Goal: Transaction & Acquisition: Purchase product/service

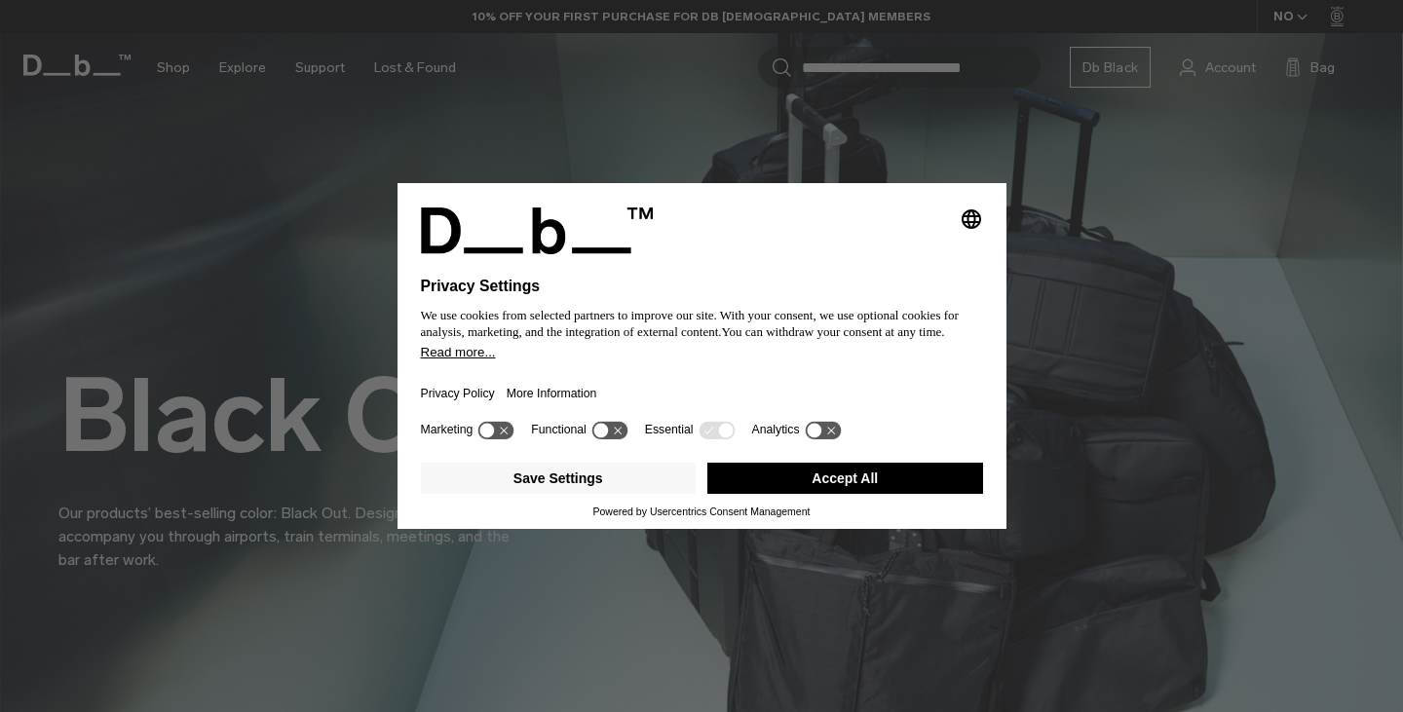
click at [787, 486] on button "Accept All" at bounding box center [845, 478] width 276 height 31
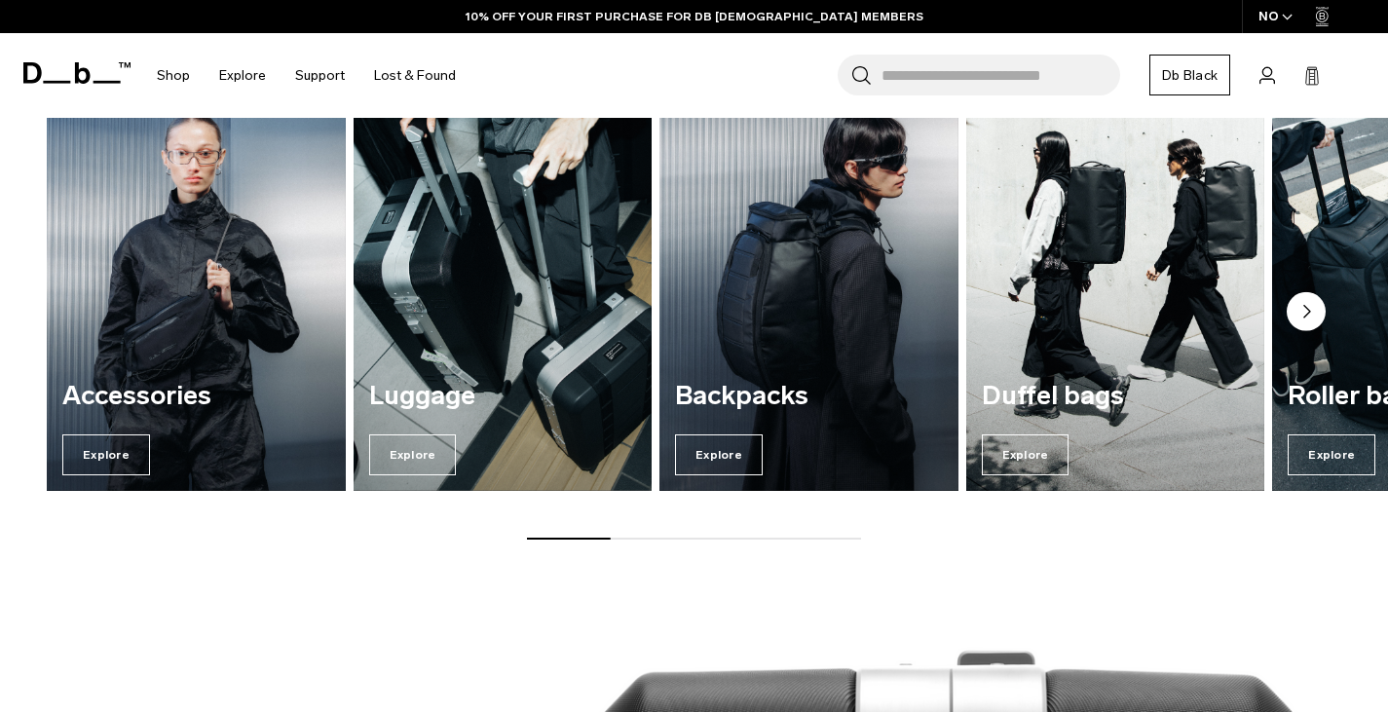
scroll to position [2211, 0]
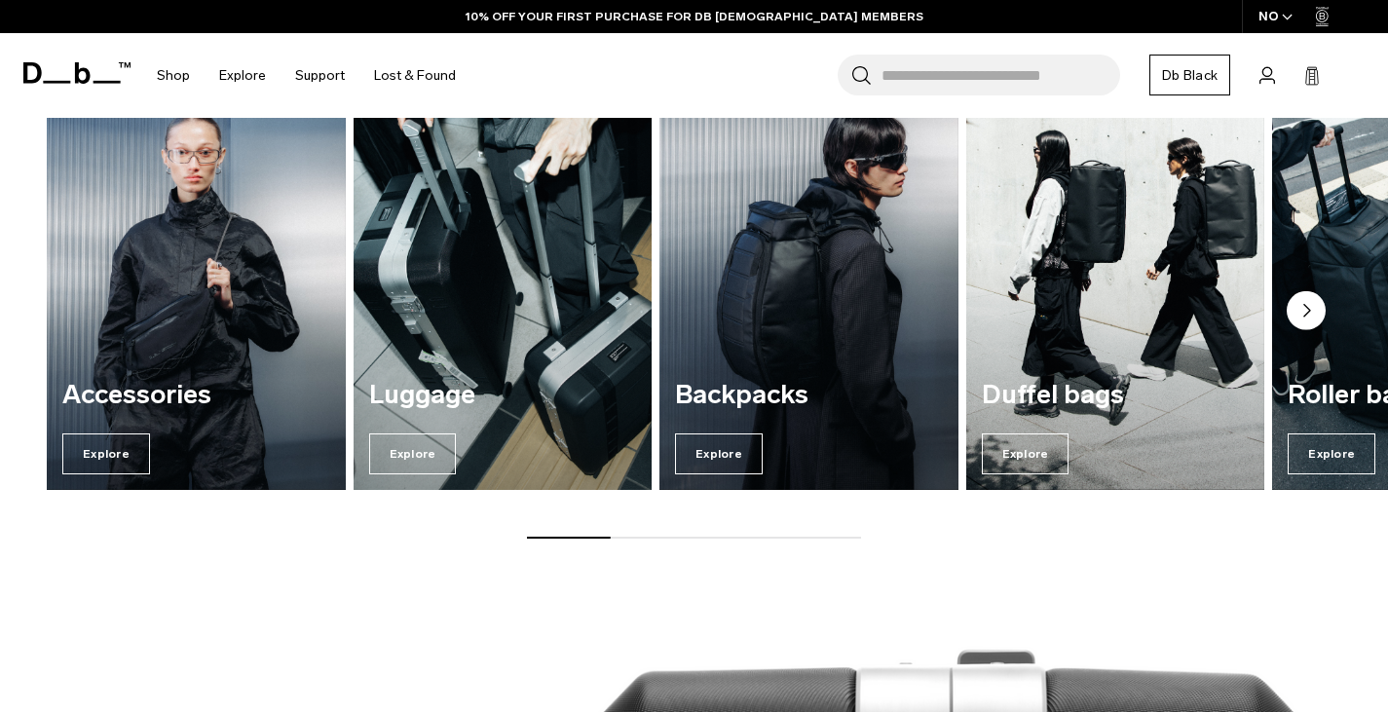
click at [420, 463] on div "Luggage Explore" at bounding box center [503, 427] width 299 height 125
click at [420, 463] on span "Explore" at bounding box center [413, 454] width 88 height 41
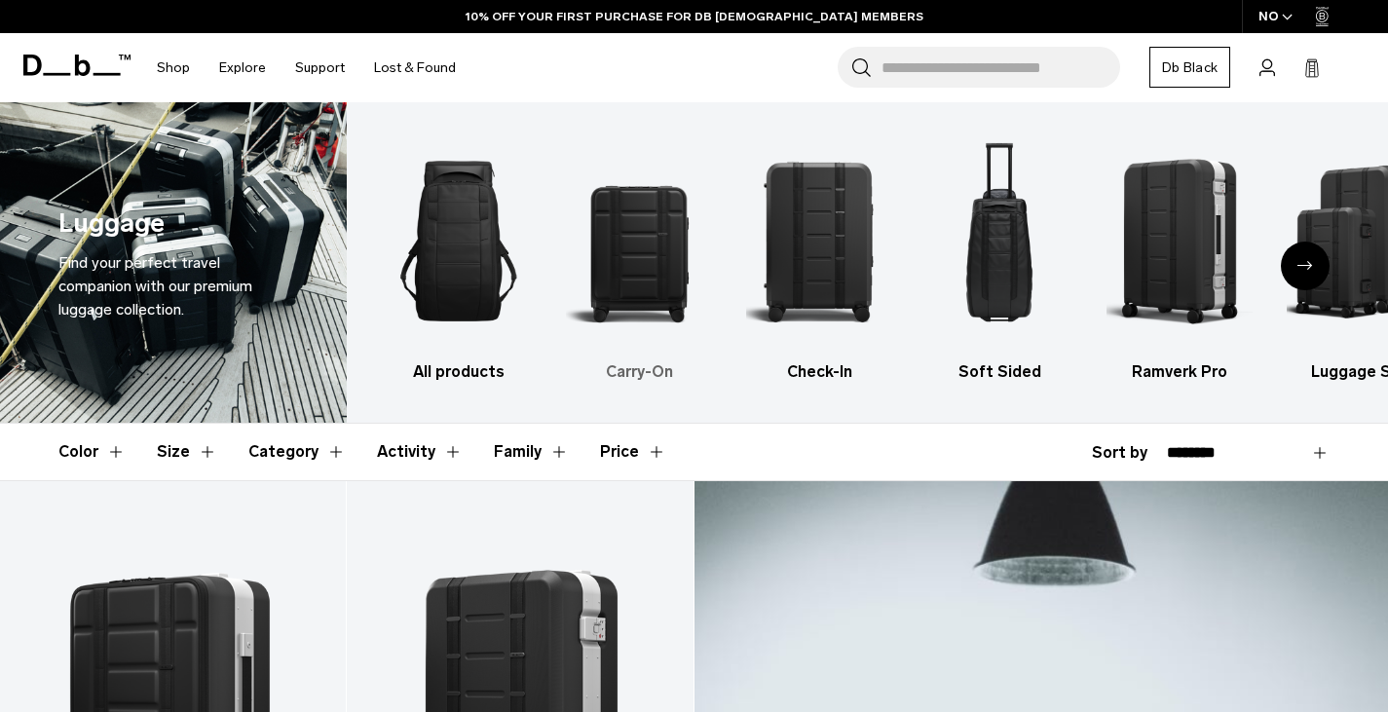
click at [607, 256] on img "2 / 6" at bounding box center [639, 241] width 146 height 219
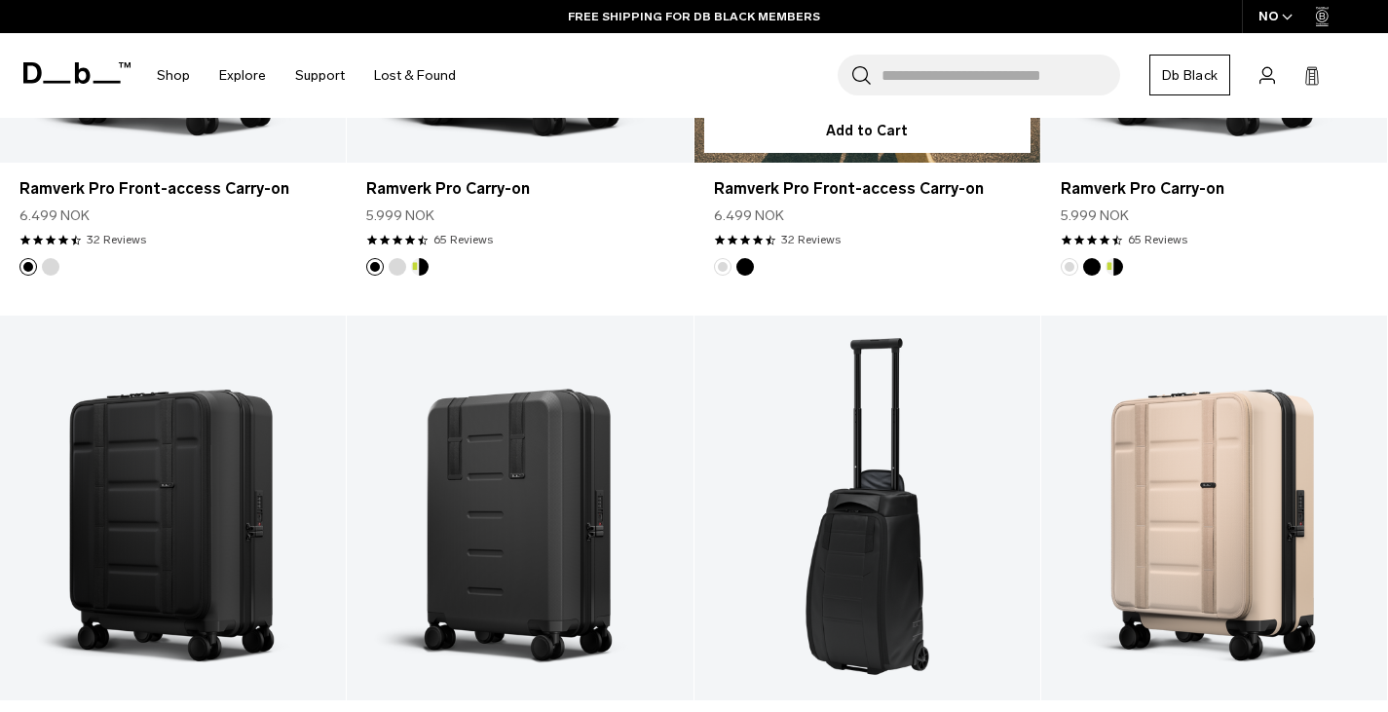
scroll to position [908, 0]
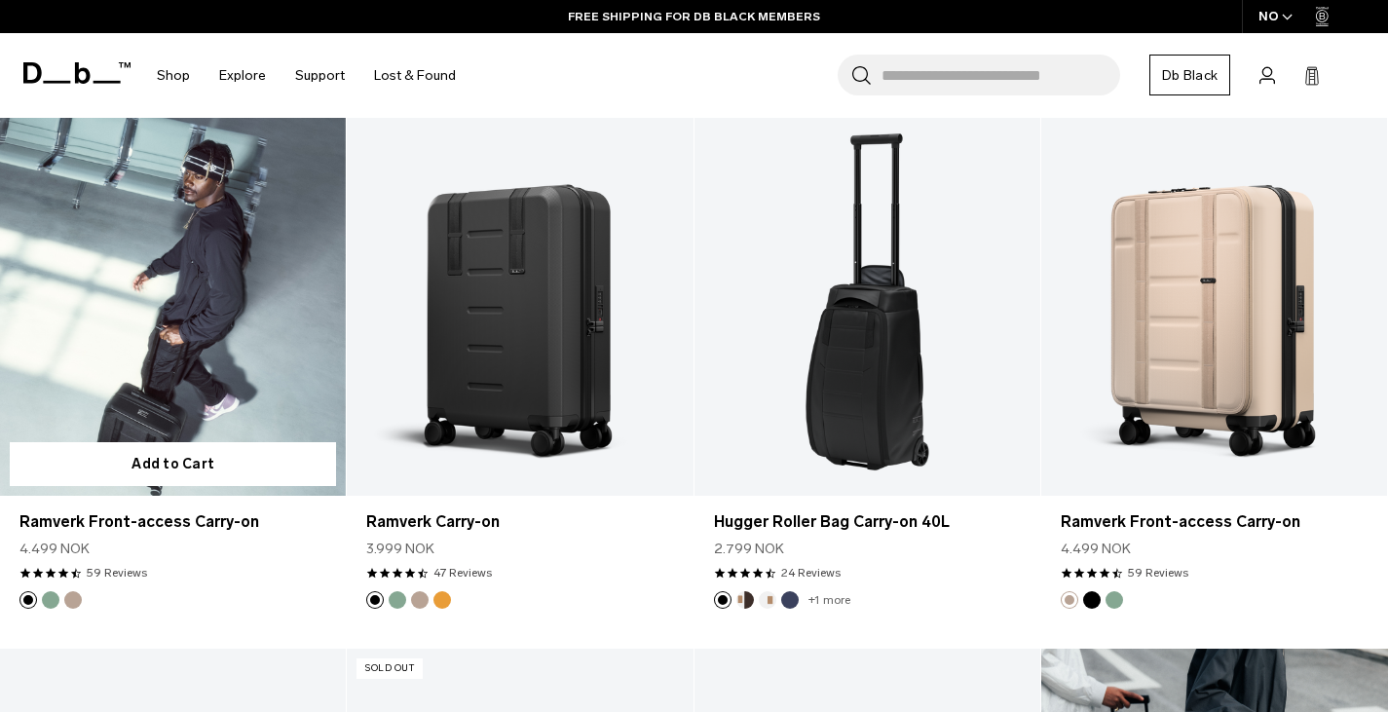
click at [193, 397] on link "Ramverk Front-access Carry-on" at bounding box center [173, 303] width 346 height 385
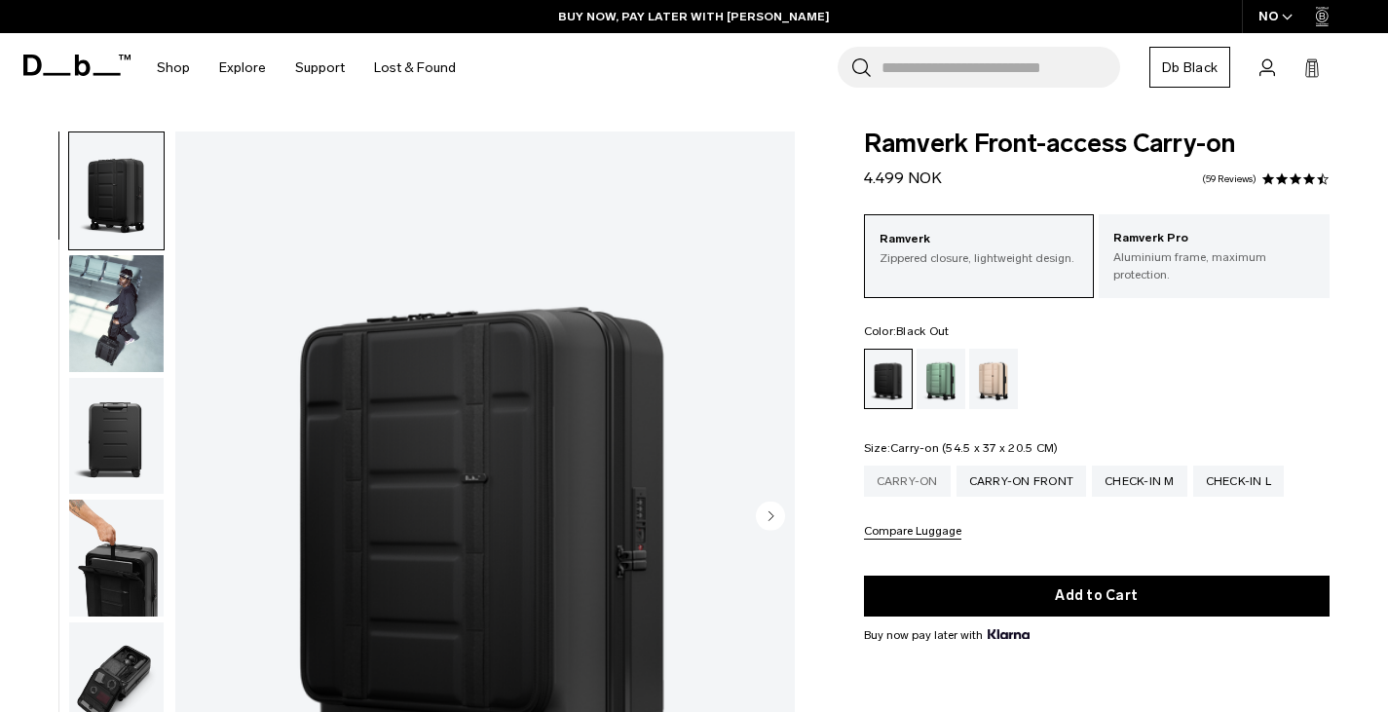
click at [921, 466] on div "Carry-on" at bounding box center [907, 481] width 87 height 31
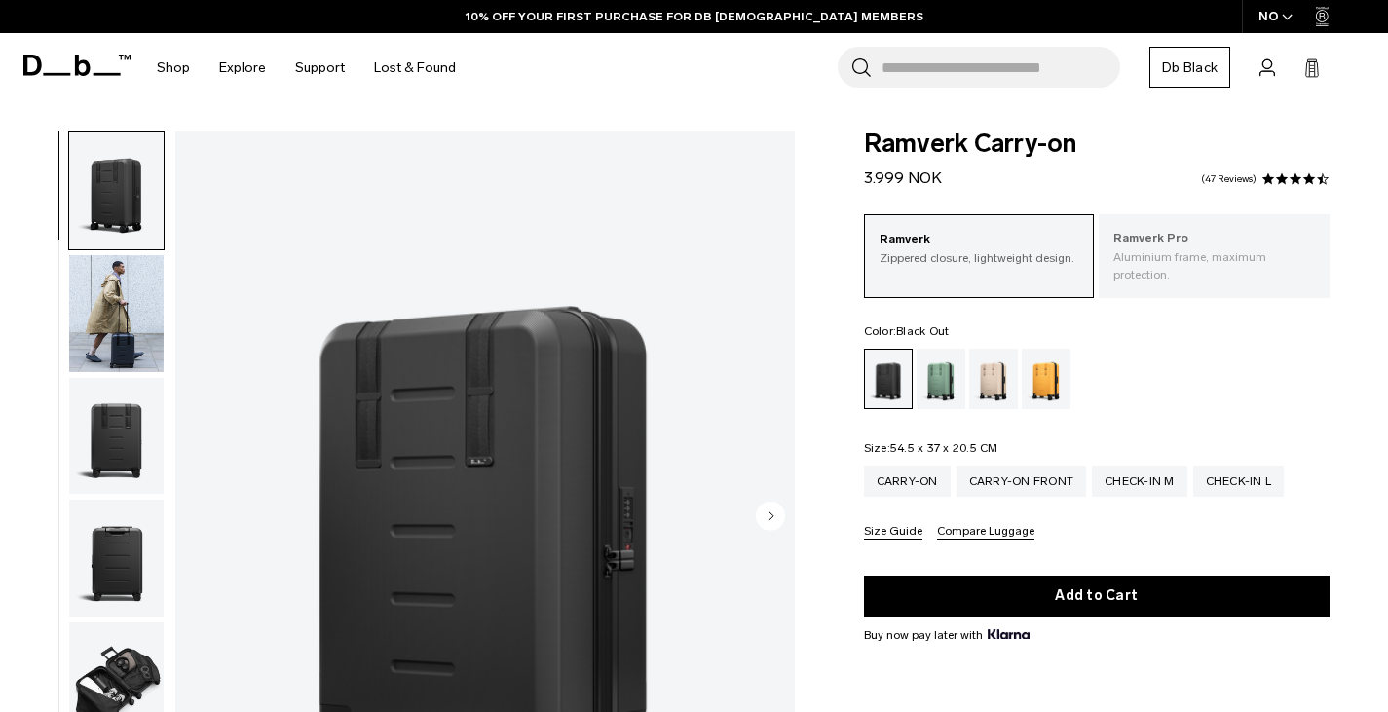
click at [1228, 278] on div "Ramverk Pro Aluminium frame, maximum protection." at bounding box center [1214, 256] width 231 height 84
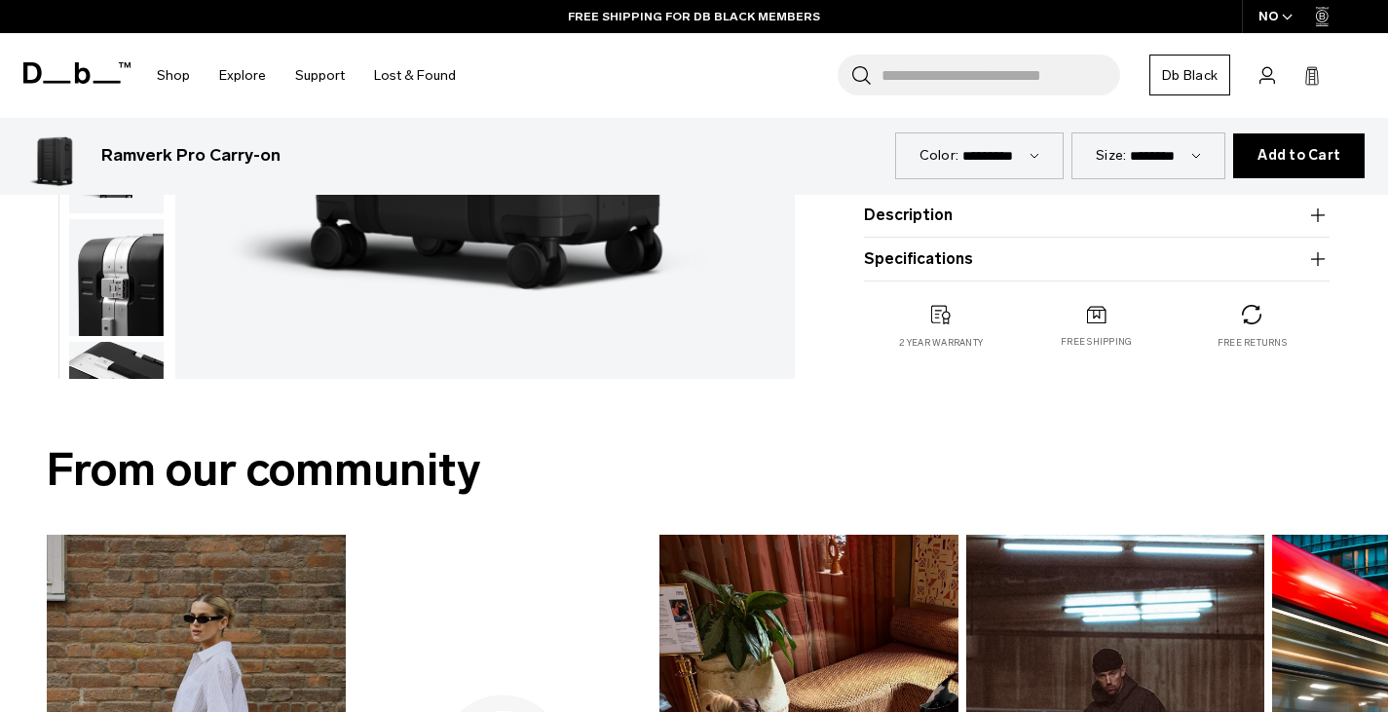
scroll to position [559, 0]
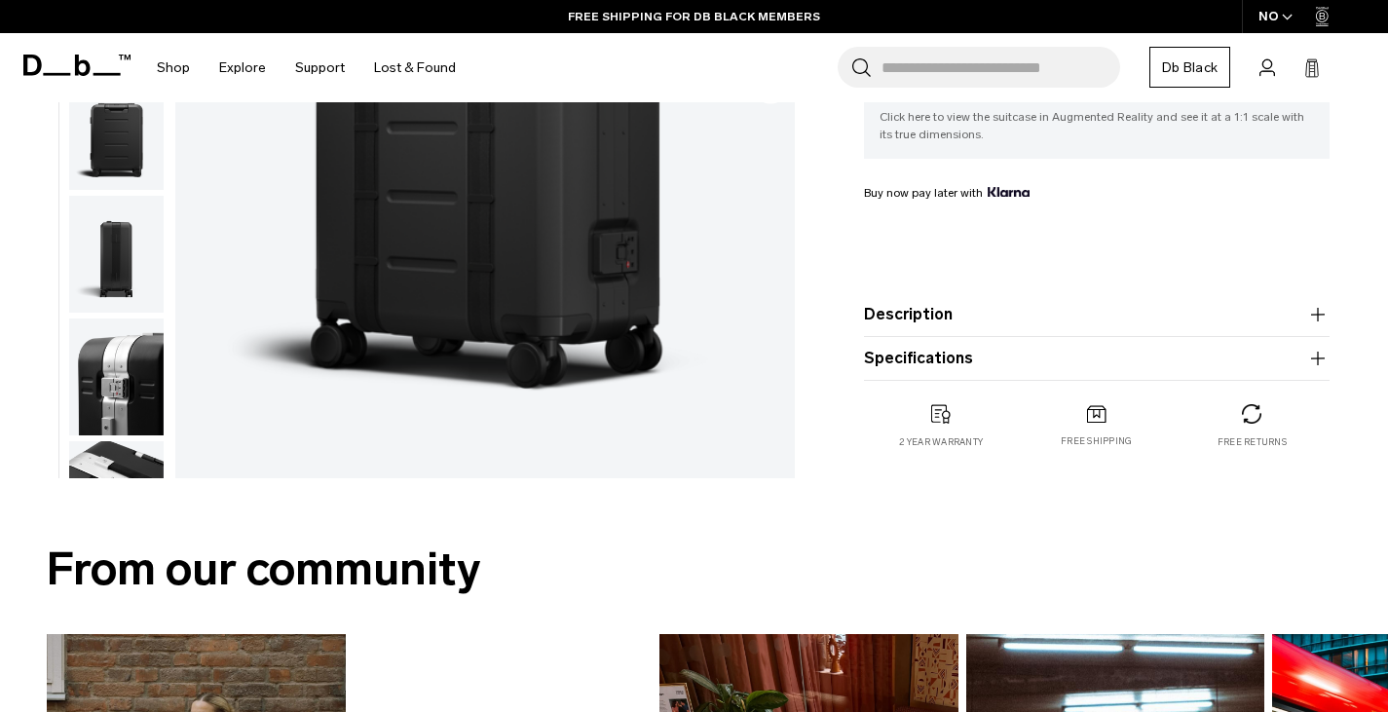
click at [1024, 351] on button "Specifications" at bounding box center [1097, 358] width 467 height 23
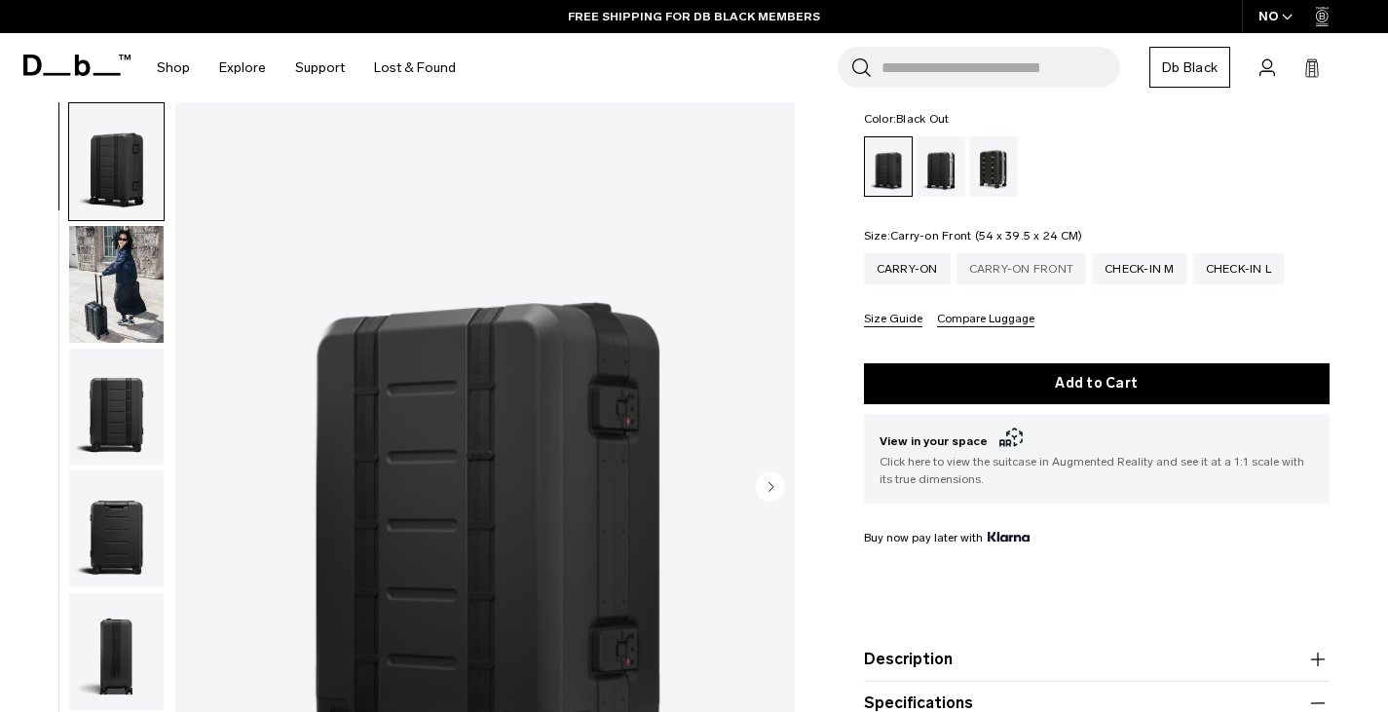
scroll to position [0, 0]
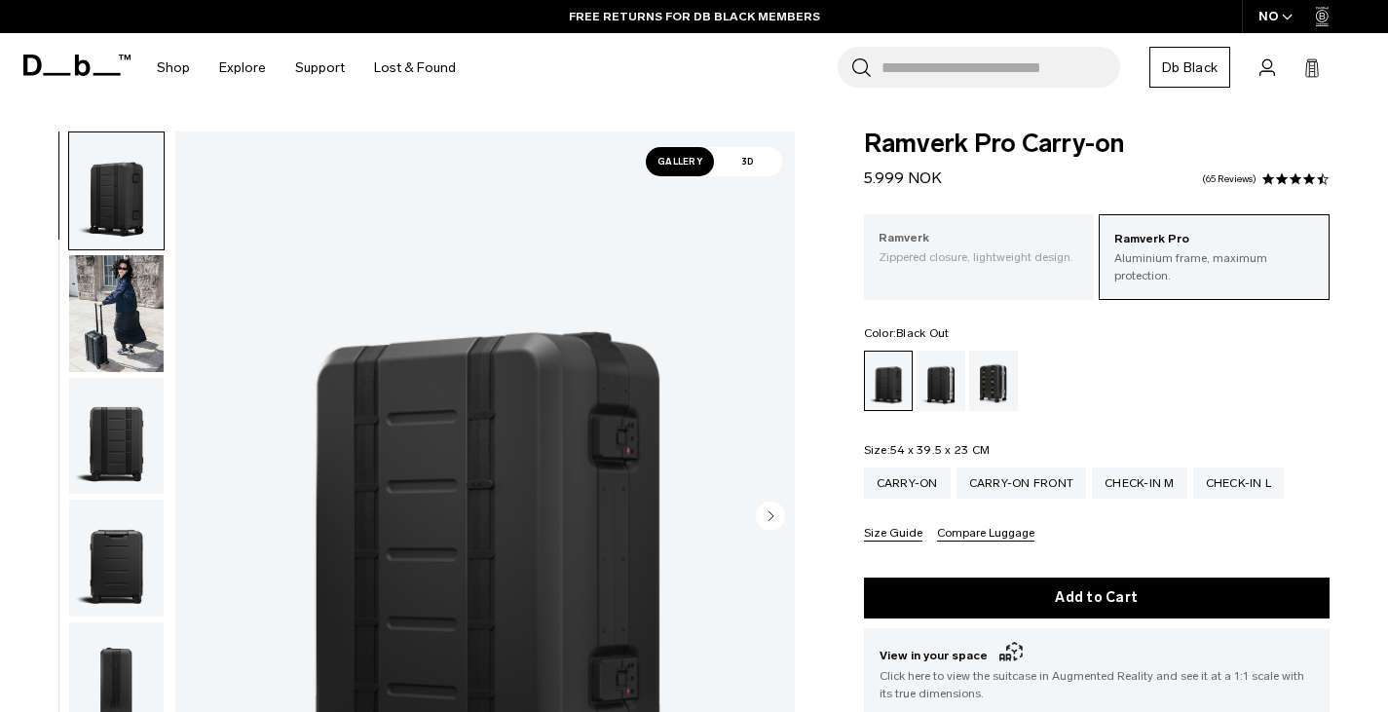
click at [1010, 228] on div "Ramverk Zippered closure, lightweight design." at bounding box center [979, 247] width 231 height 66
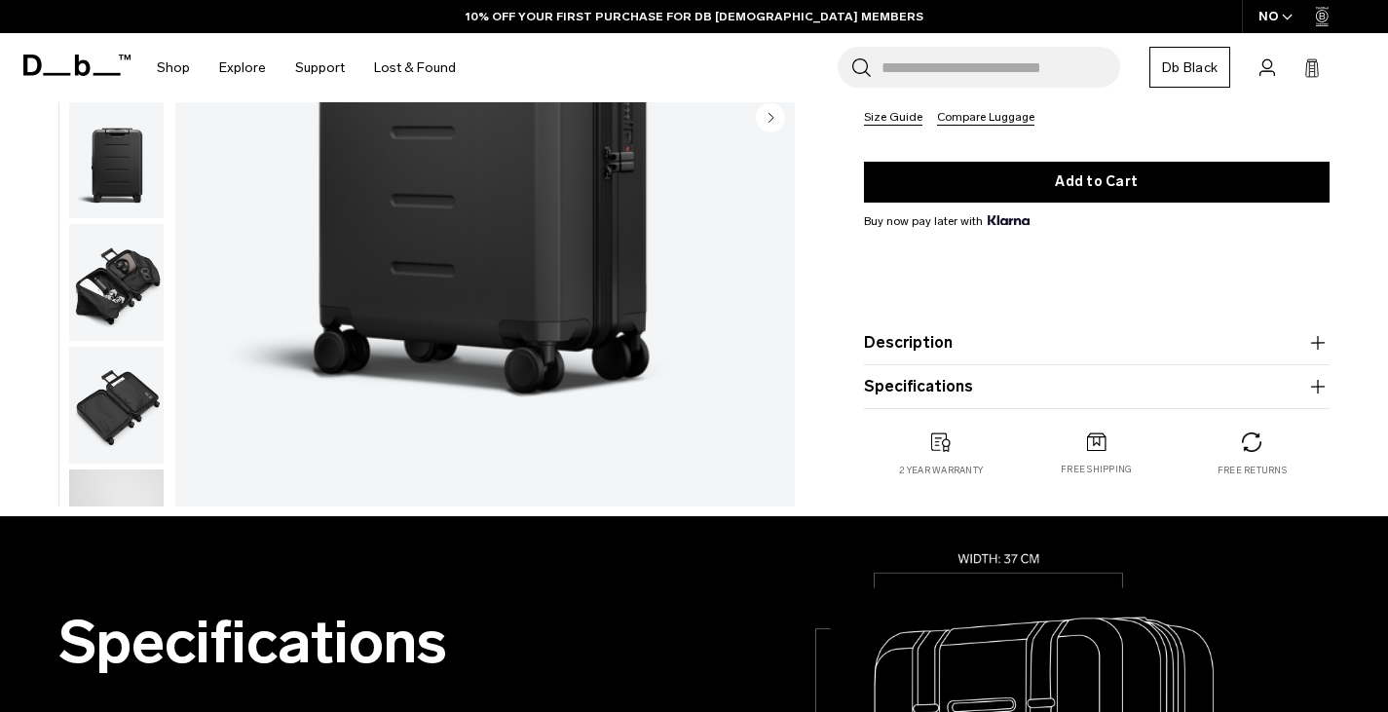
scroll to position [415, 0]
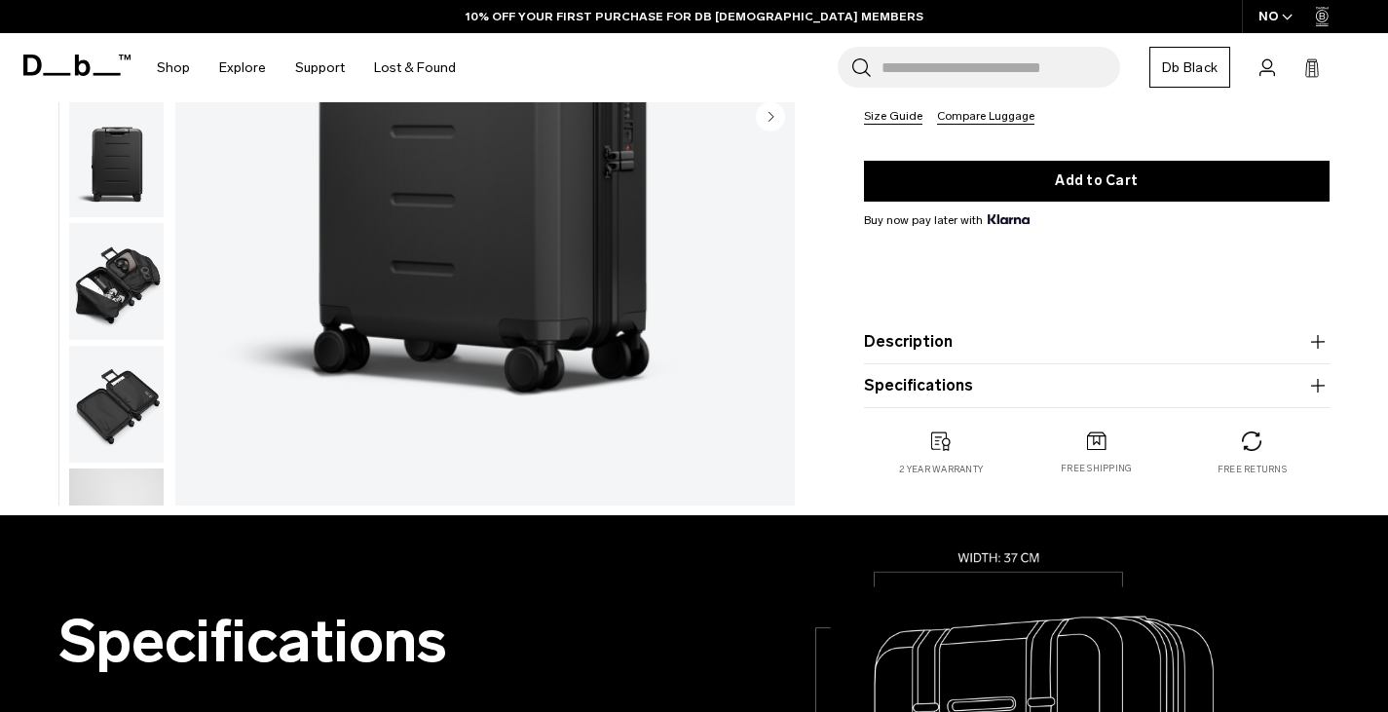
click at [989, 374] on button "Specifications" at bounding box center [1097, 385] width 467 height 23
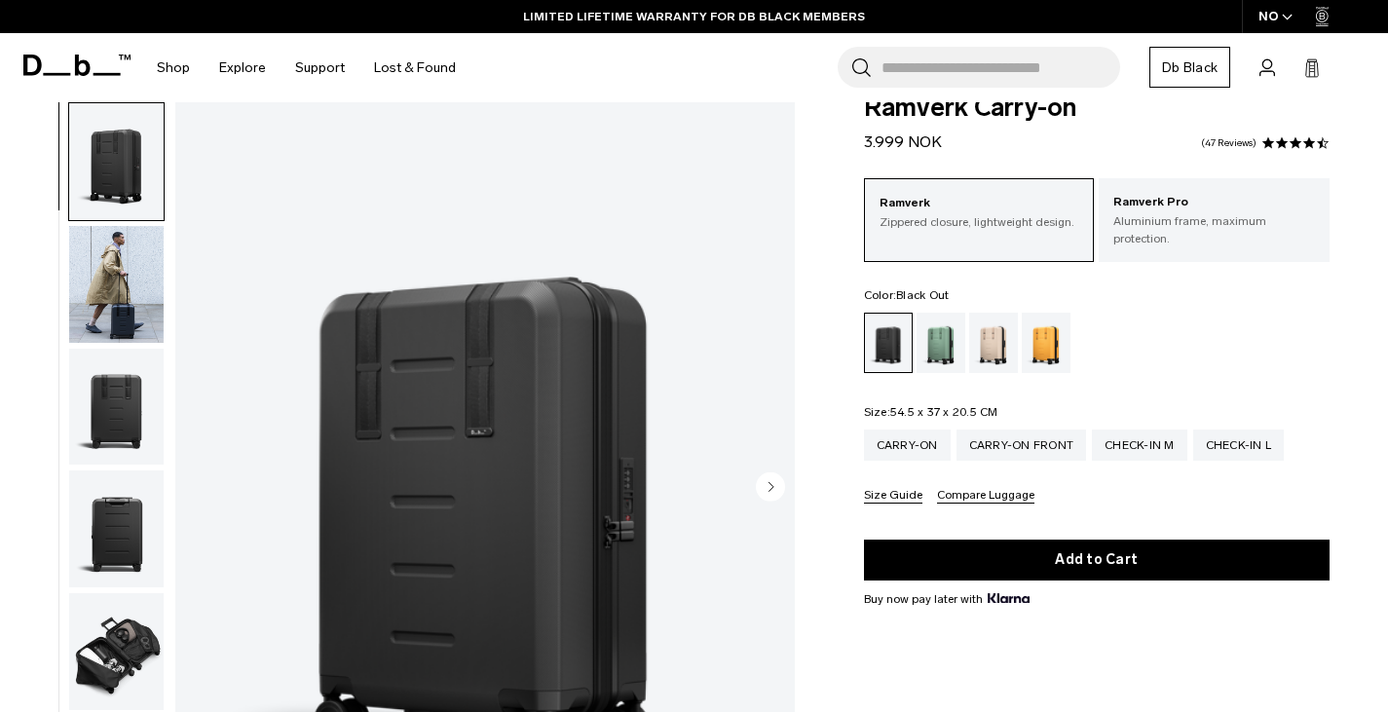
scroll to position [100, 0]
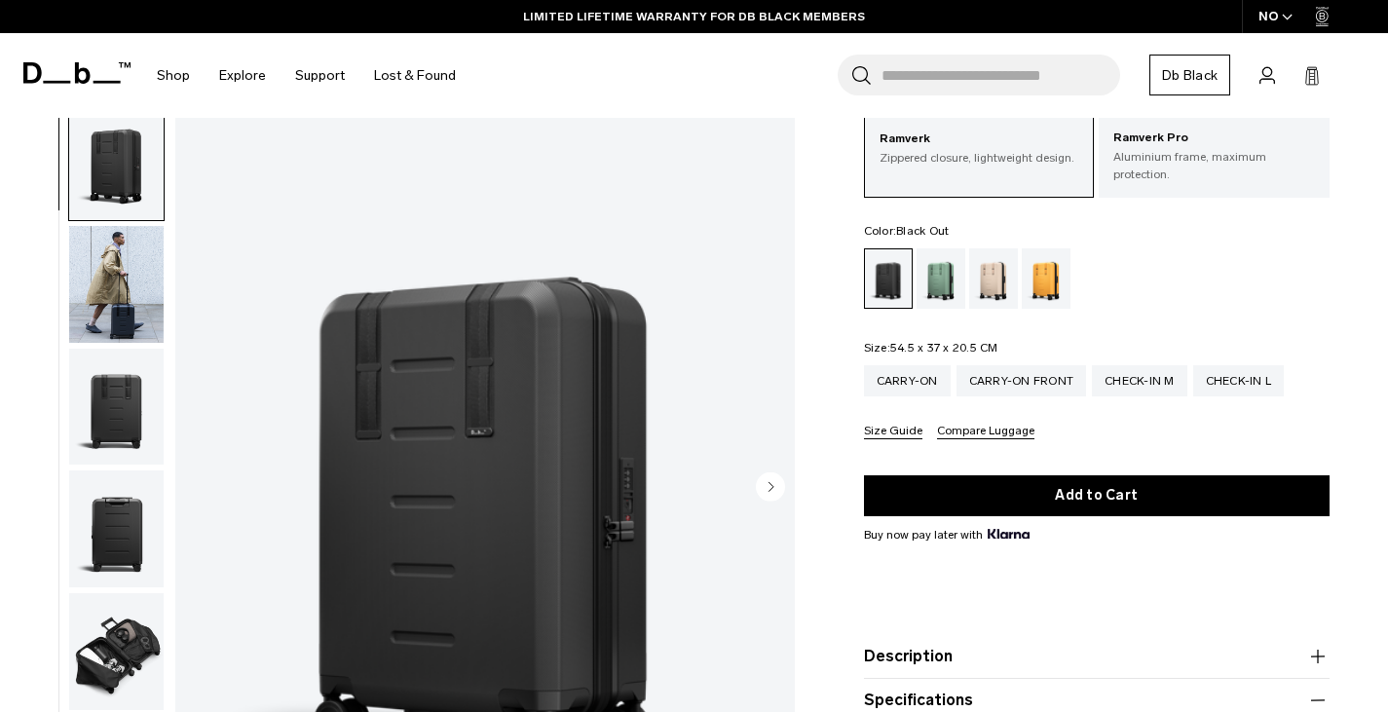
click at [777, 491] on circle "Next slide" at bounding box center [770, 486] width 29 height 29
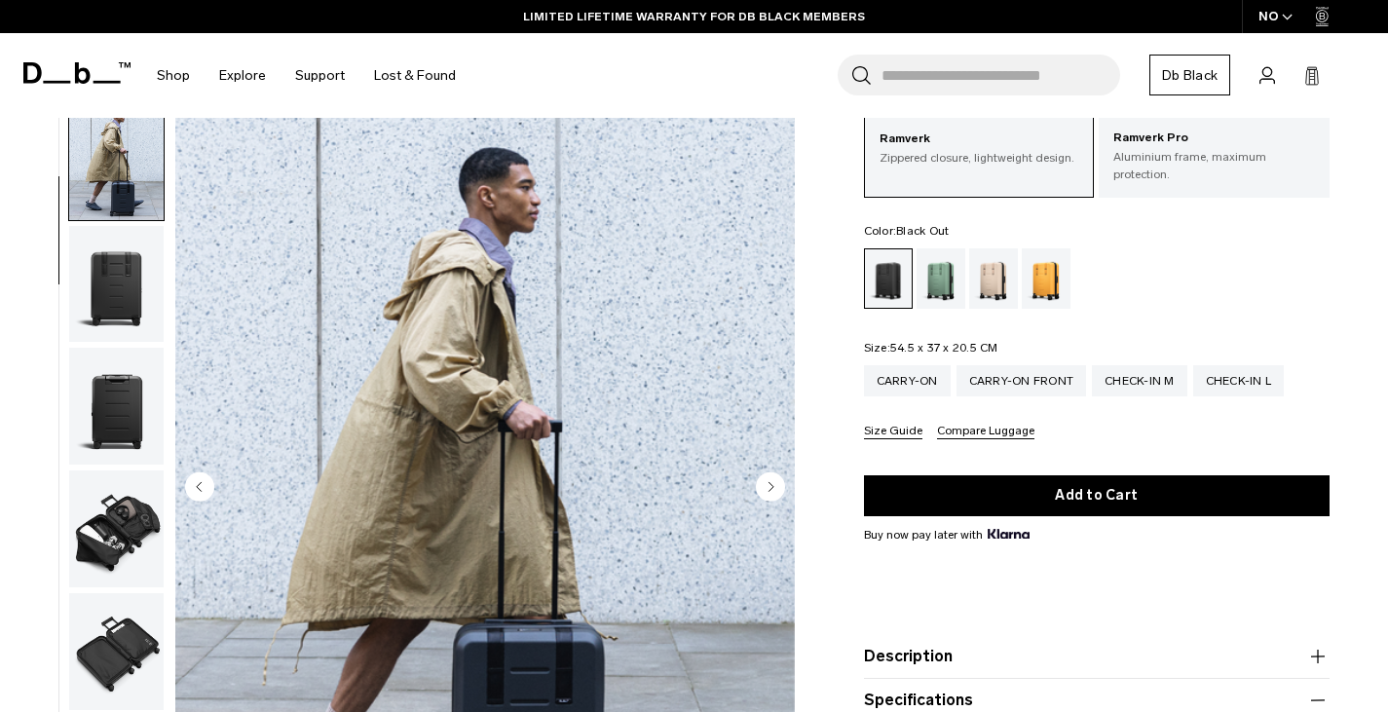
click at [777, 491] on circle "Next slide" at bounding box center [770, 486] width 29 height 29
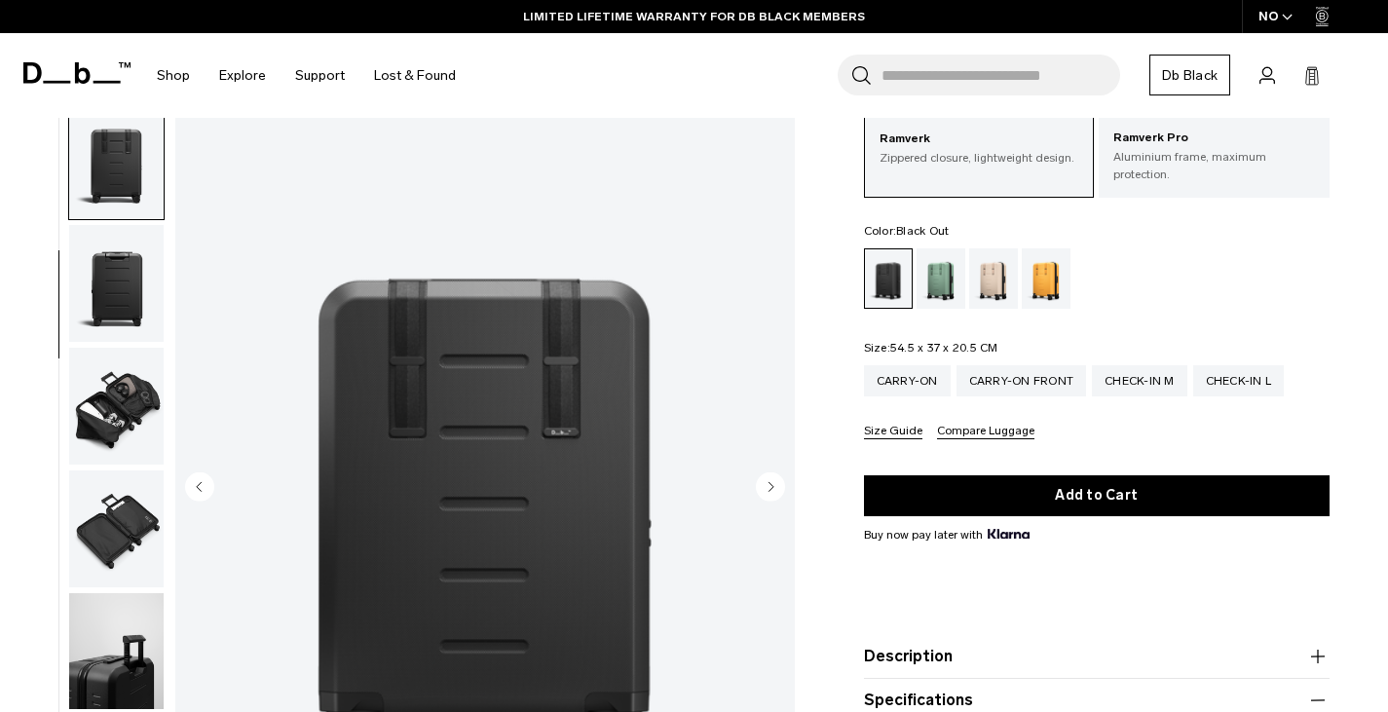
click at [777, 491] on circle "Next slide" at bounding box center [770, 486] width 29 height 29
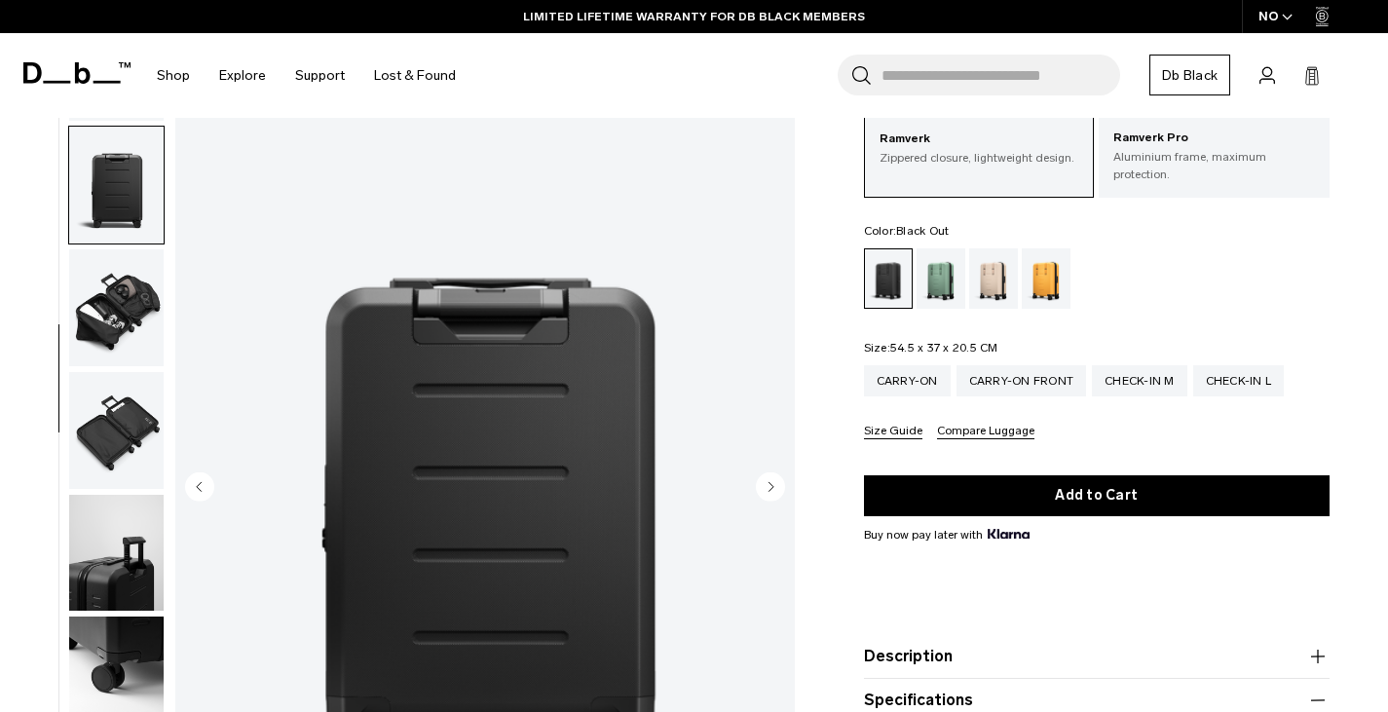
scroll to position [367, 0]
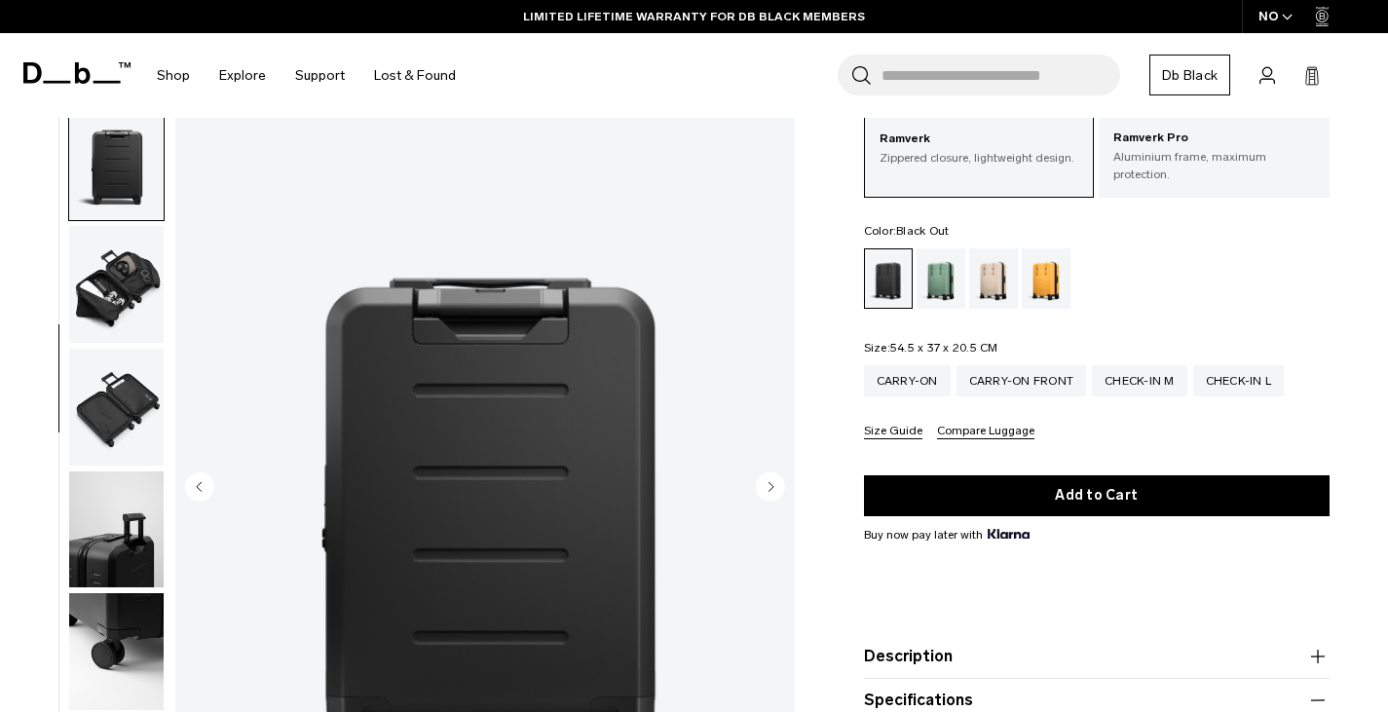
click at [777, 491] on circle "Next slide" at bounding box center [770, 486] width 29 height 29
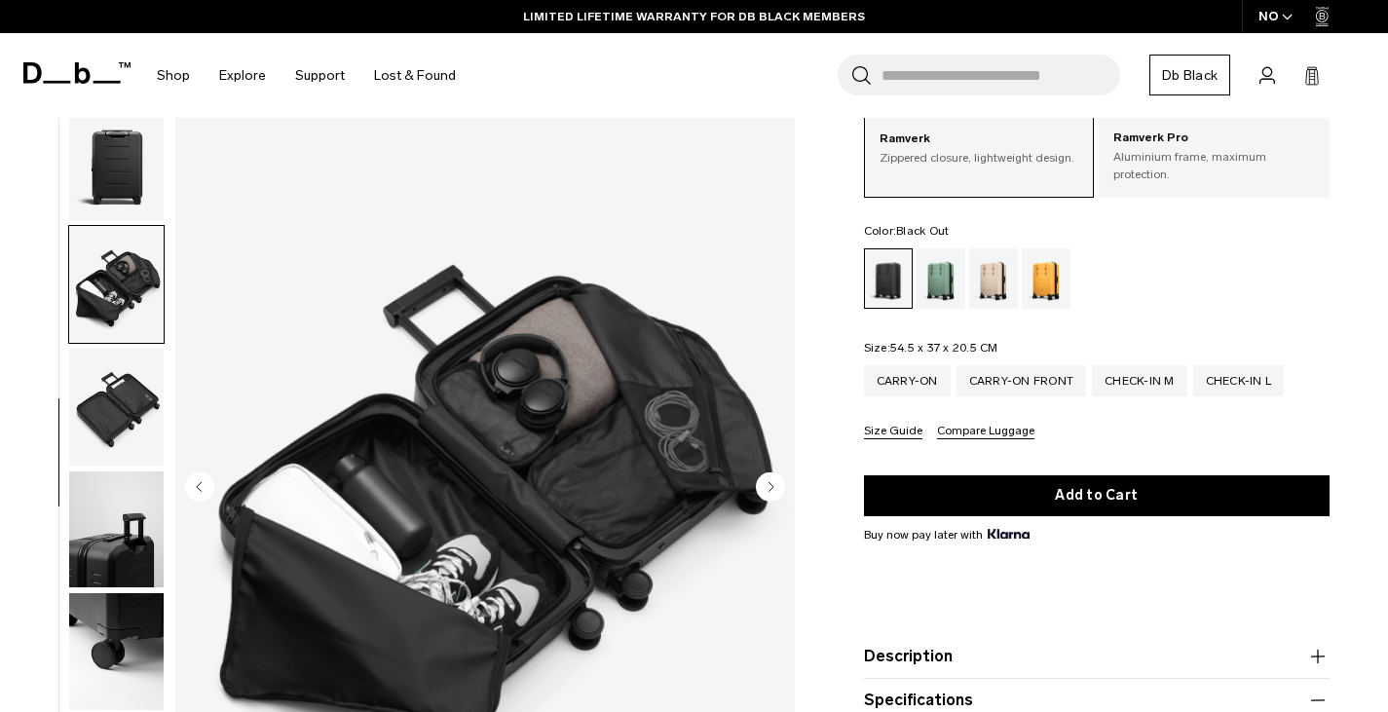
scroll to position [448, 0]
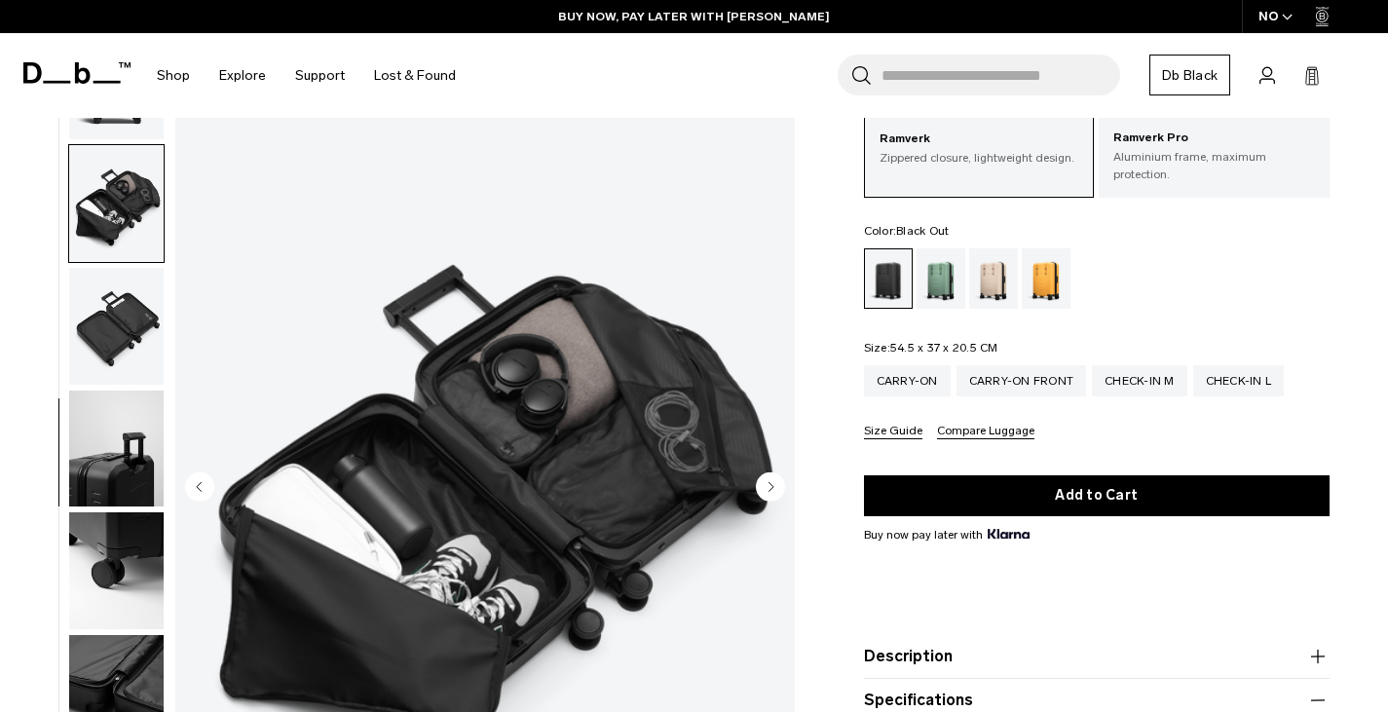
click at [777, 491] on circle "Next slide" at bounding box center [770, 486] width 29 height 29
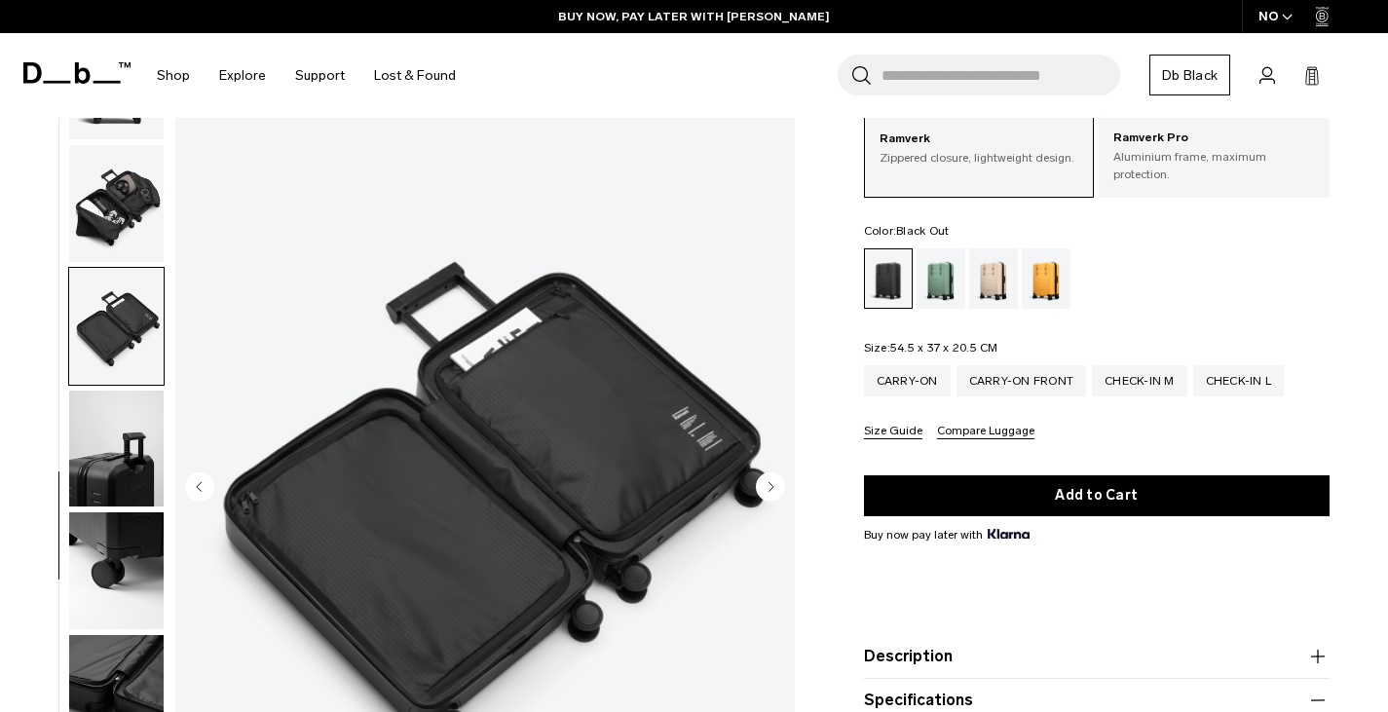
click at [777, 491] on circle "Next slide" at bounding box center [770, 486] width 29 height 29
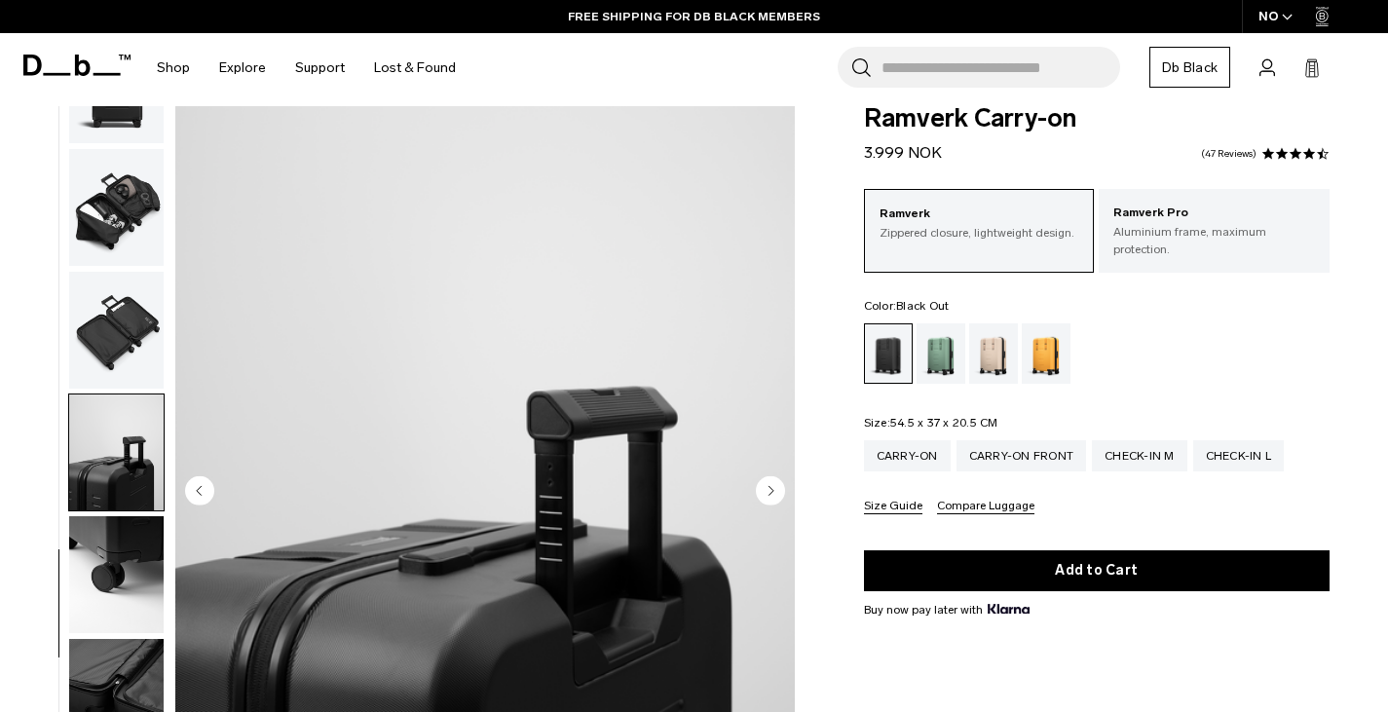
scroll to position [0, 0]
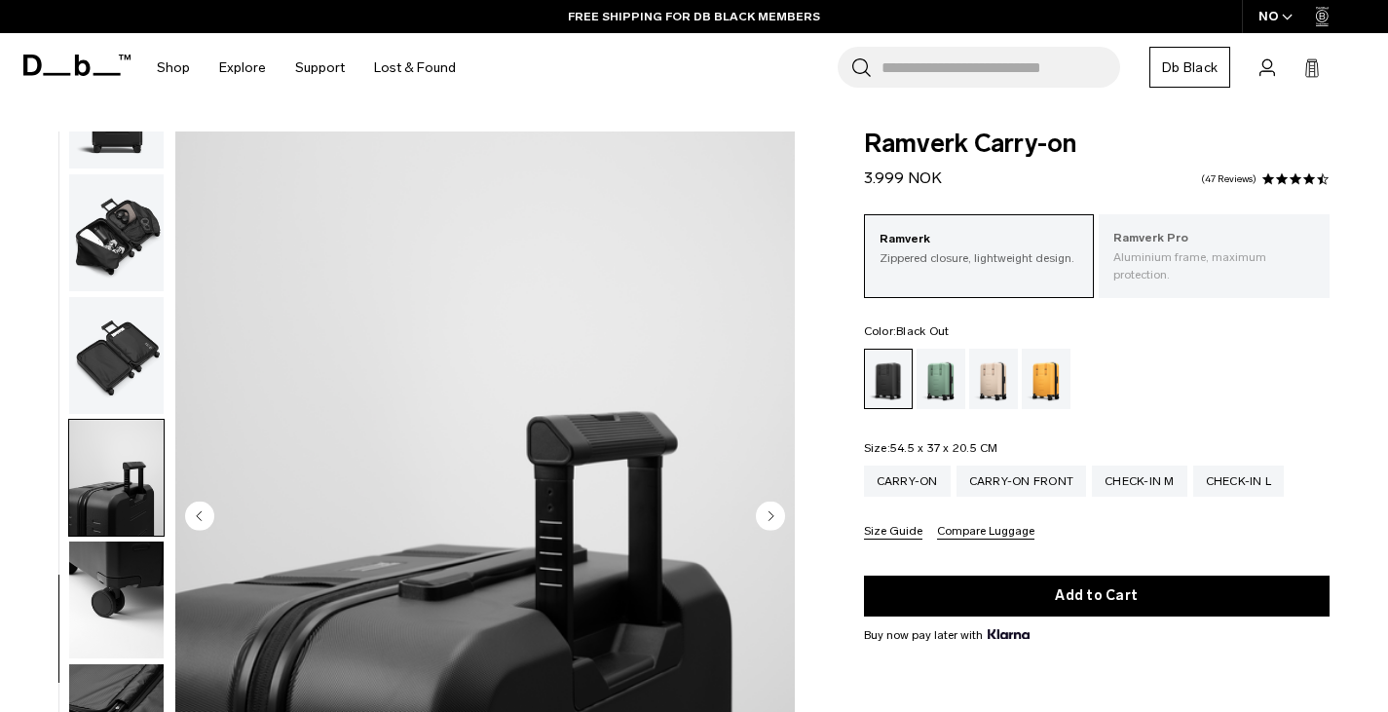
click at [1162, 250] on p "Aluminium frame, maximum protection." at bounding box center [1214, 265] width 202 height 35
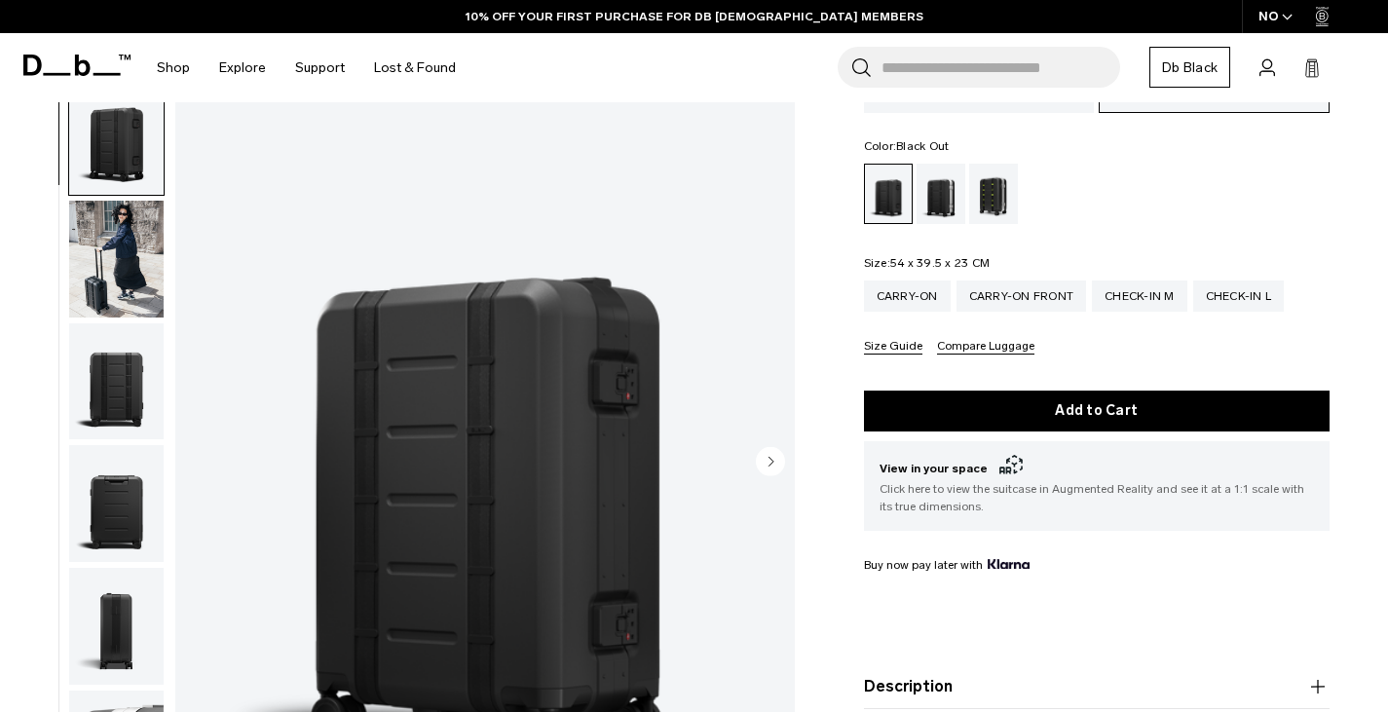
scroll to position [186, 0]
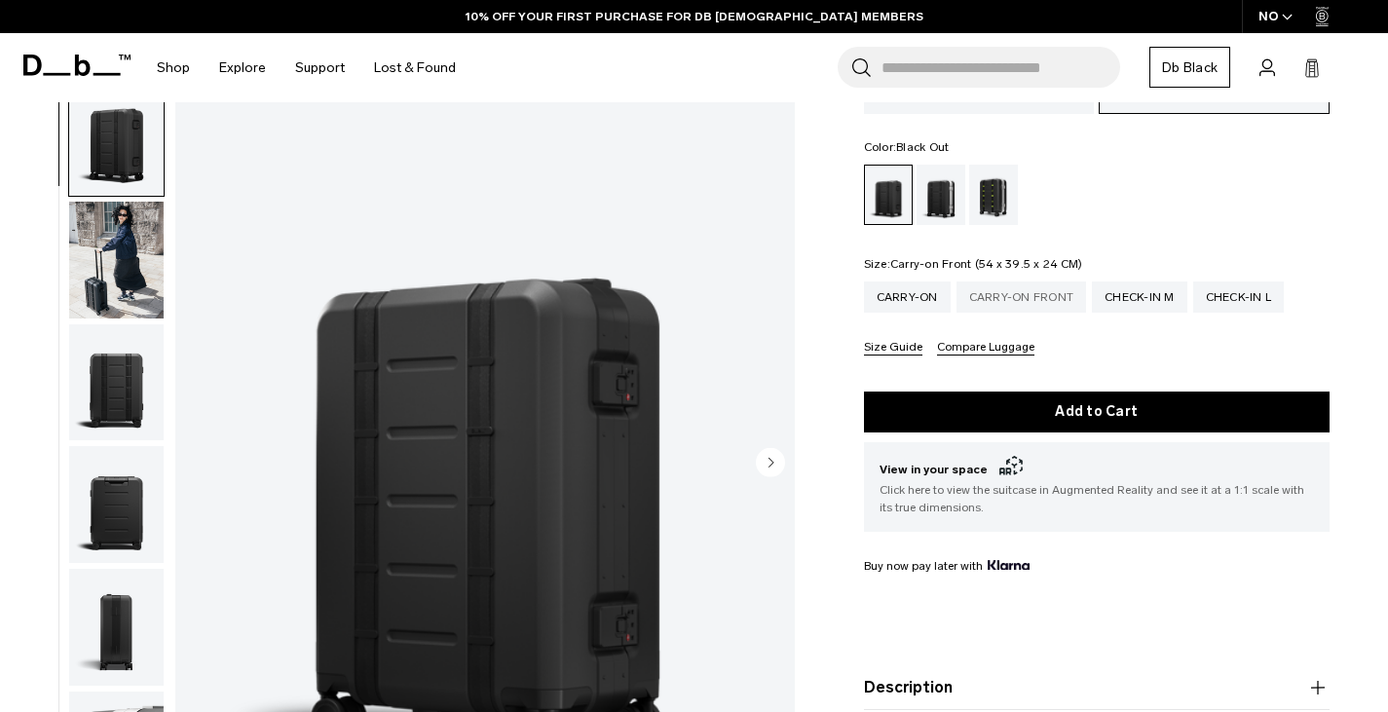
click at [1037, 282] on div "Carry-on Front" at bounding box center [1022, 297] width 131 height 31
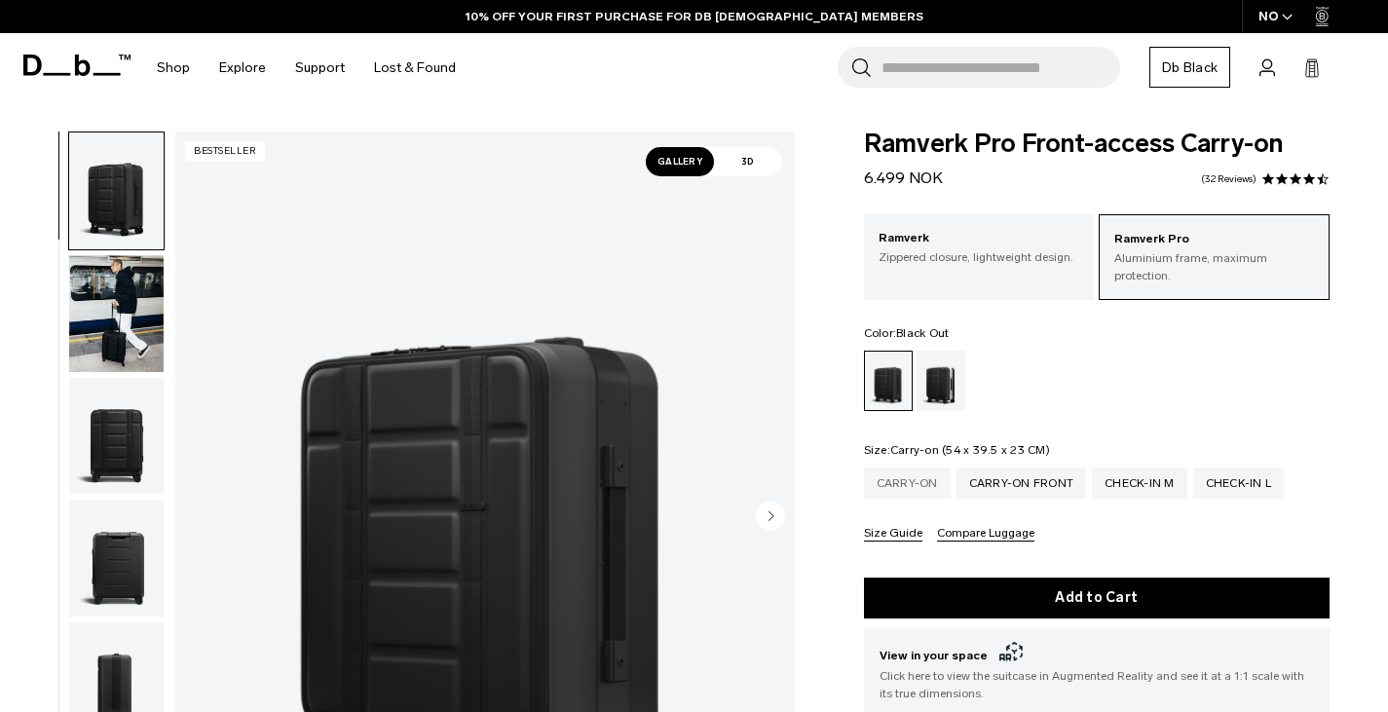
click at [910, 481] on div "Carry-on" at bounding box center [907, 483] width 87 height 31
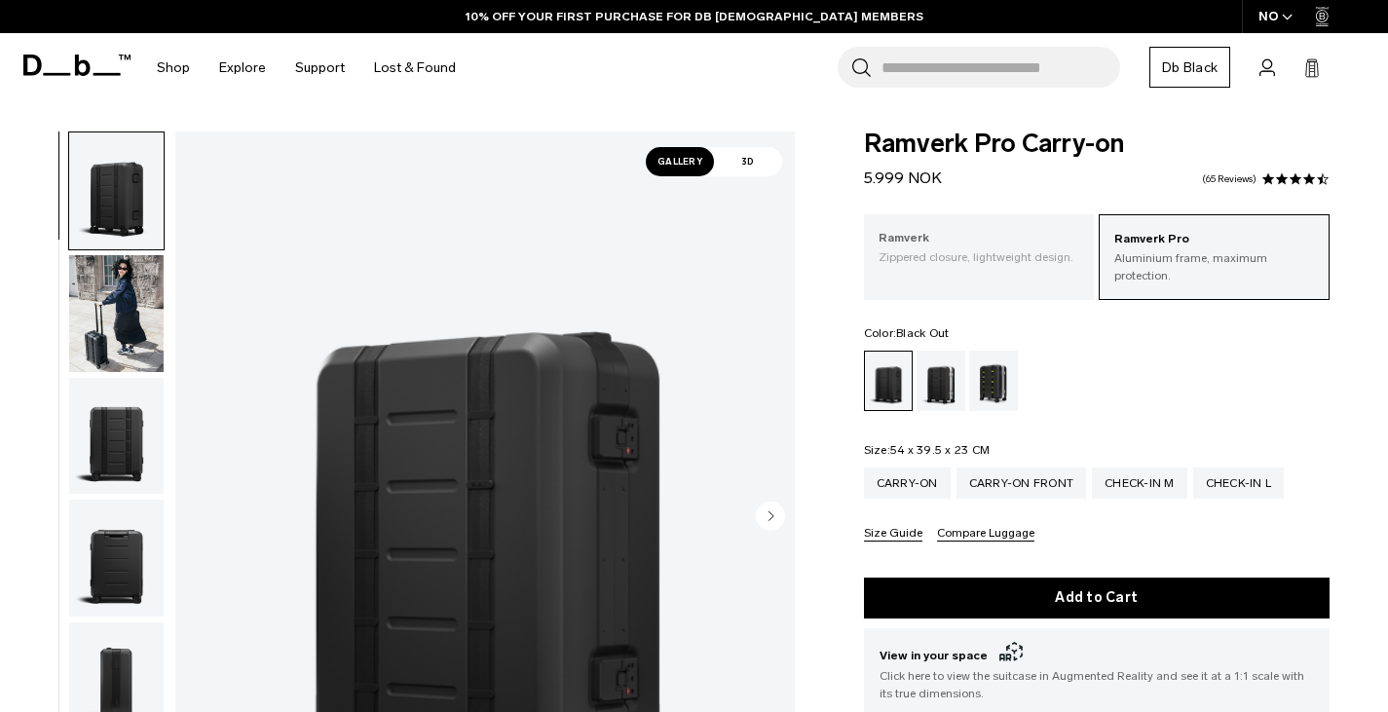
click at [943, 260] on p "Zippered closure, lightweight design." at bounding box center [980, 257] width 202 height 18
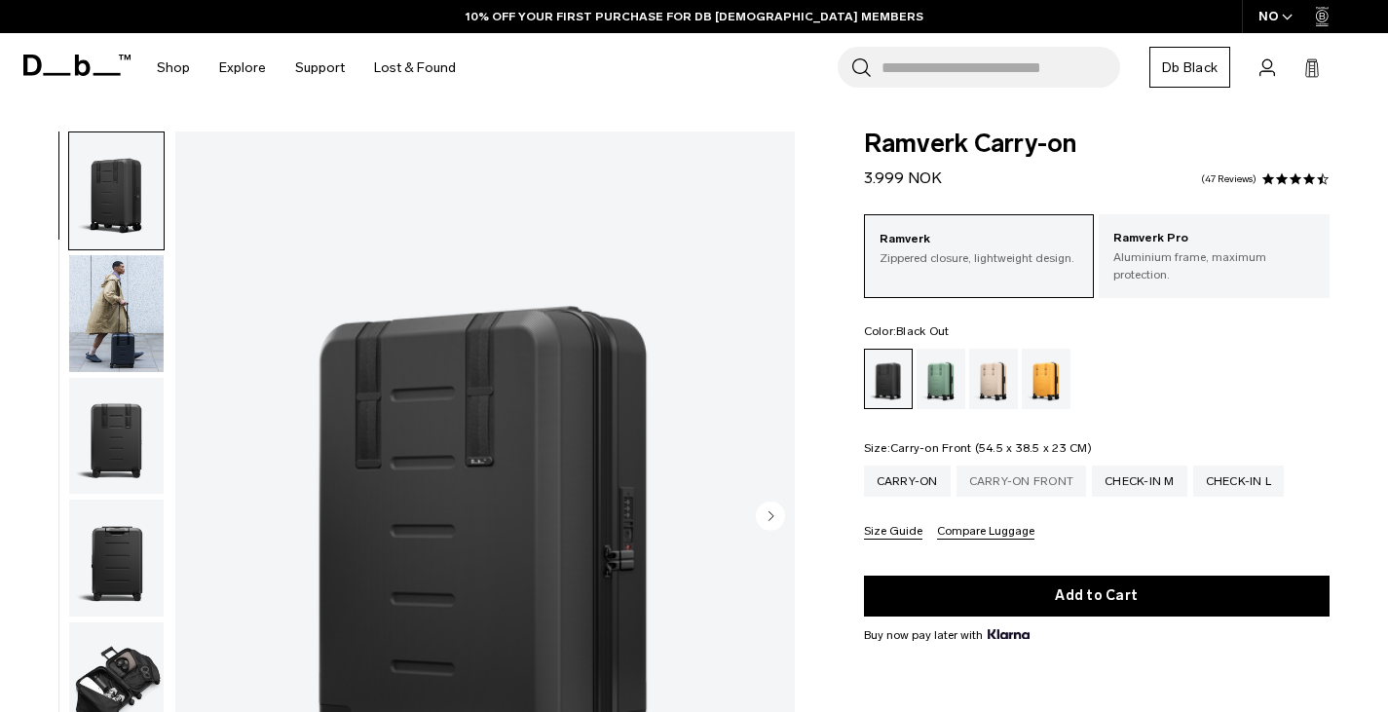
click at [1007, 467] on div "Carry-on Front" at bounding box center [1022, 481] width 131 height 31
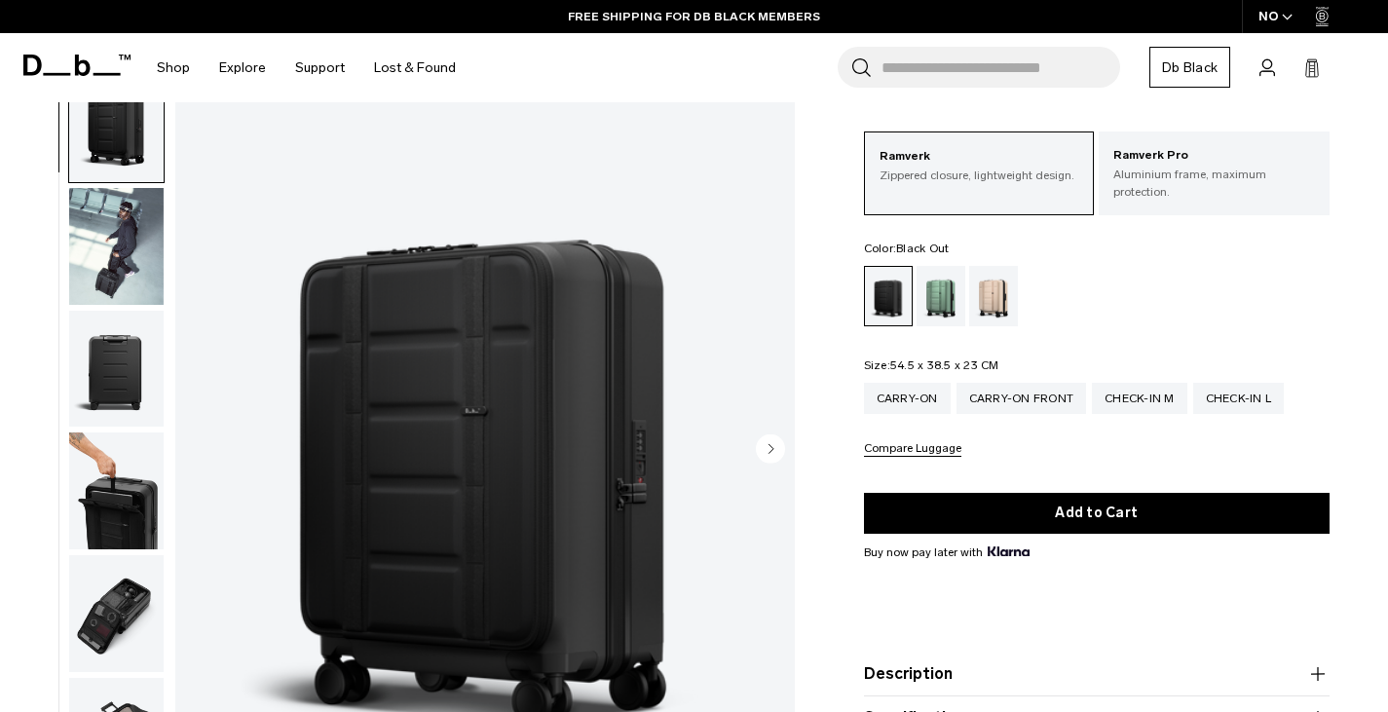
scroll to position [84, 0]
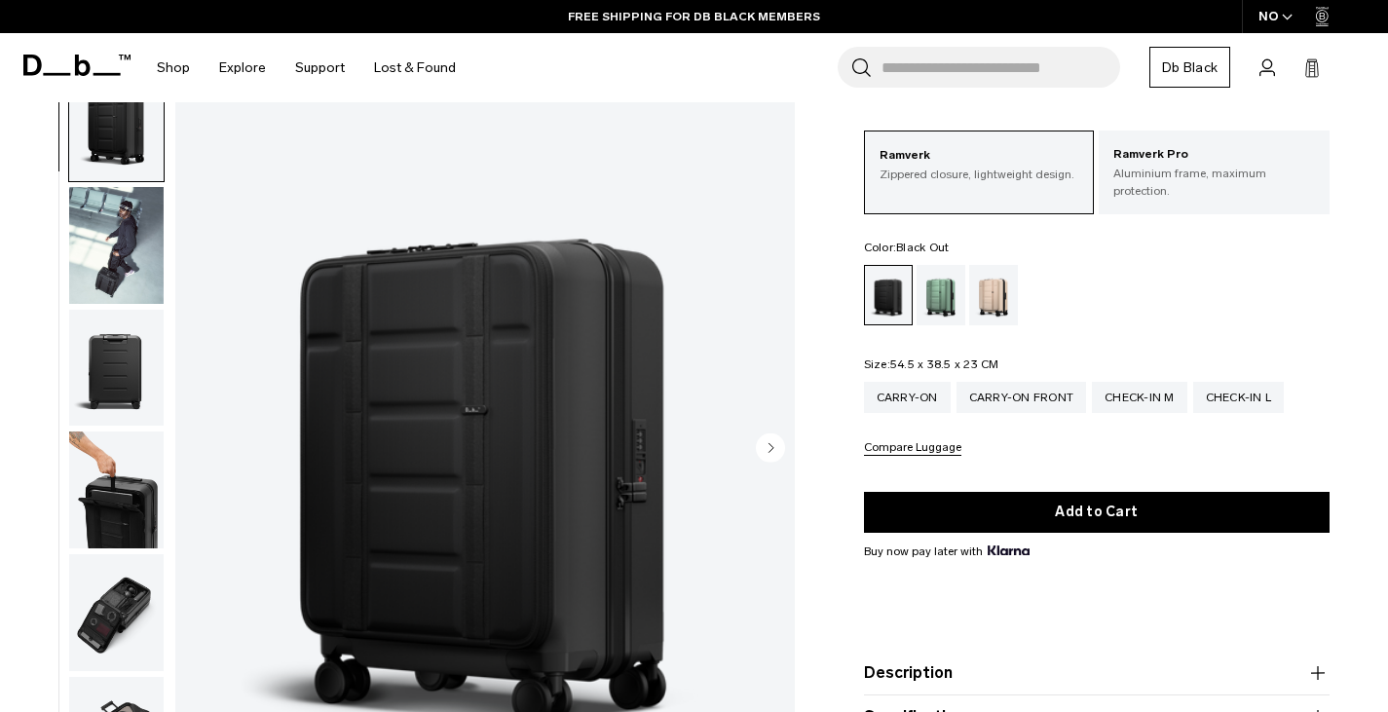
click at [775, 433] on circle "Next slide" at bounding box center [770, 447] width 29 height 29
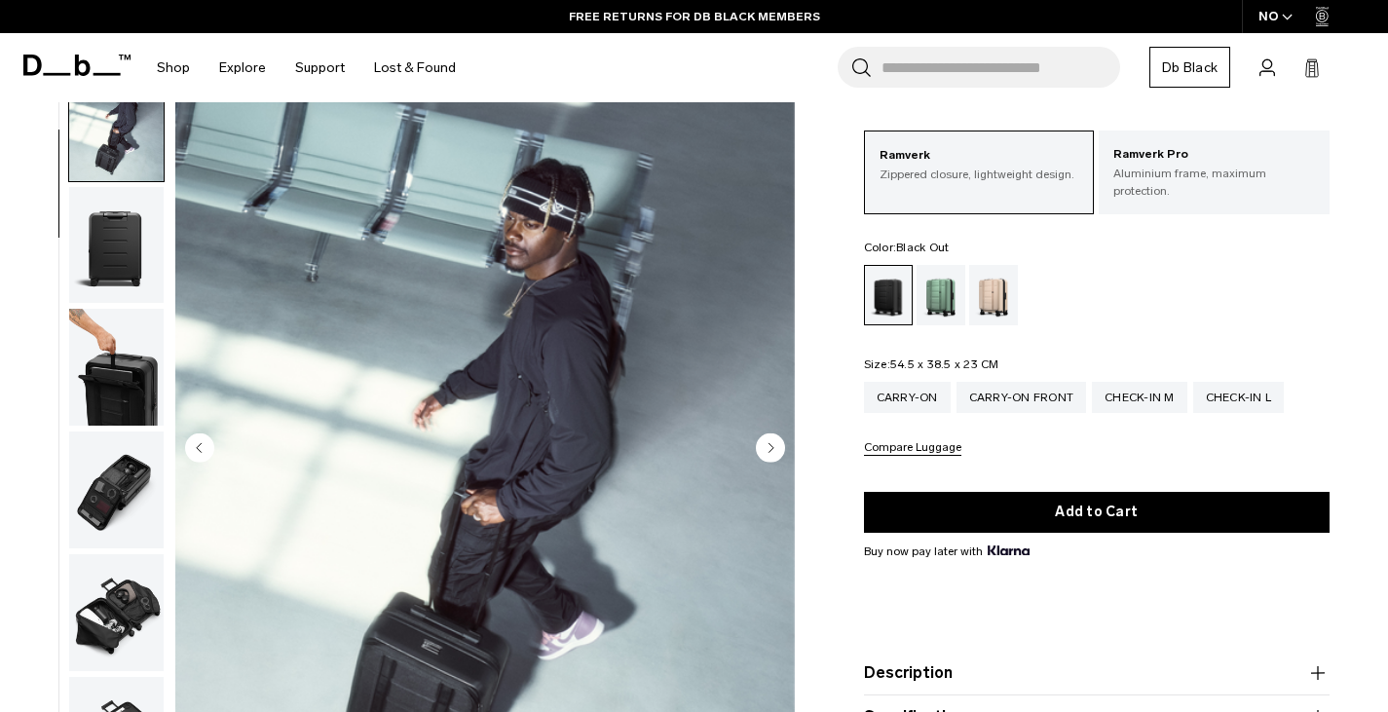
click at [775, 433] on circle "Next slide" at bounding box center [770, 447] width 29 height 29
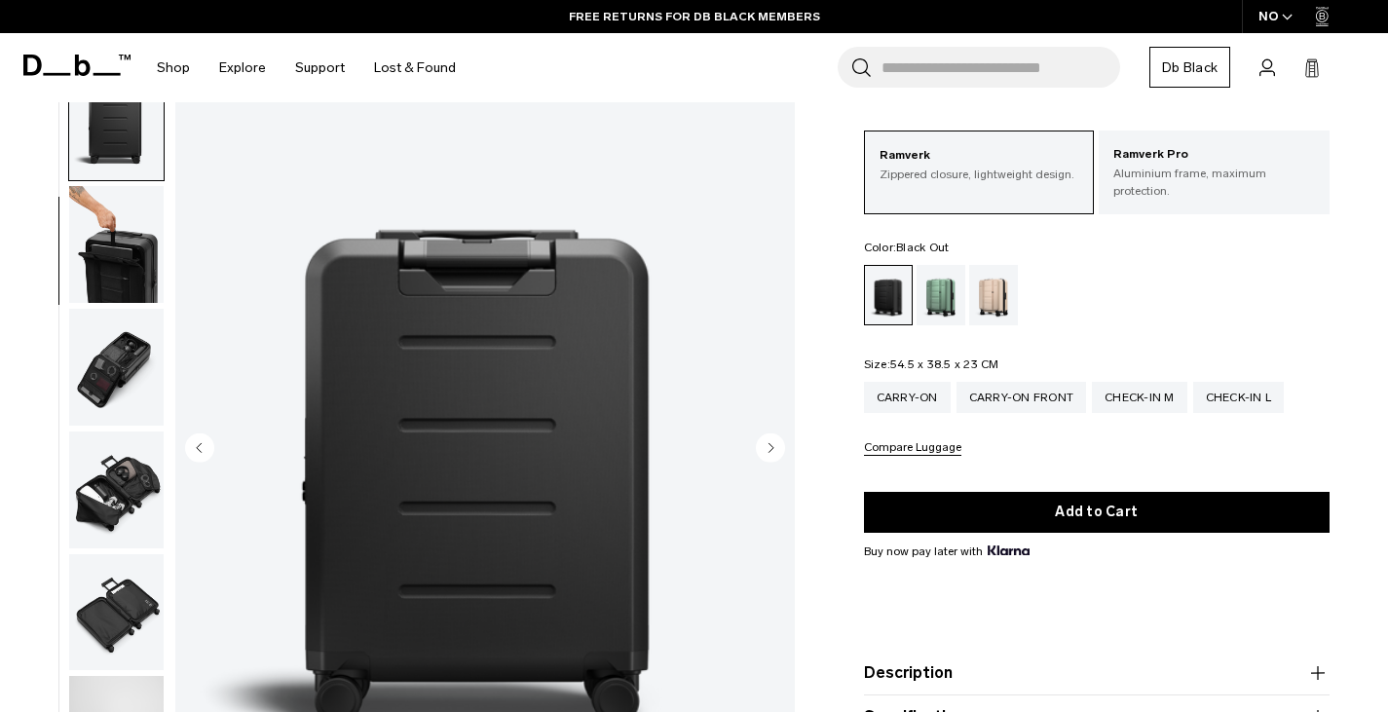
click at [775, 433] on circle "Next slide" at bounding box center [770, 447] width 29 height 29
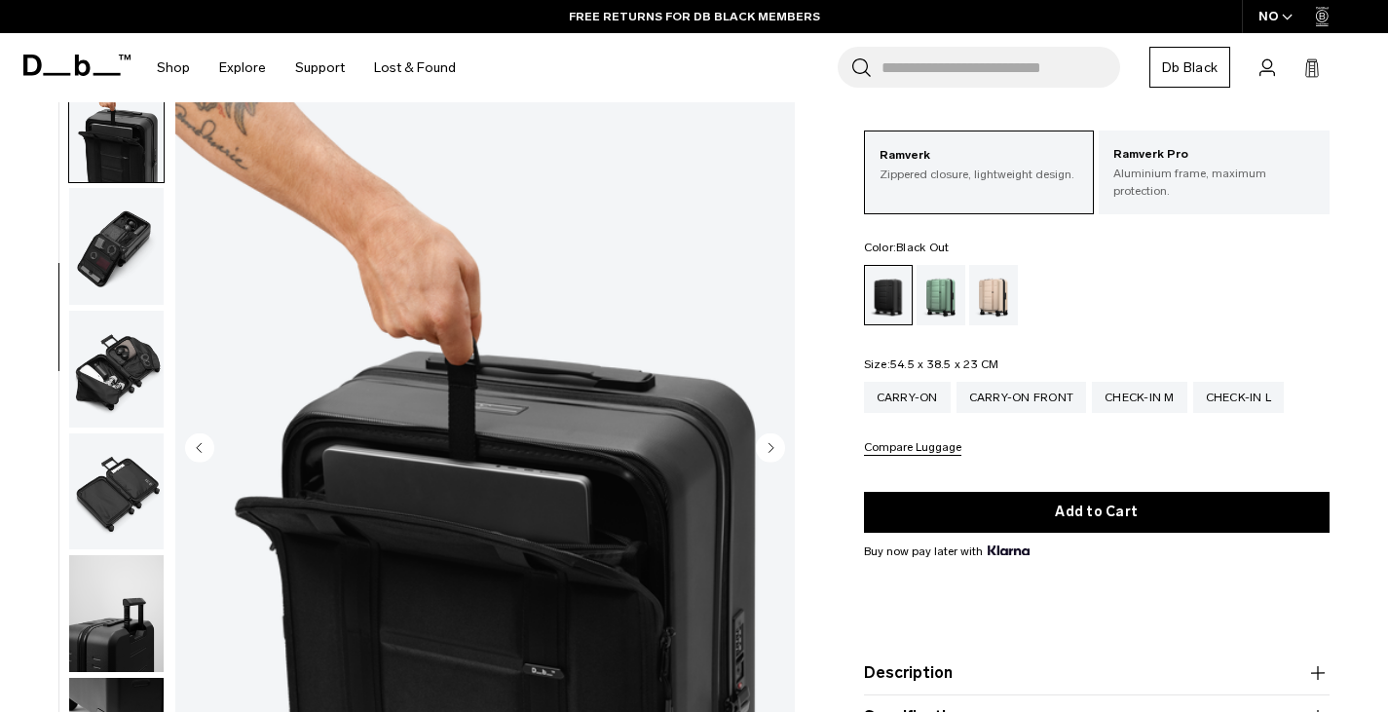
scroll to position [367, 0]
click at [775, 433] on circle "Next slide" at bounding box center [770, 447] width 29 height 29
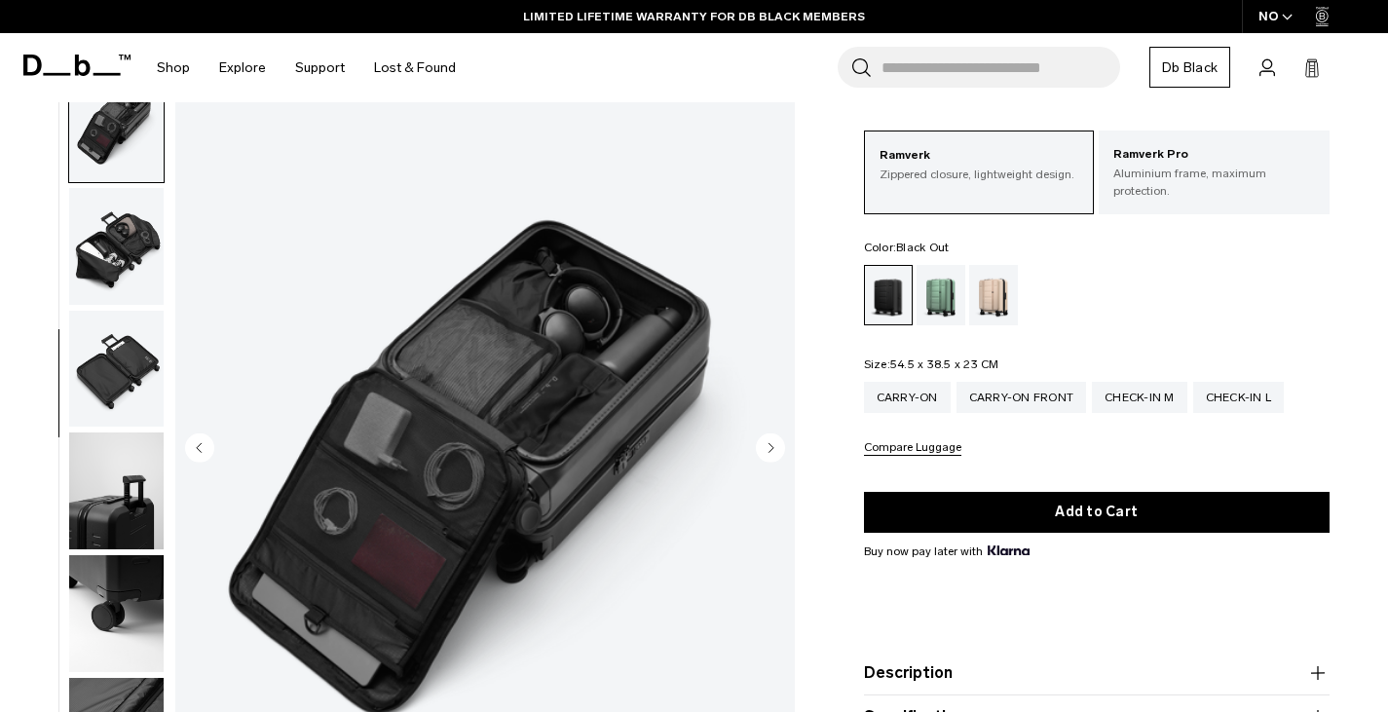
scroll to position [490, 0]
click at [775, 433] on circle "Next slide" at bounding box center [770, 447] width 29 height 29
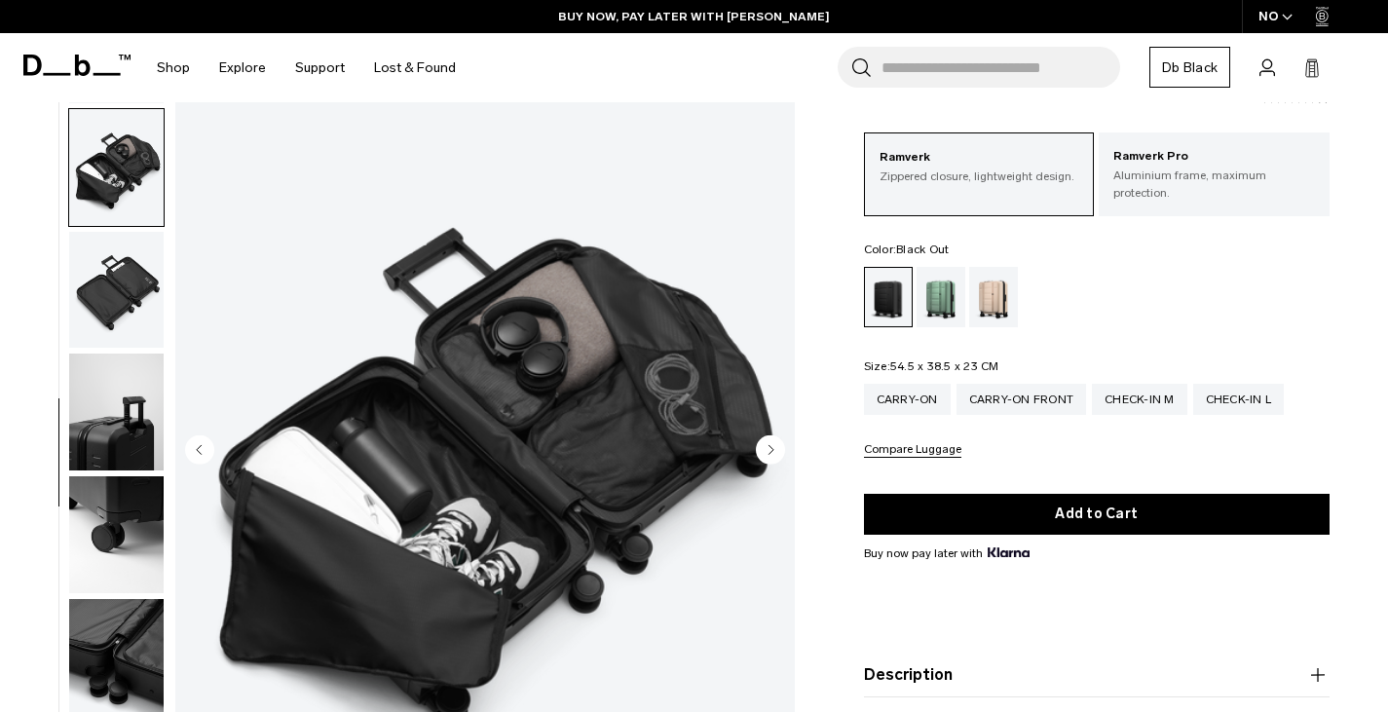
scroll to position [84, 0]
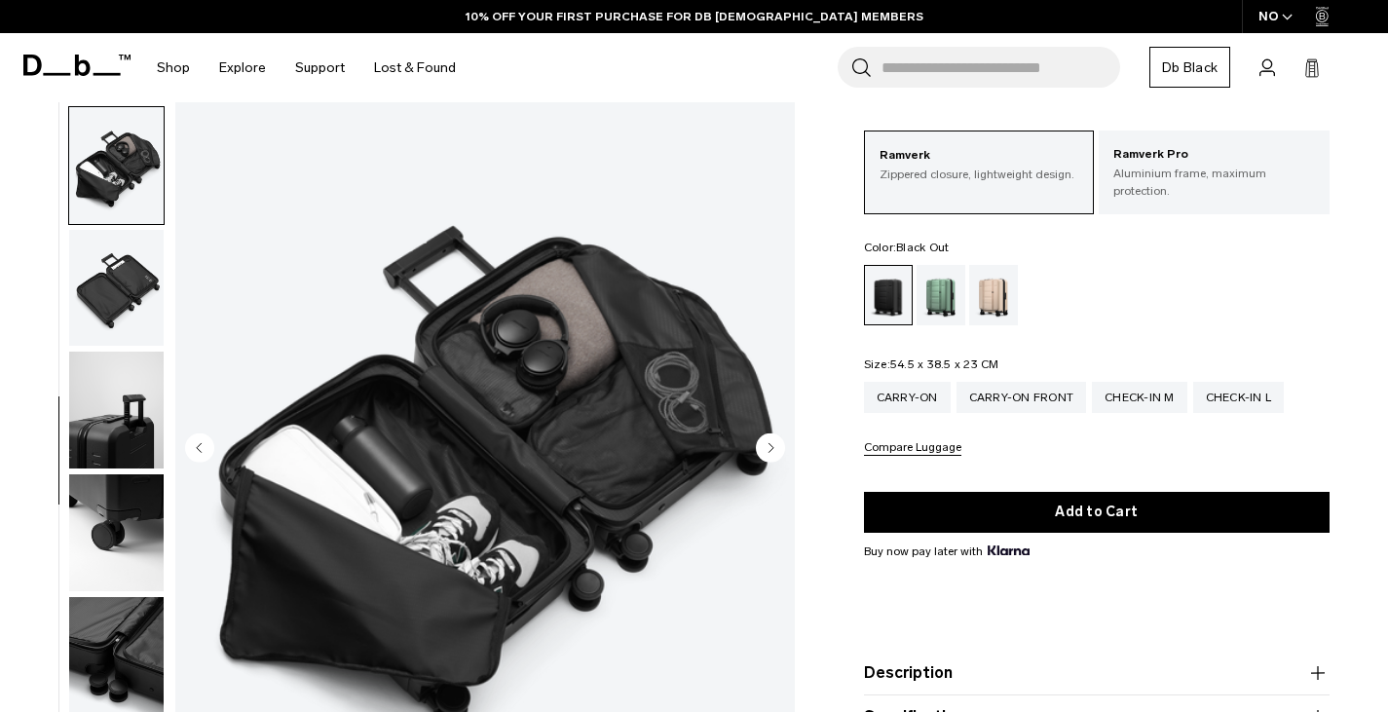
click at [773, 439] on circle "Next slide" at bounding box center [770, 447] width 29 height 29
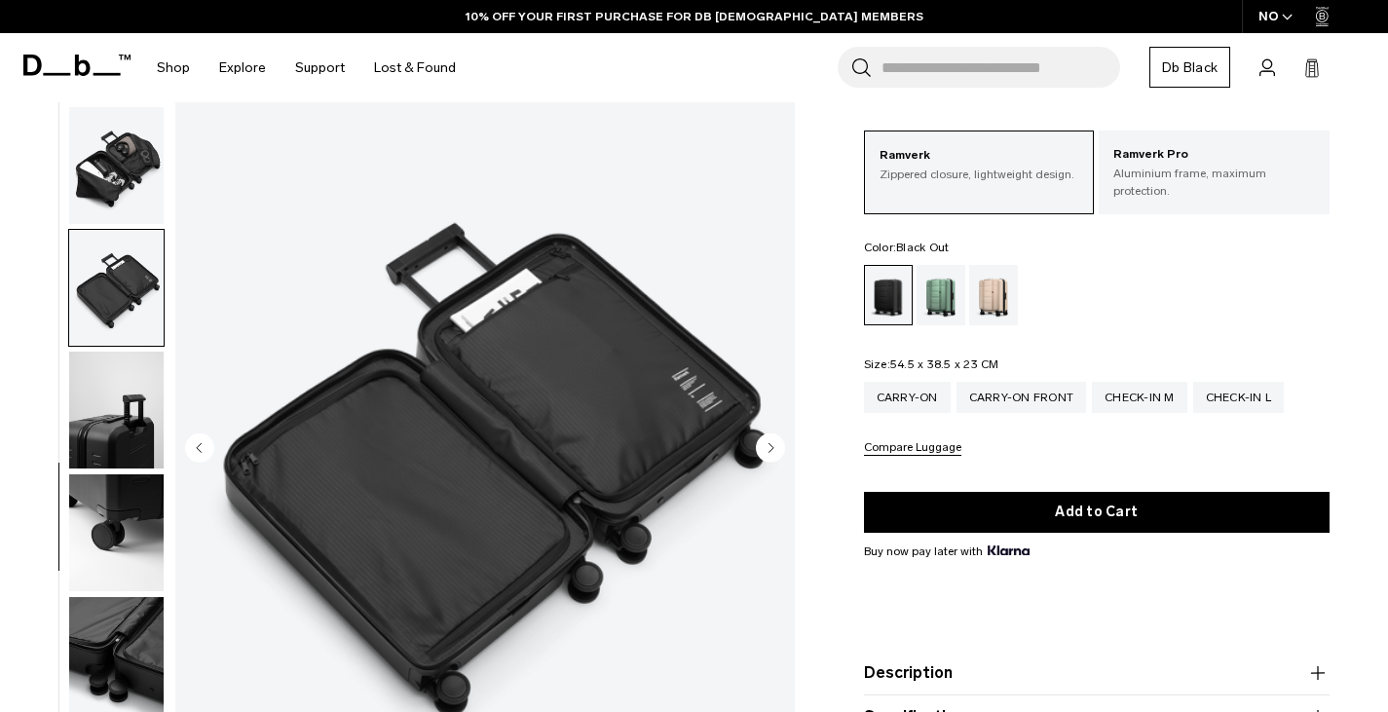
click at [773, 439] on circle "Next slide" at bounding box center [770, 447] width 29 height 29
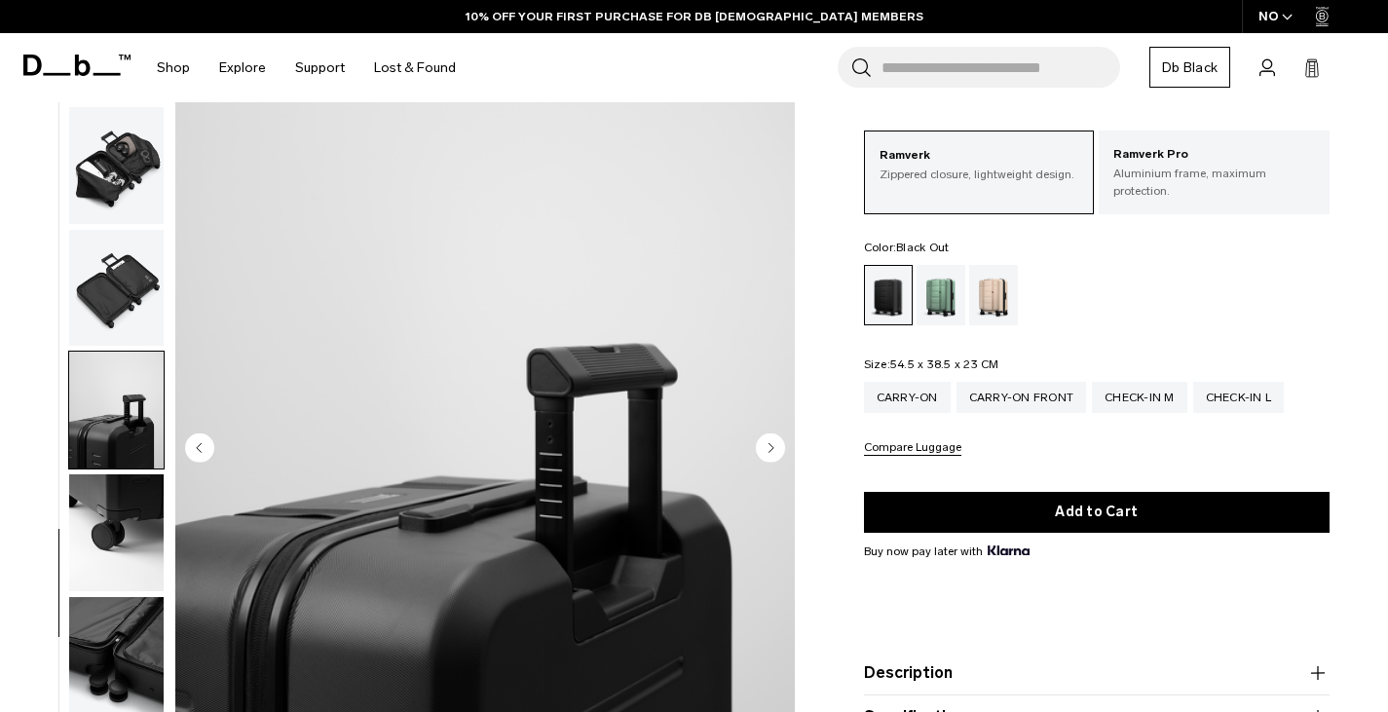
click at [773, 439] on circle "Next slide" at bounding box center [770, 447] width 29 height 29
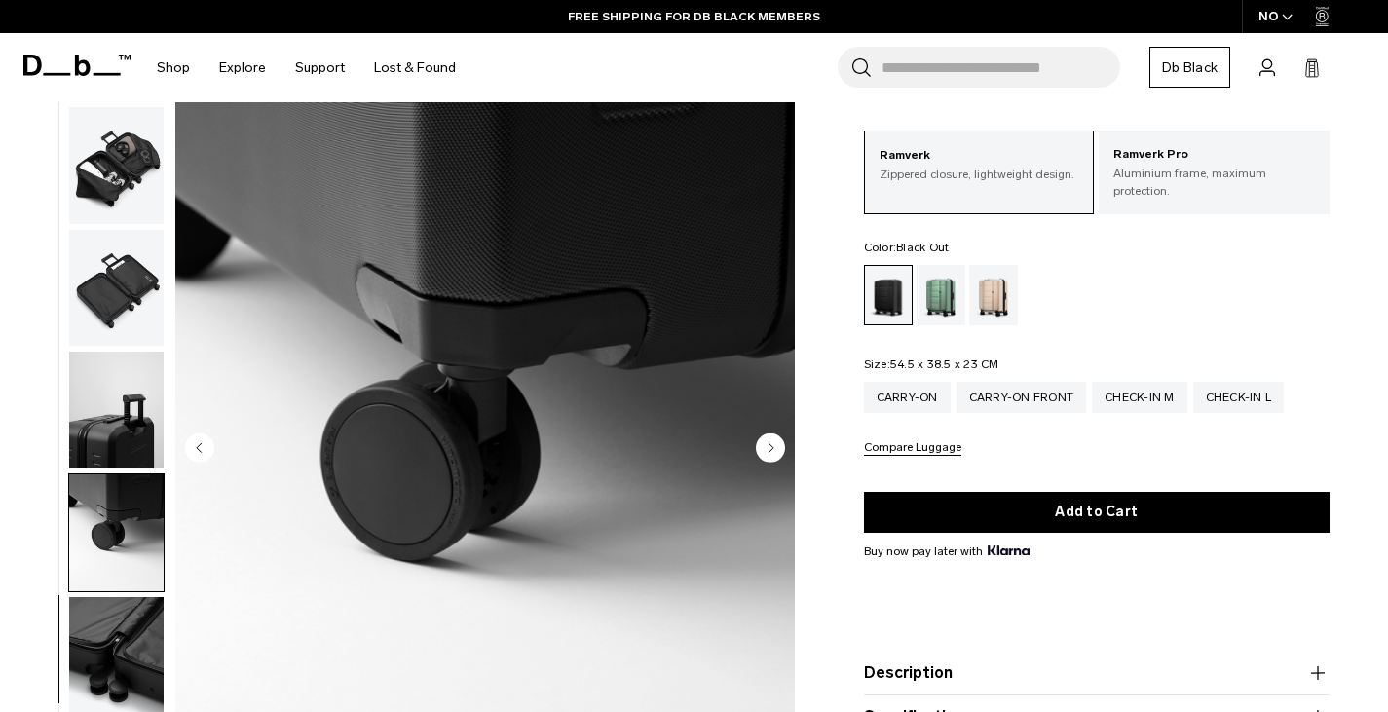
click at [773, 439] on circle "Next slide" at bounding box center [770, 447] width 29 height 29
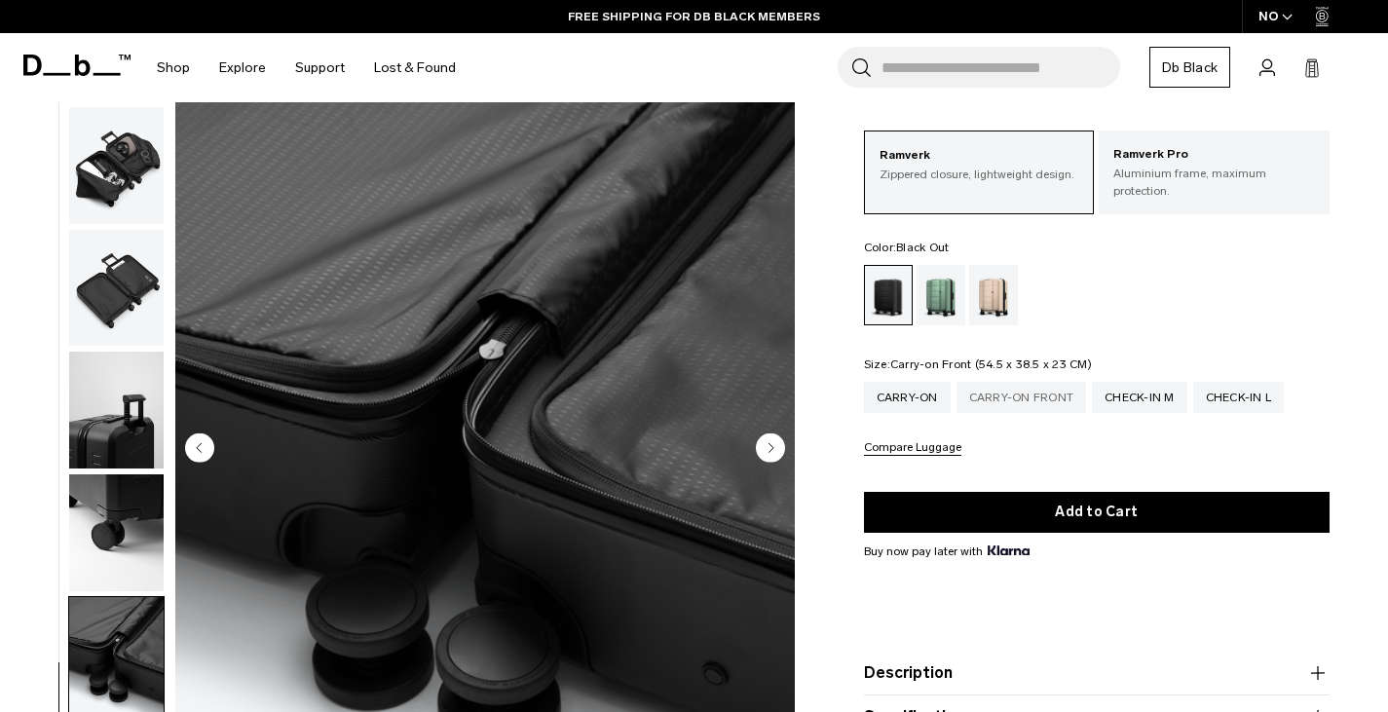
scroll to position [0, 0]
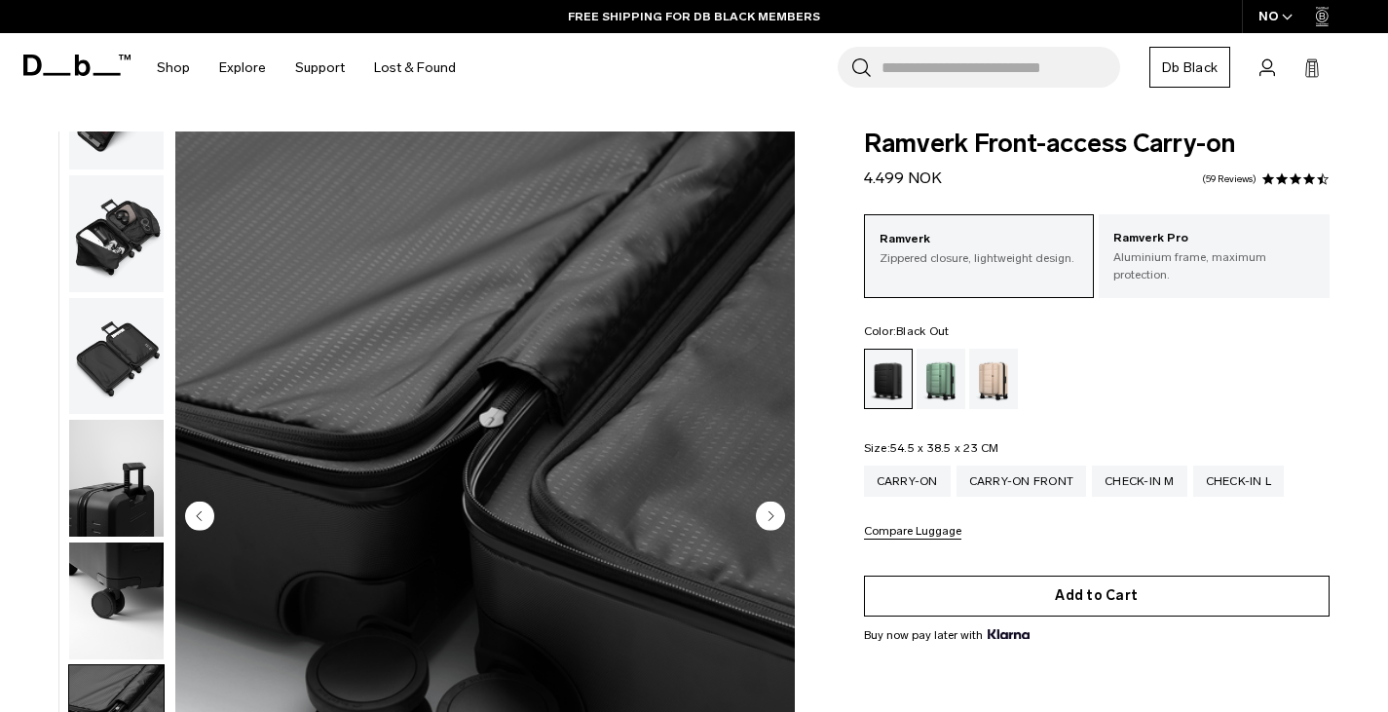
click at [1106, 576] on button "Add to Cart" at bounding box center [1097, 596] width 467 height 41
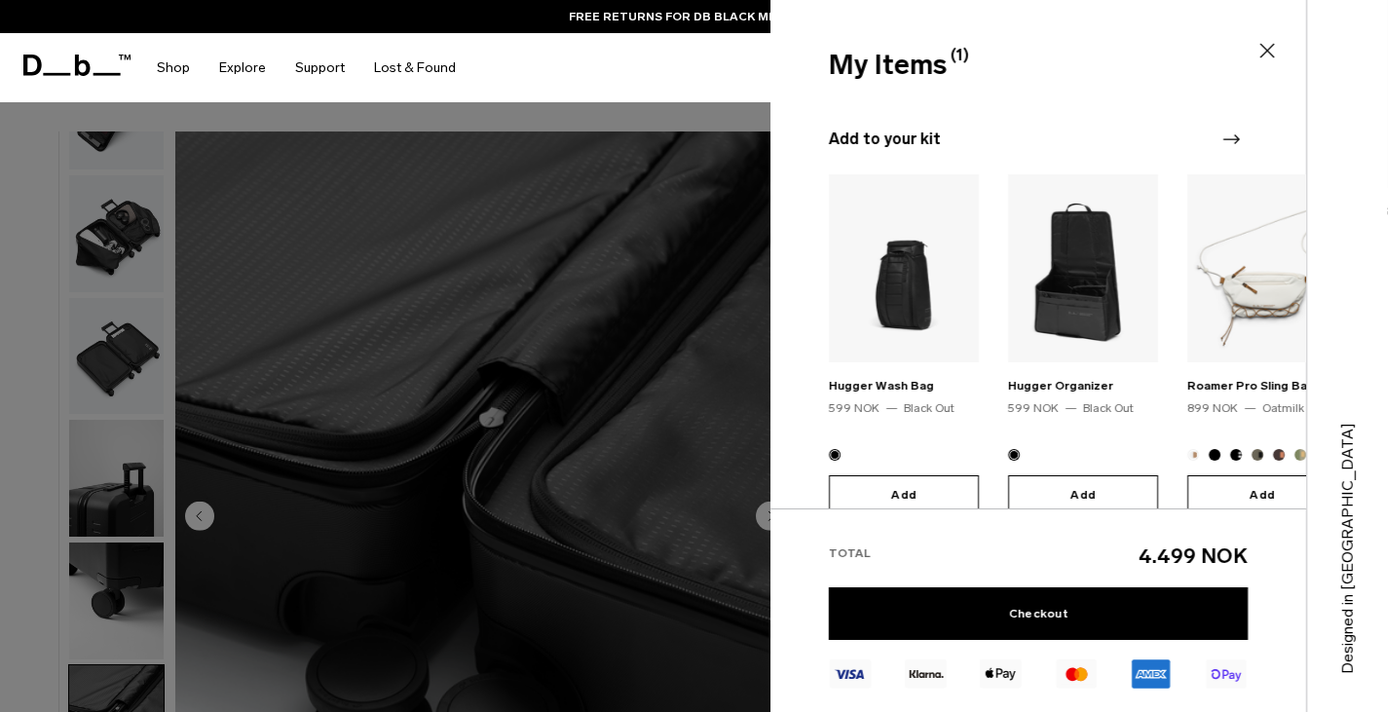
scroll to position [159, 0]
click at [1227, 144] on icon "Next slide" at bounding box center [1231, 140] width 23 height 23
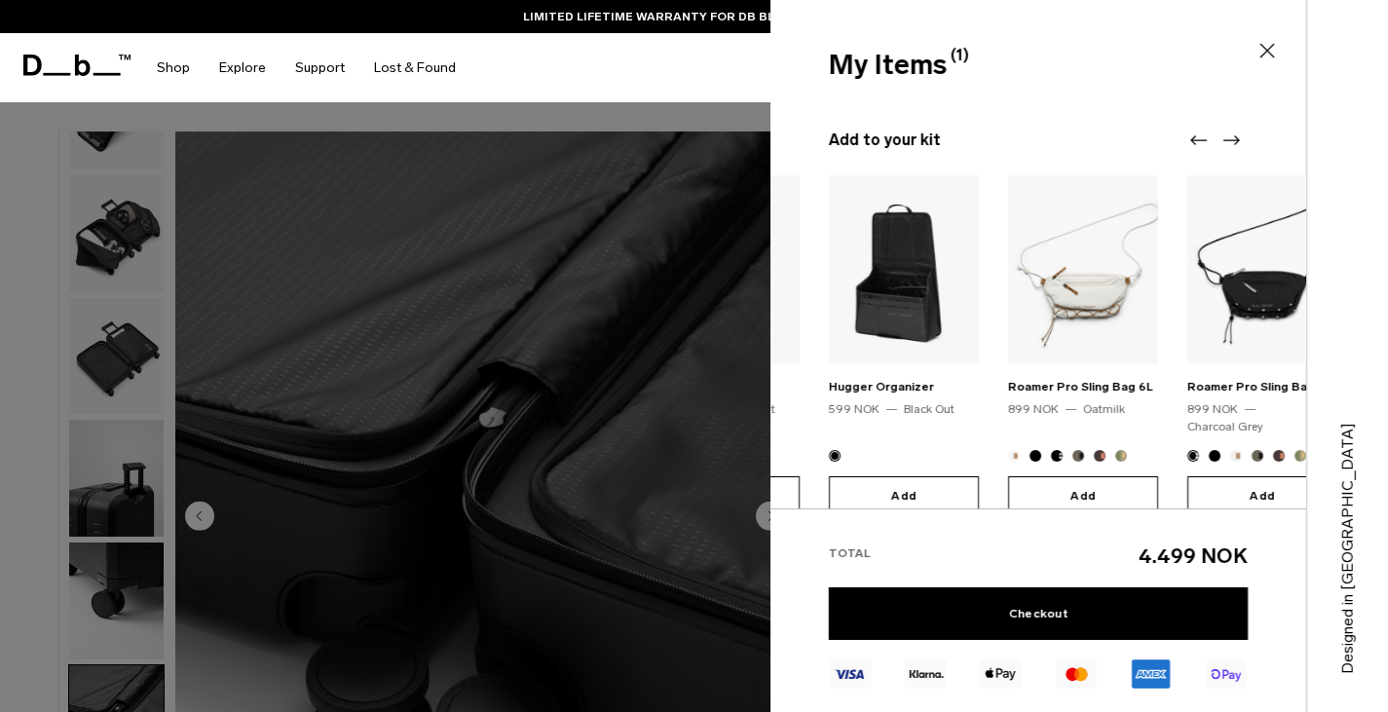
click at [1227, 144] on icon "Next slide" at bounding box center [1231, 140] width 23 height 23
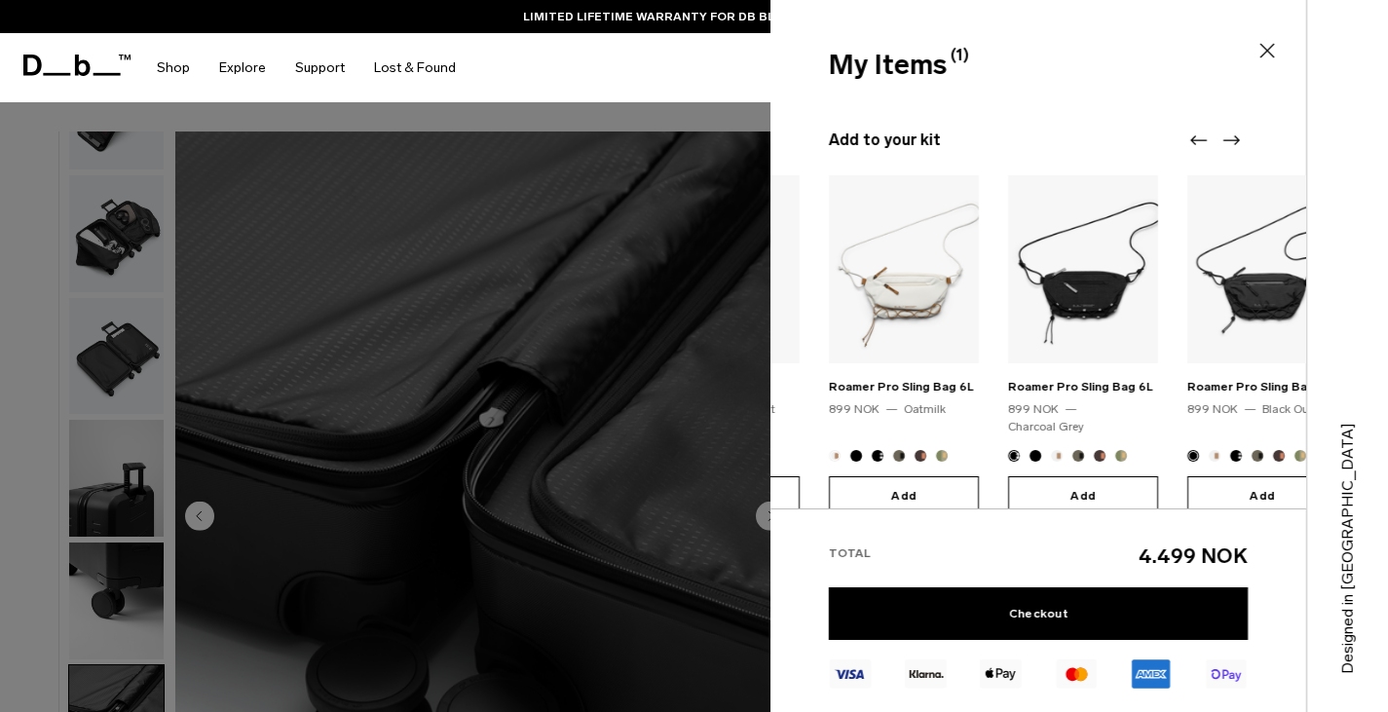
click at [1227, 144] on icon "Next slide" at bounding box center [1231, 140] width 23 height 23
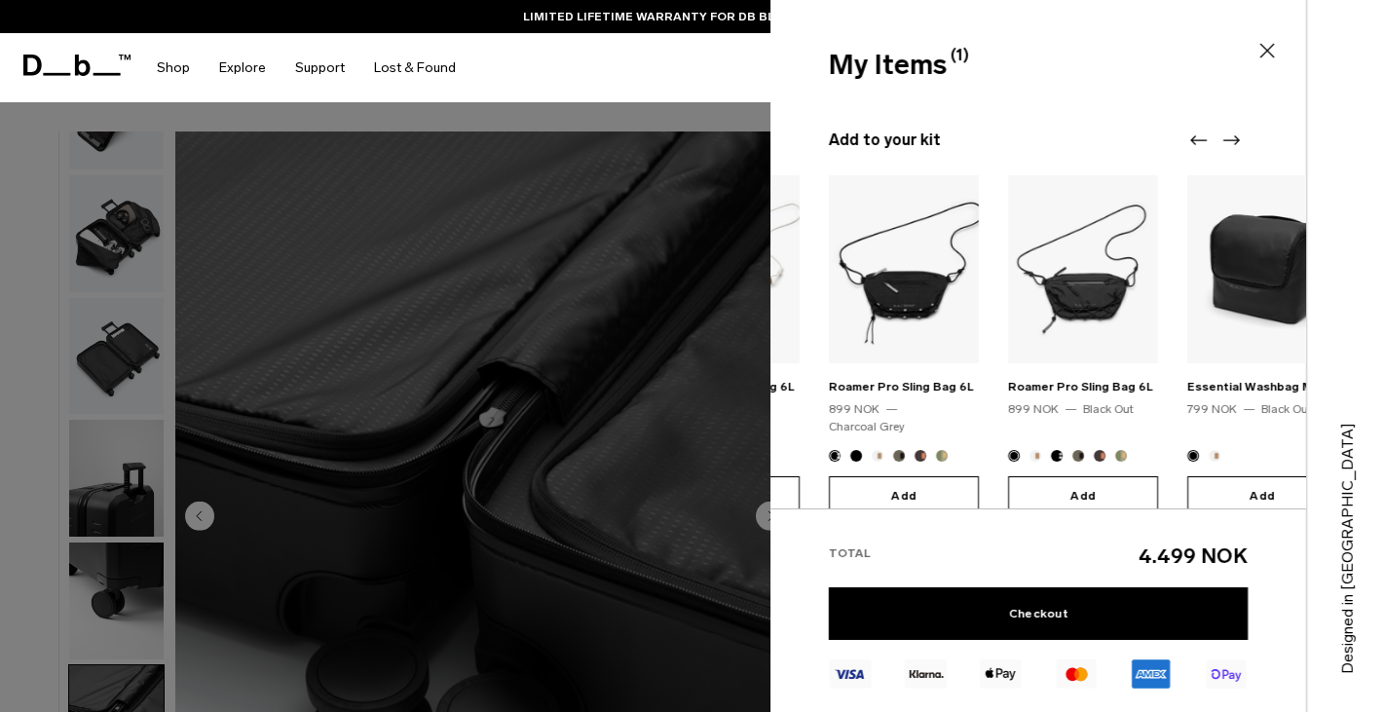
click at [1227, 144] on icon "Next slide" at bounding box center [1231, 140] width 23 height 23
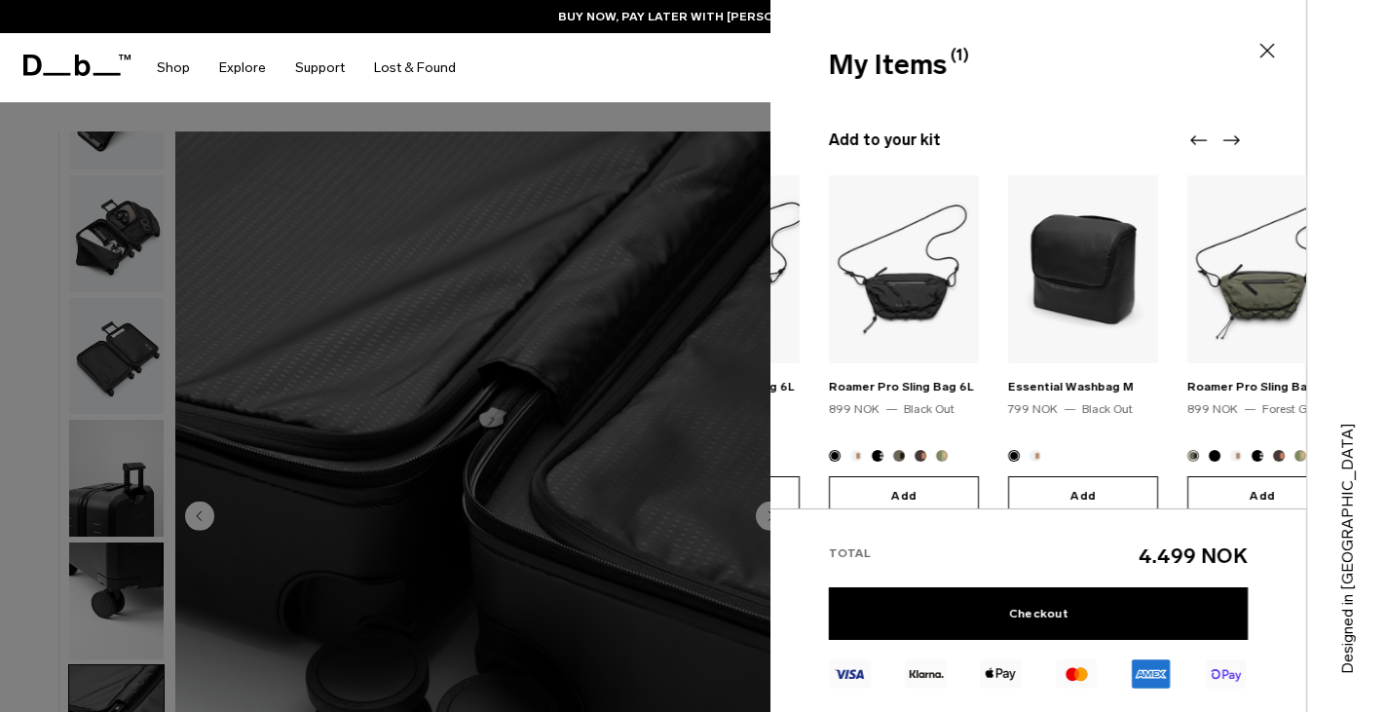
click at [1238, 137] on icon "Next slide" at bounding box center [1231, 140] width 23 height 23
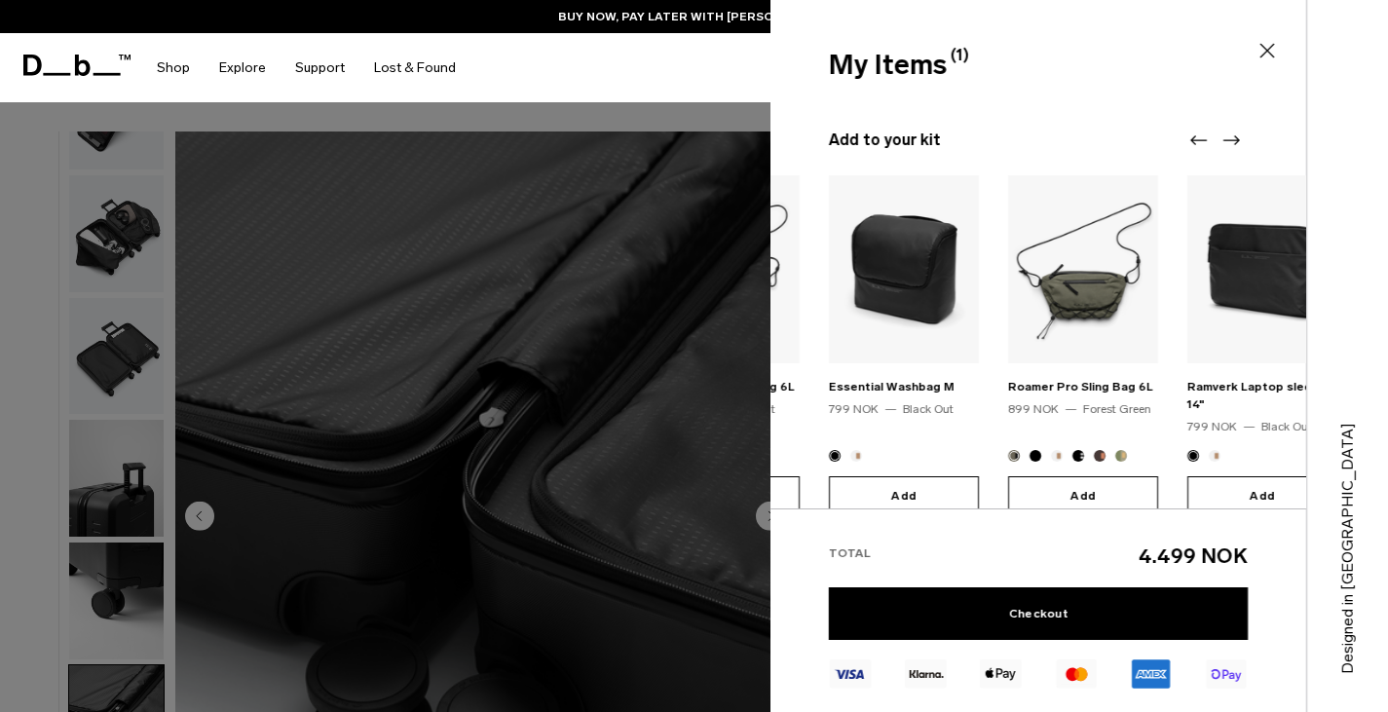
click at [1238, 137] on icon "Next slide" at bounding box center [1231, 140] width 23 height 23
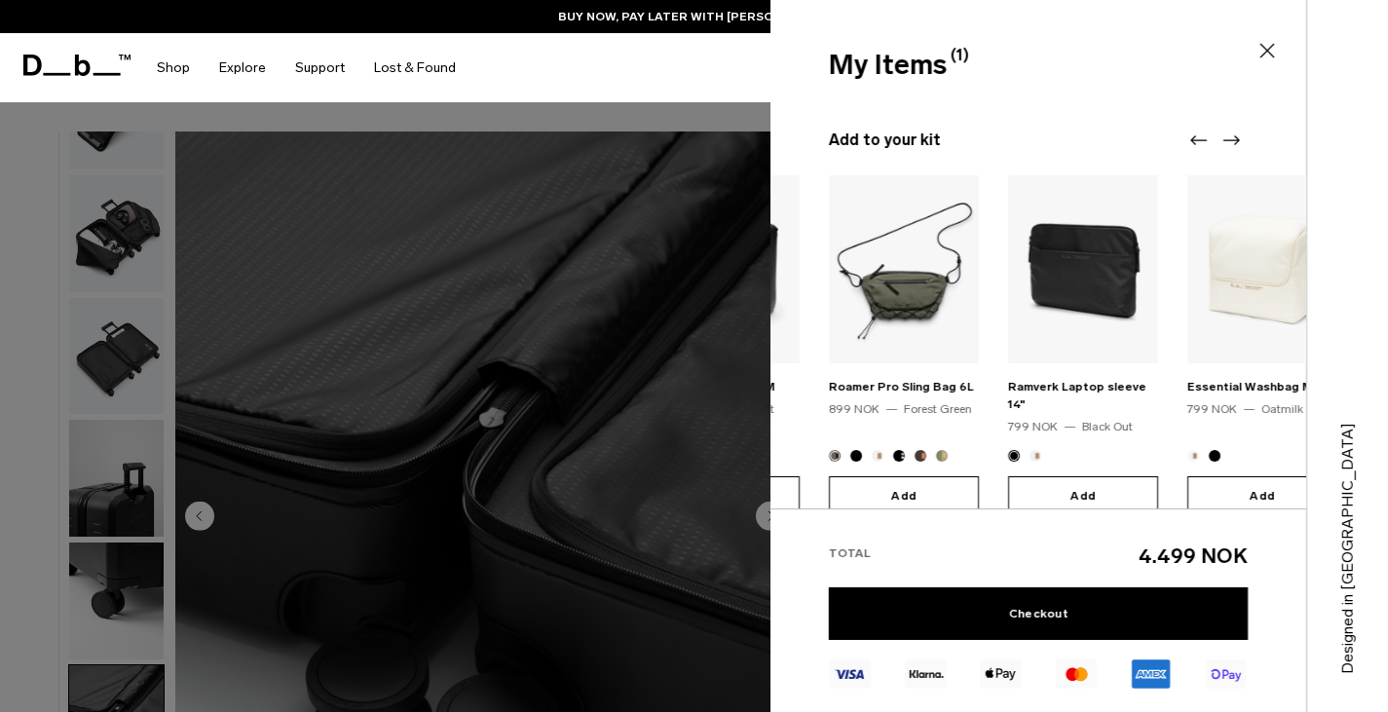
click at [1238, 137] on icon "Next slide" at bounding box center [1231, 140] width 23 height 23
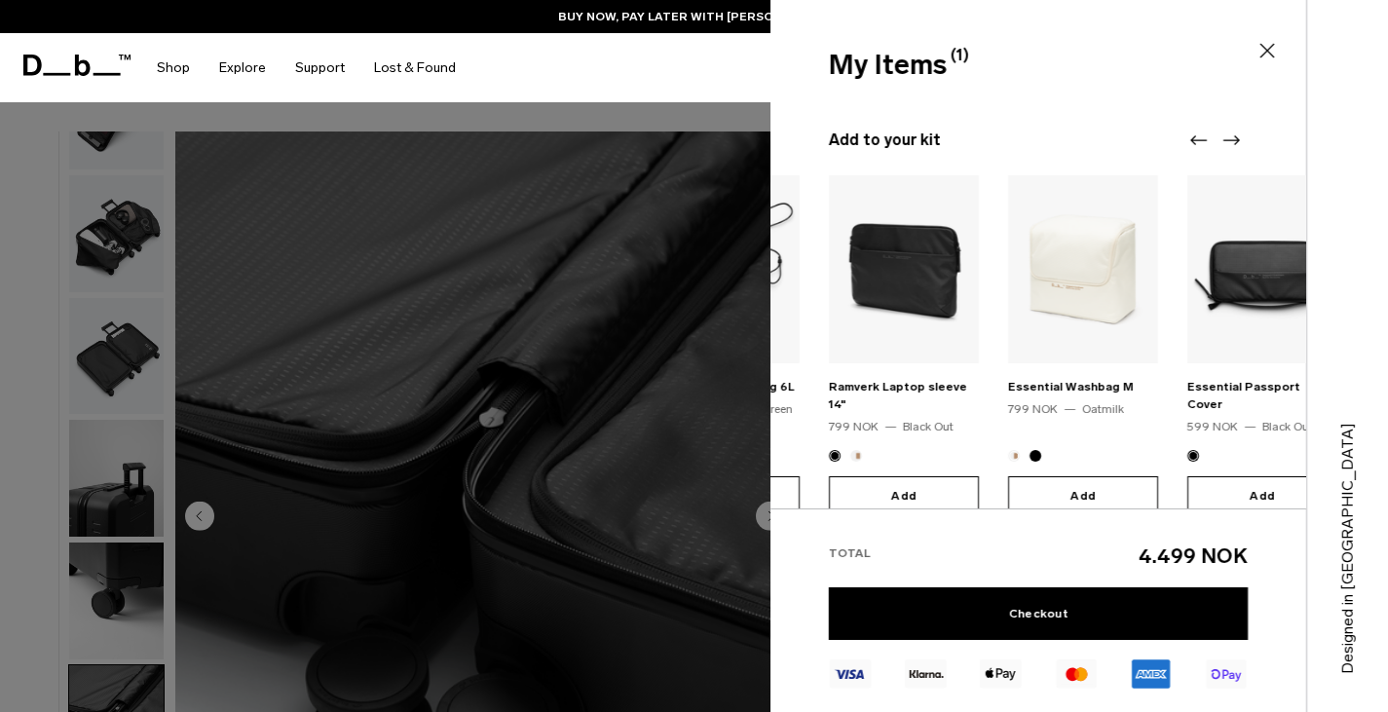
click at [1238, 137] on icon "Next slide" at bounding box center [1231, 140] width 23 height 23
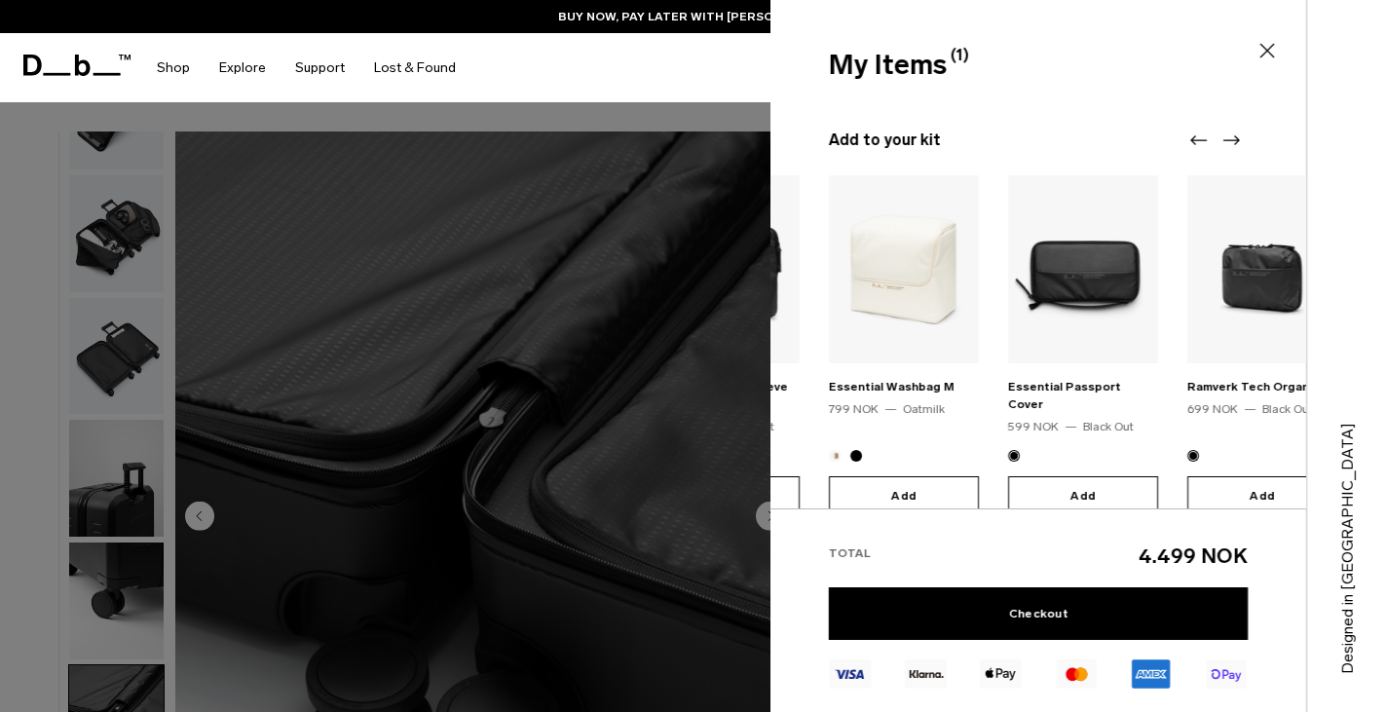
click at [1238, 137] on icon "Next slide" at bounding box center [1231, 140] width 23 height 23
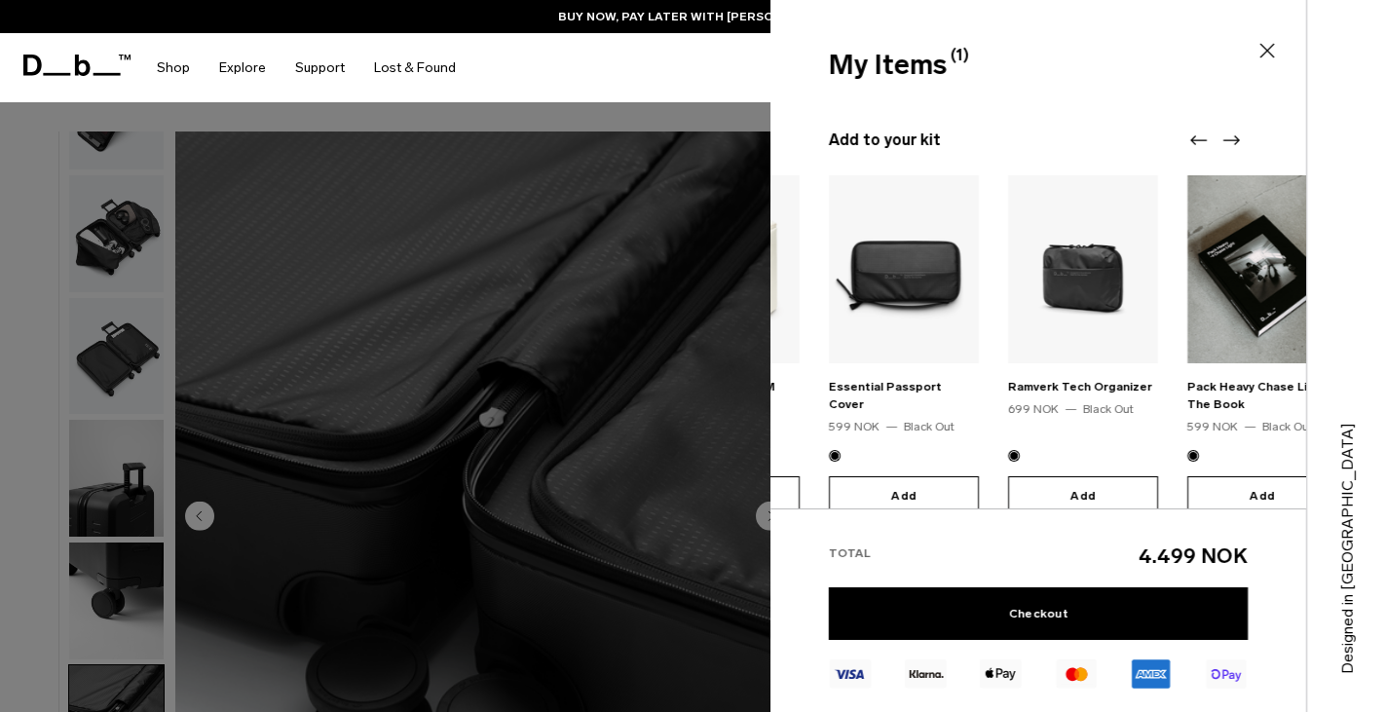
click at [1238, 137] on icon "Next slide" at bounding box center [1231, 140] width 23 height 23
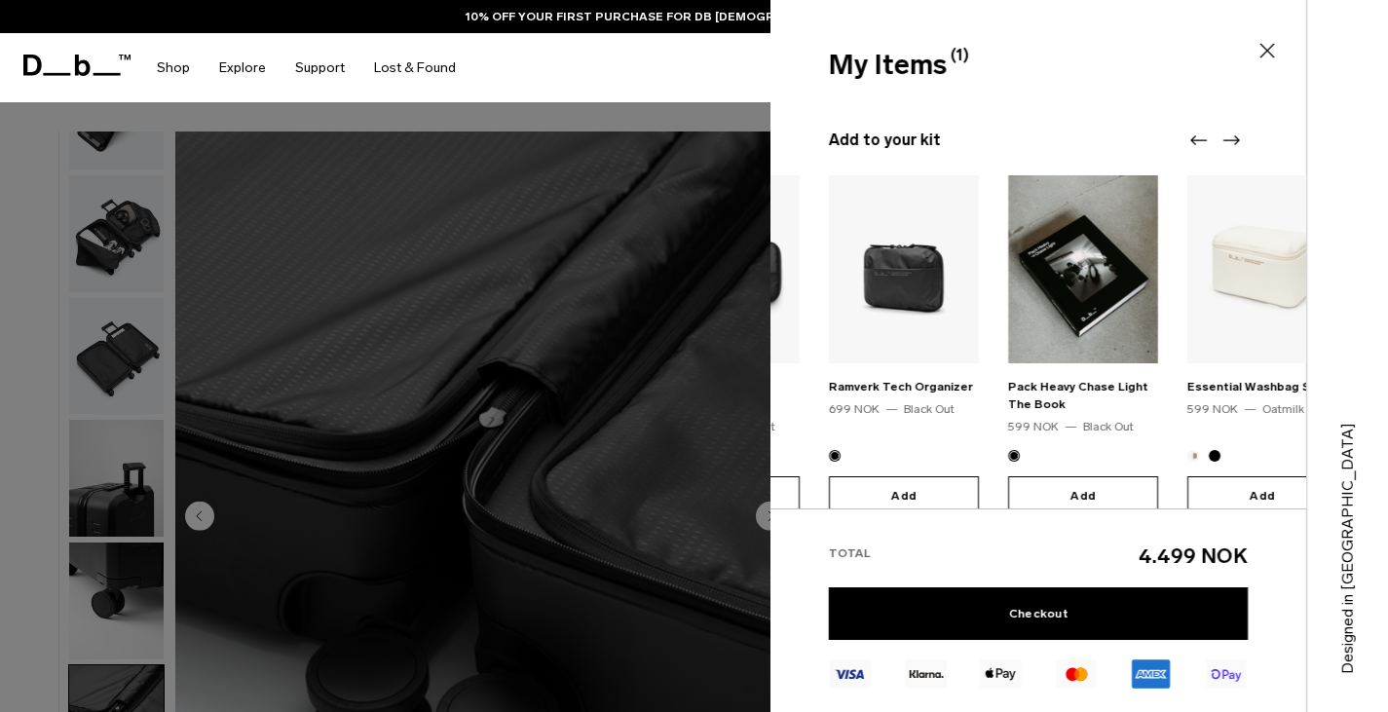
click at [1238, 137] on icon "Next slide" at bounding box center [1231, 140] width 23 height 23
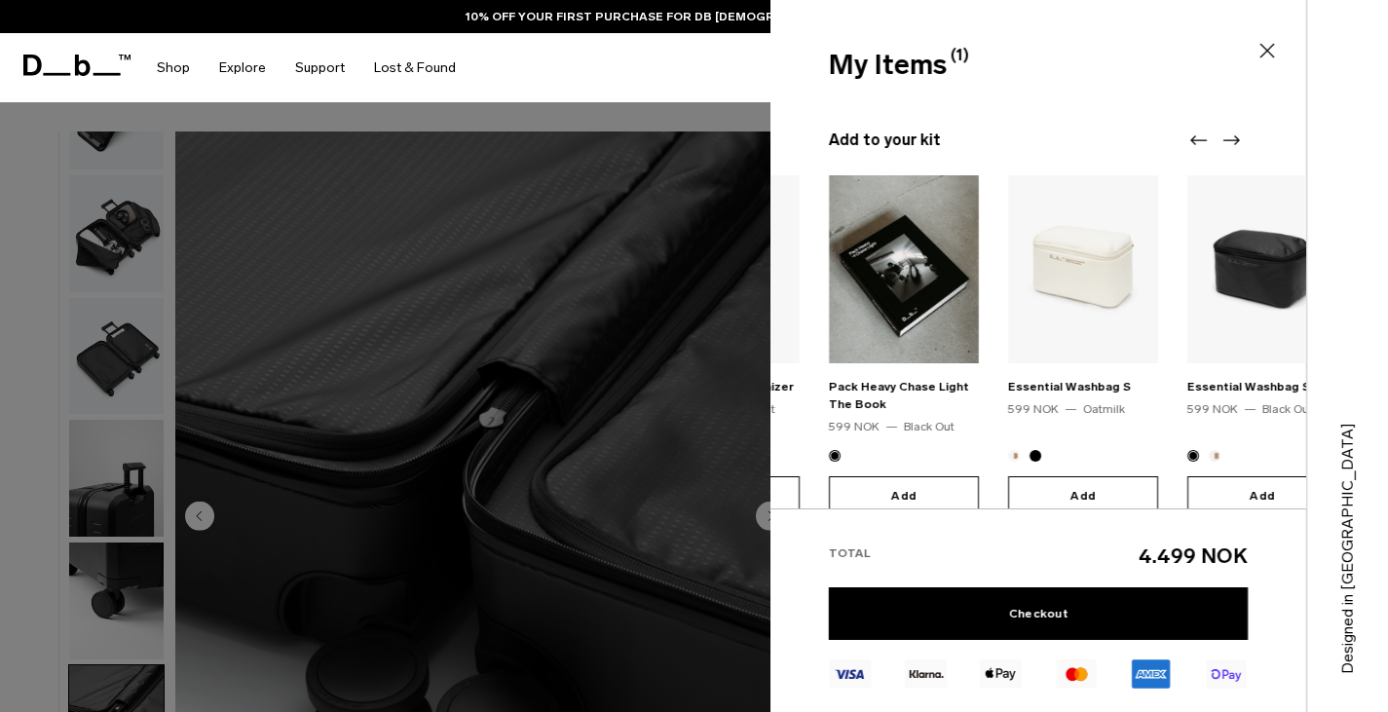
click at [1238, 137] on icon "Next slide" at bounding box center [1231, 140] width 23 height 23
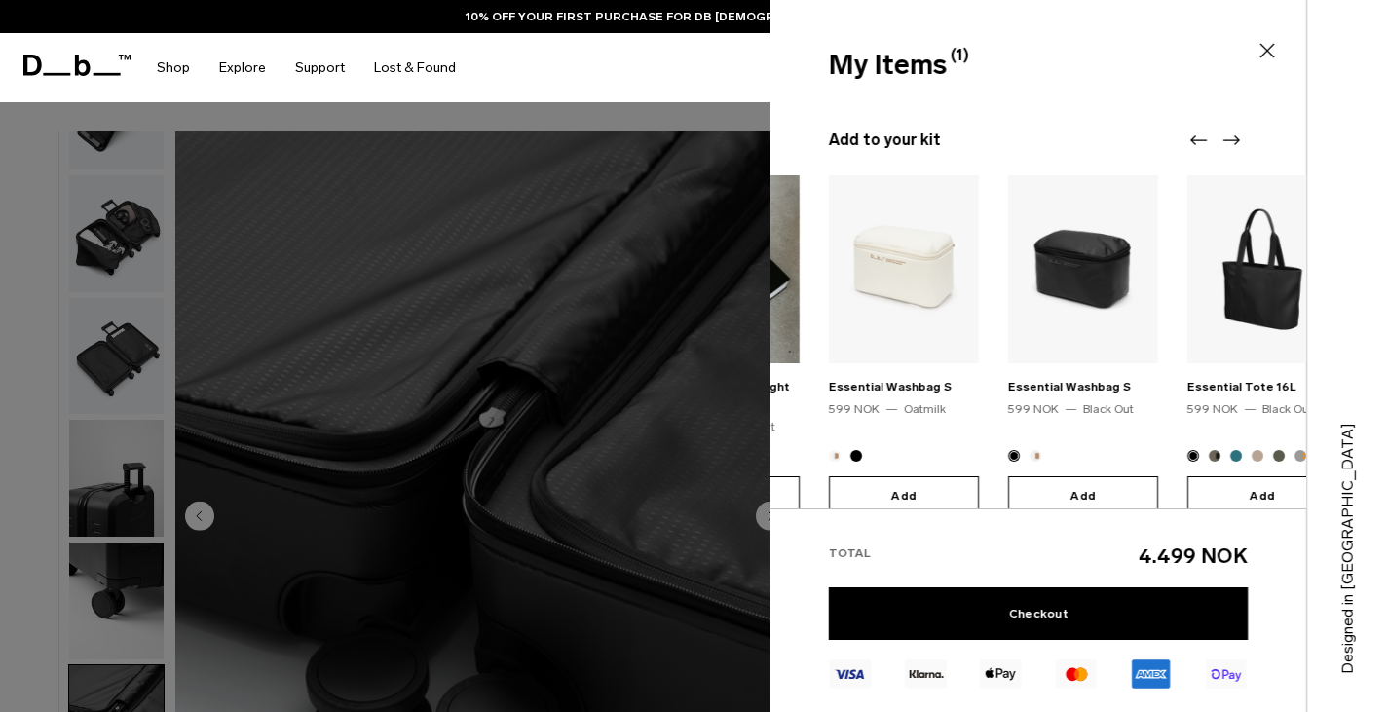
click at [1238, 137] on icon "Next slide" at bounding box center [1231, 140] width 23 height 23
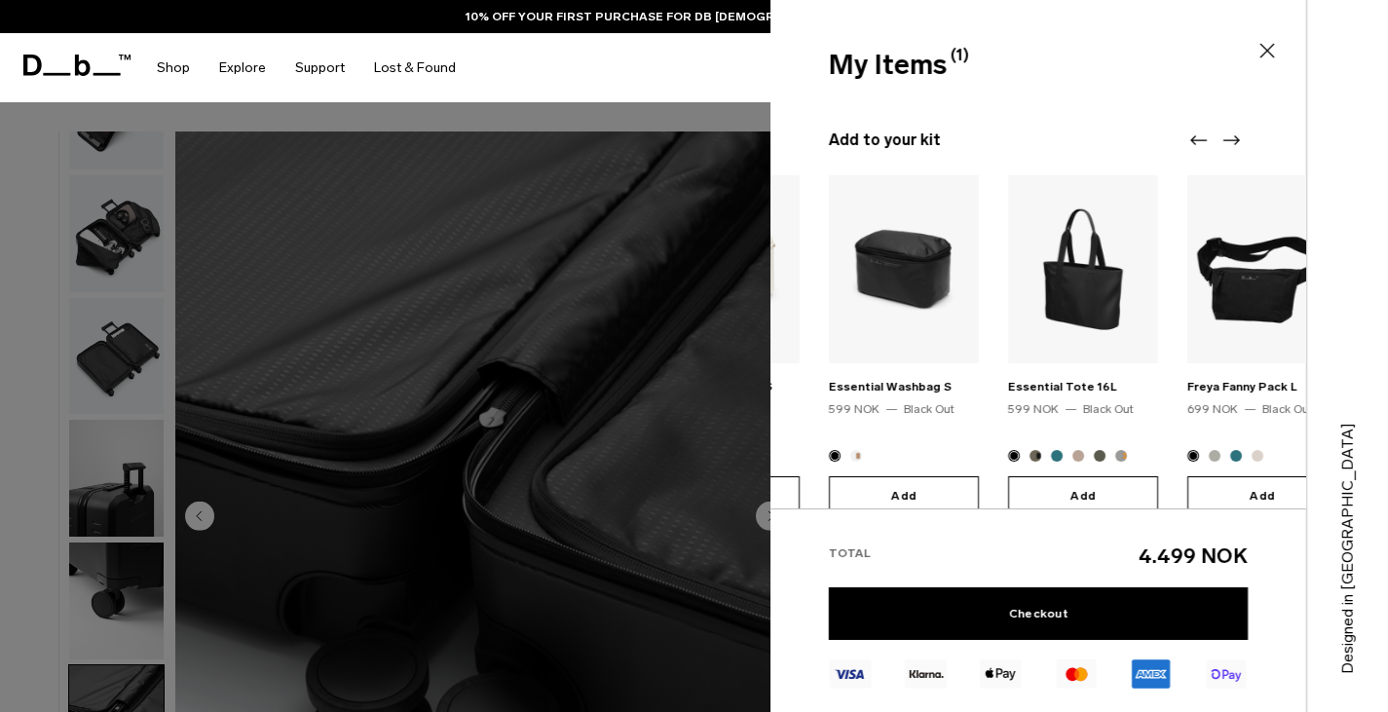
click at [1238, 137] on icon "Next slide" at bounding box center [1231, 140] width 23 height 23
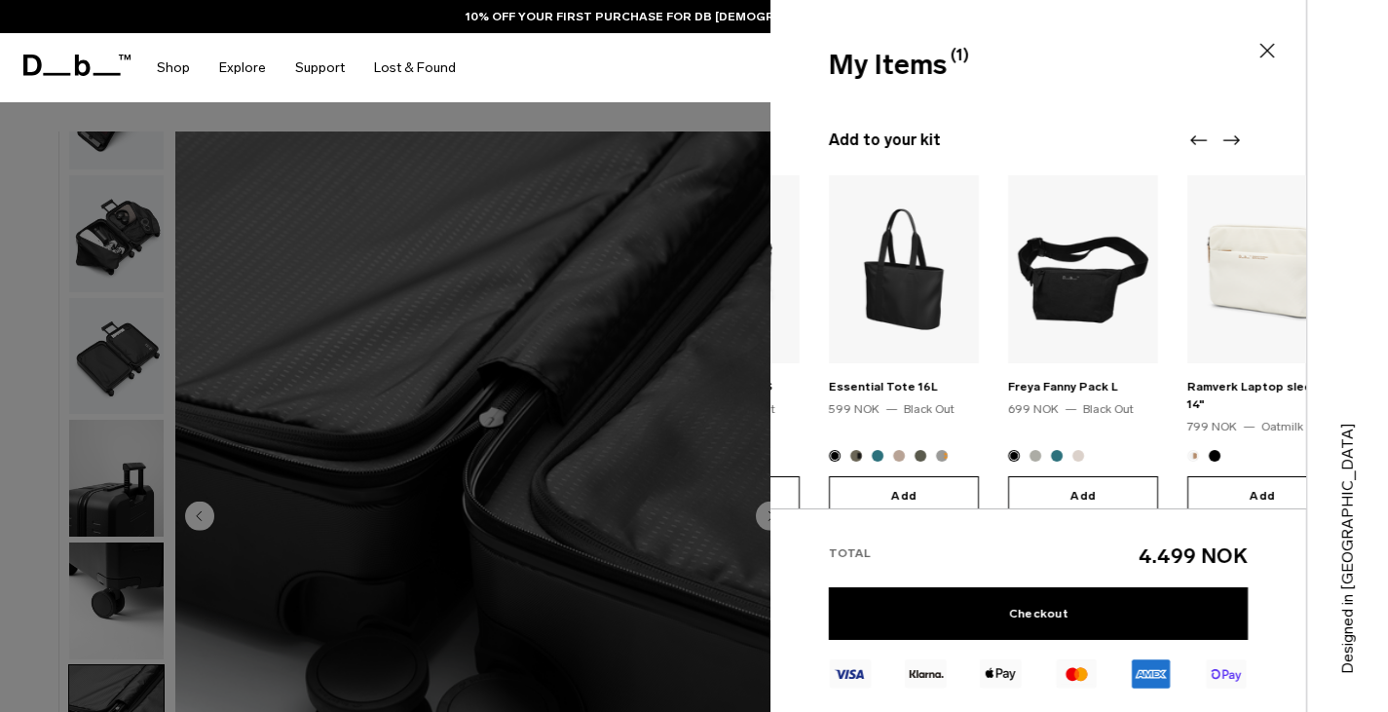
click at [1238, 137] on icon "Next slide" at bounding box center [1231, 140] width 23 height 23
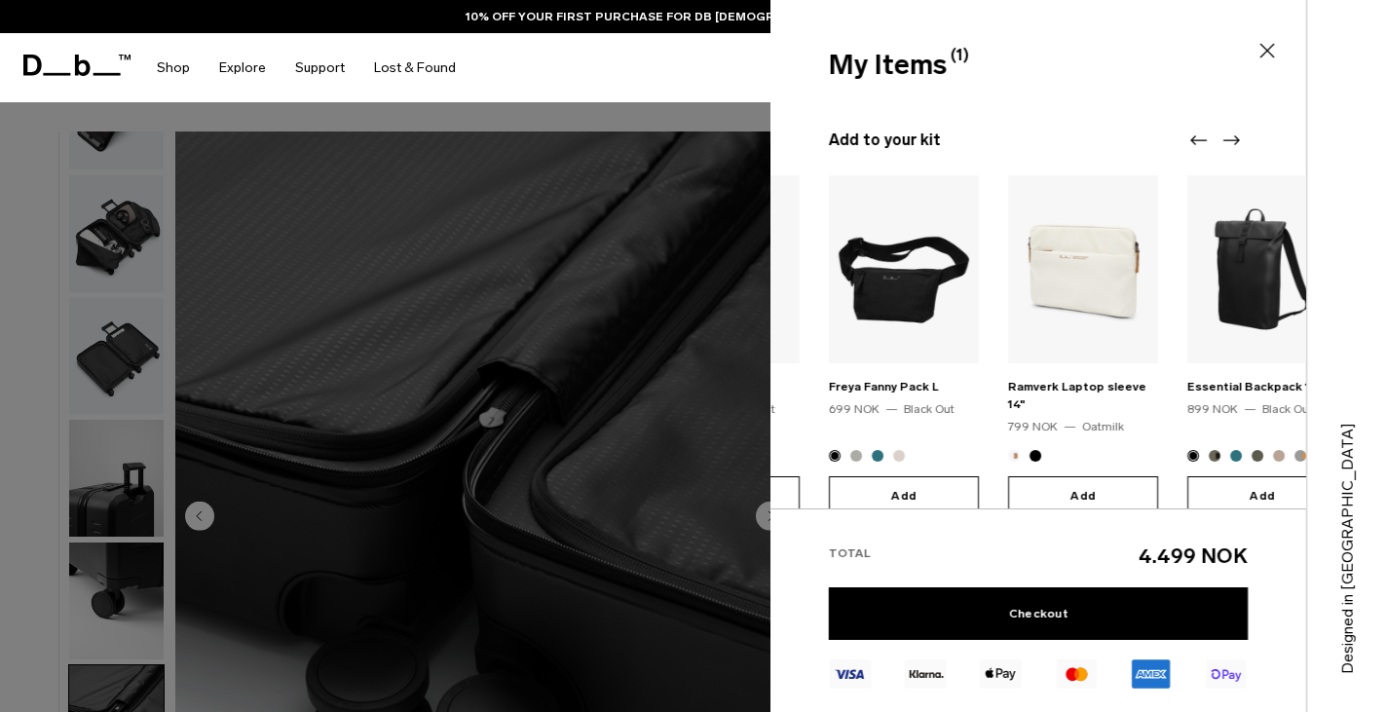
click at [1238, 137] on icon "Next slide" at bounding box center [1231, 140] width 23 height 23
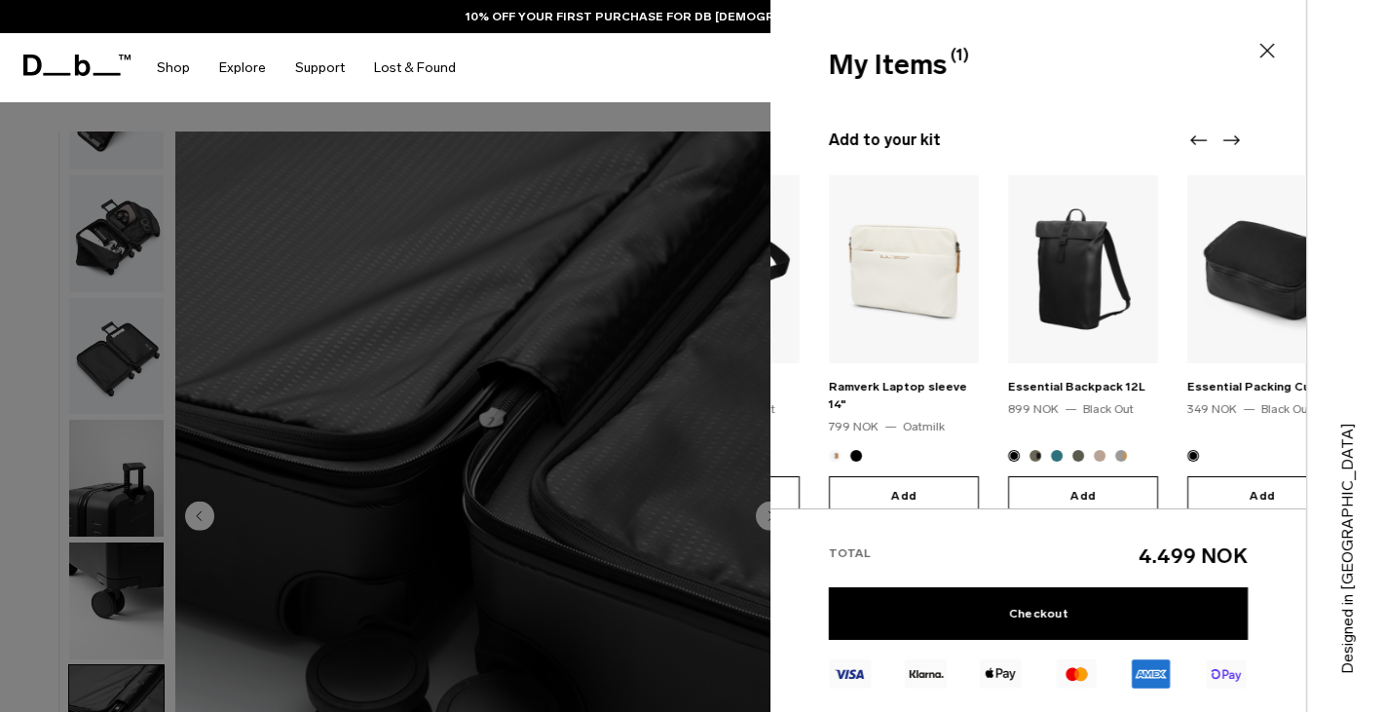
click at [1238, 137] on icon "Next slide" at bounding box center [1231, 140] width 23 height 23
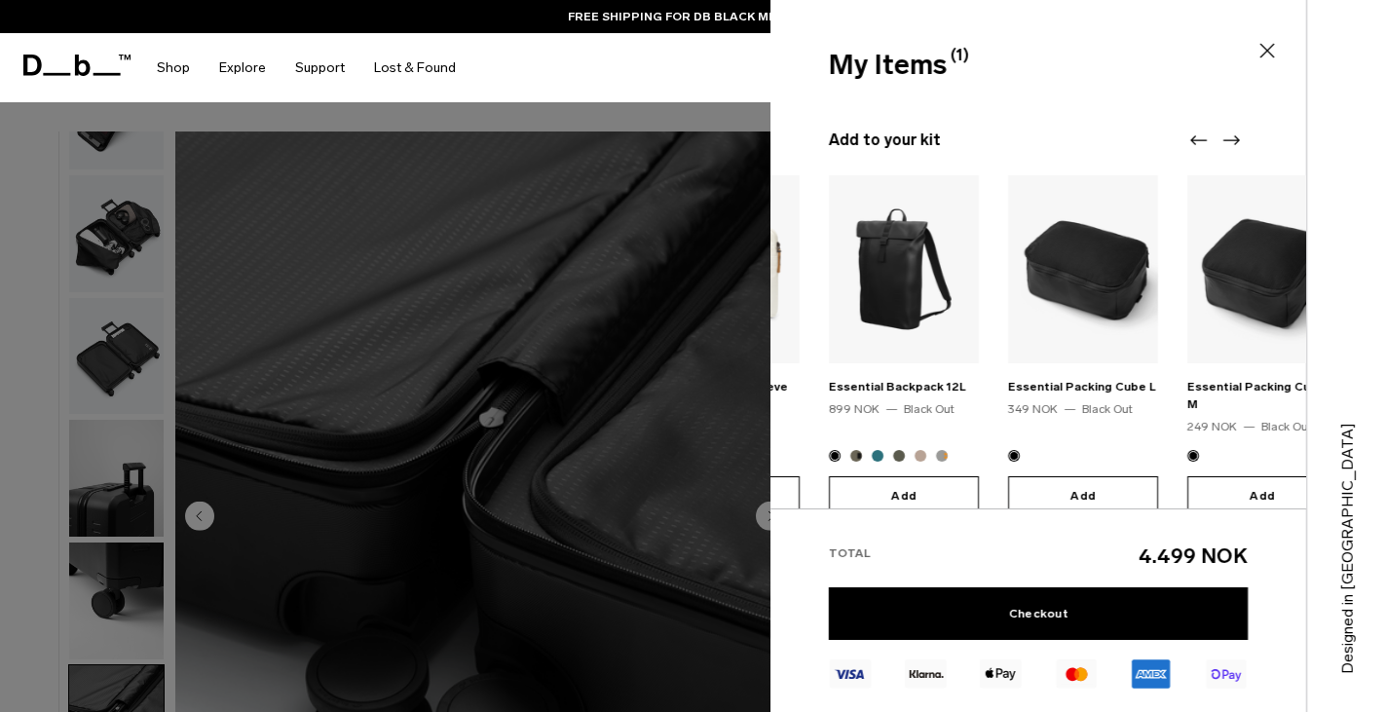
click at [1238, 137] on icon "Next slide" at bounding box center [1231, 140] width 23 height 23
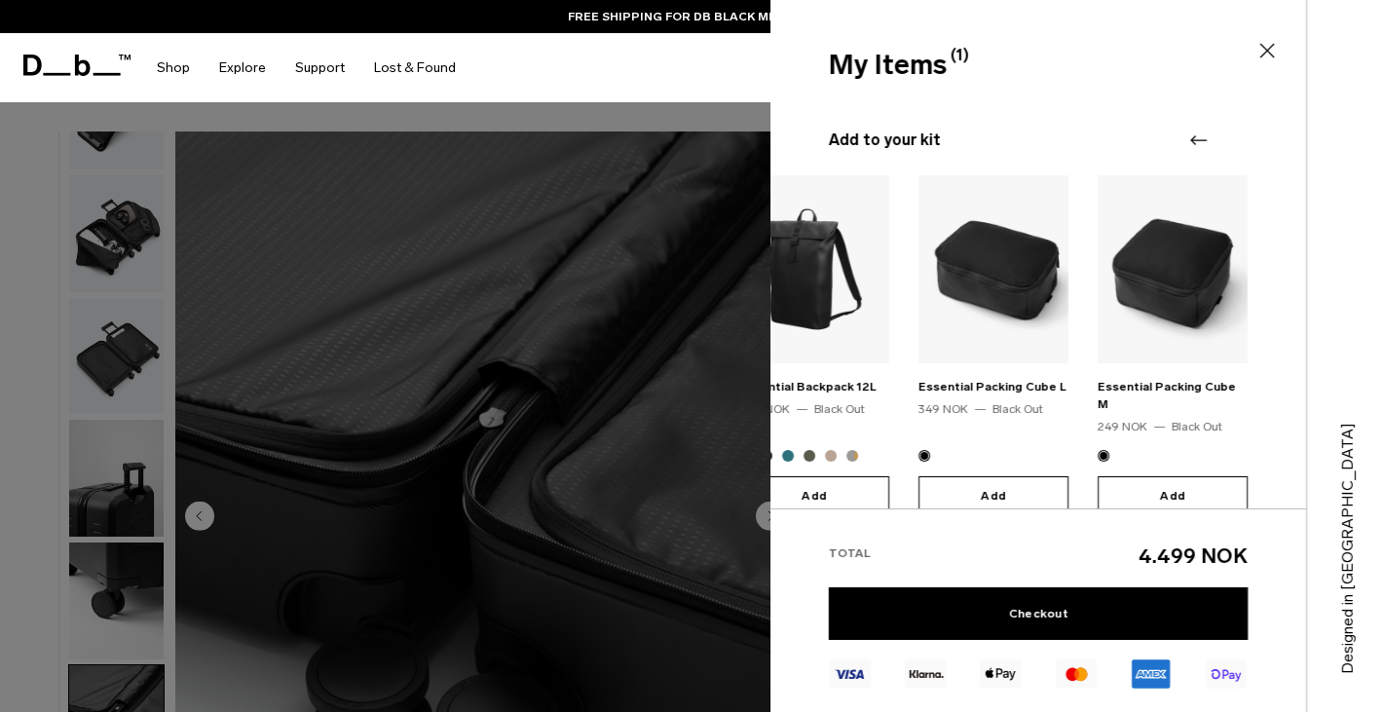
click at [1238, 137] on div at bounding box center [1215, 140] width 58 height 23
click at [1255, 50] on div "My Items (1) Close" at bounding box center [1037, 65] width 532 height 41
click at [1268, 52] on icon at bounding box center [1268, 51] width 15 height 15
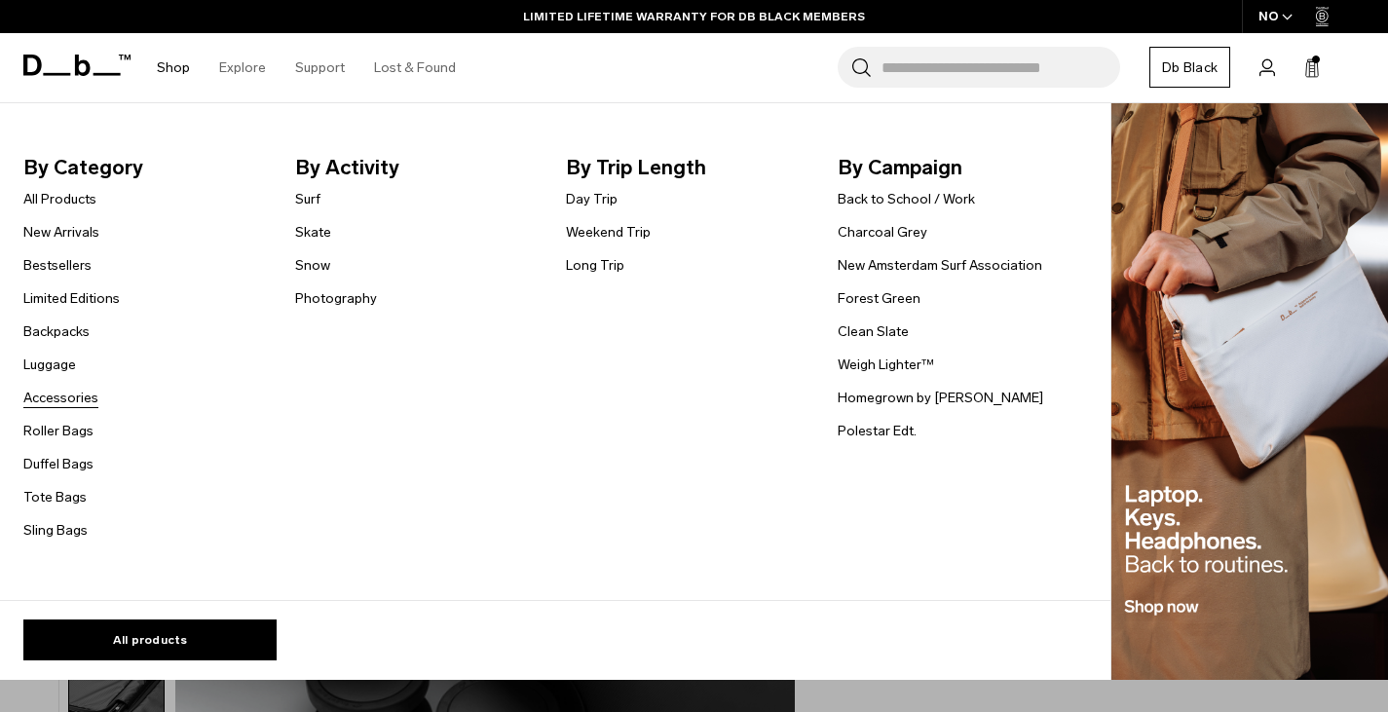
click at [59, 403] on link "Accessories" at bounding box center [60, 398] width 75 height 20
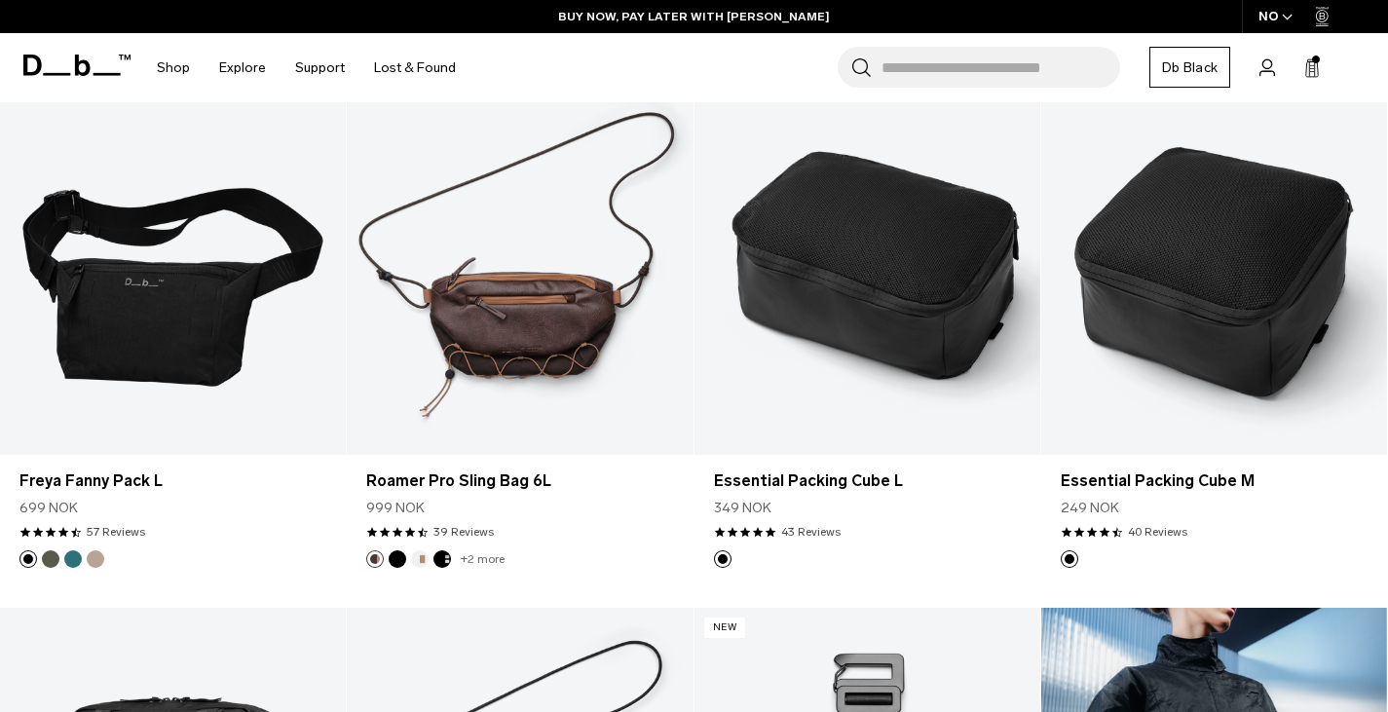
scroll to position [3086, 0]
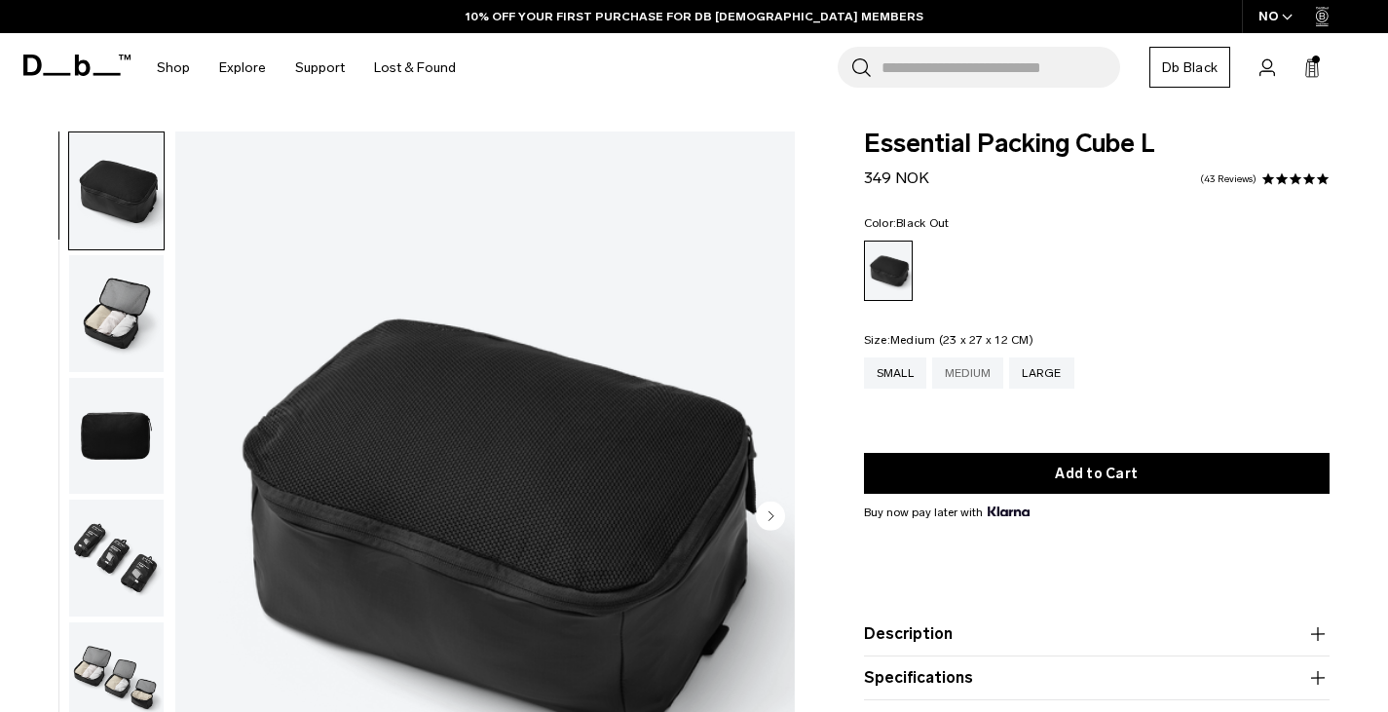
click at [950, 358] on div "Medium" at bounding box center [968, 373] width 72 height 31
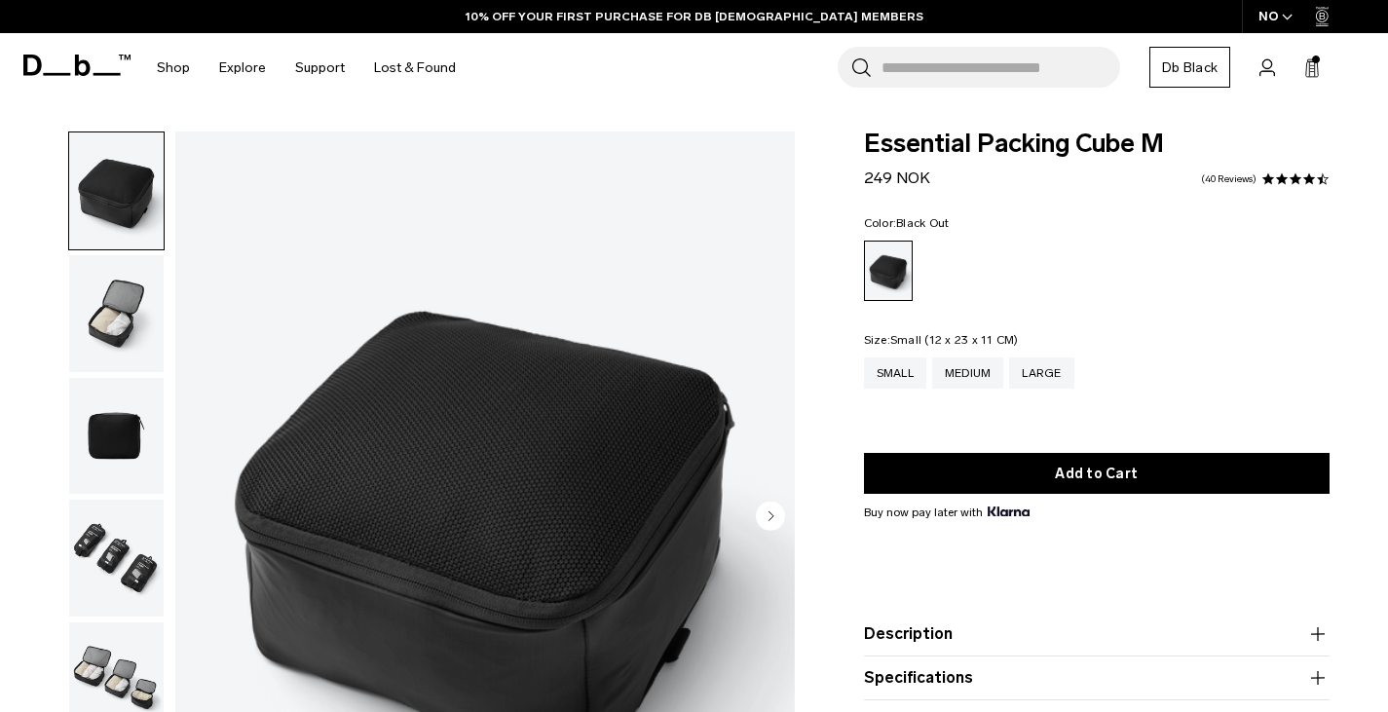
click at [903, 365] on div "Small" at bounding box center [895, 373] width 62 height 31
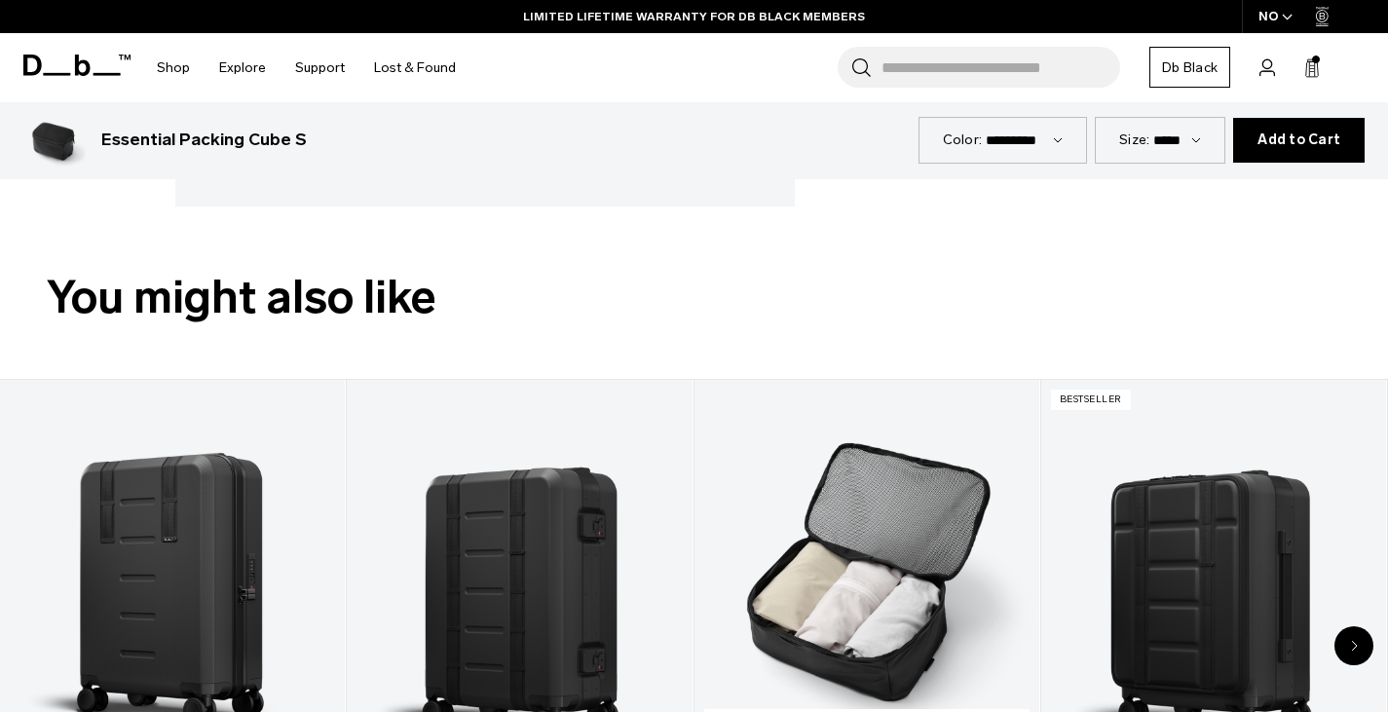
scroll to position [697, 0]
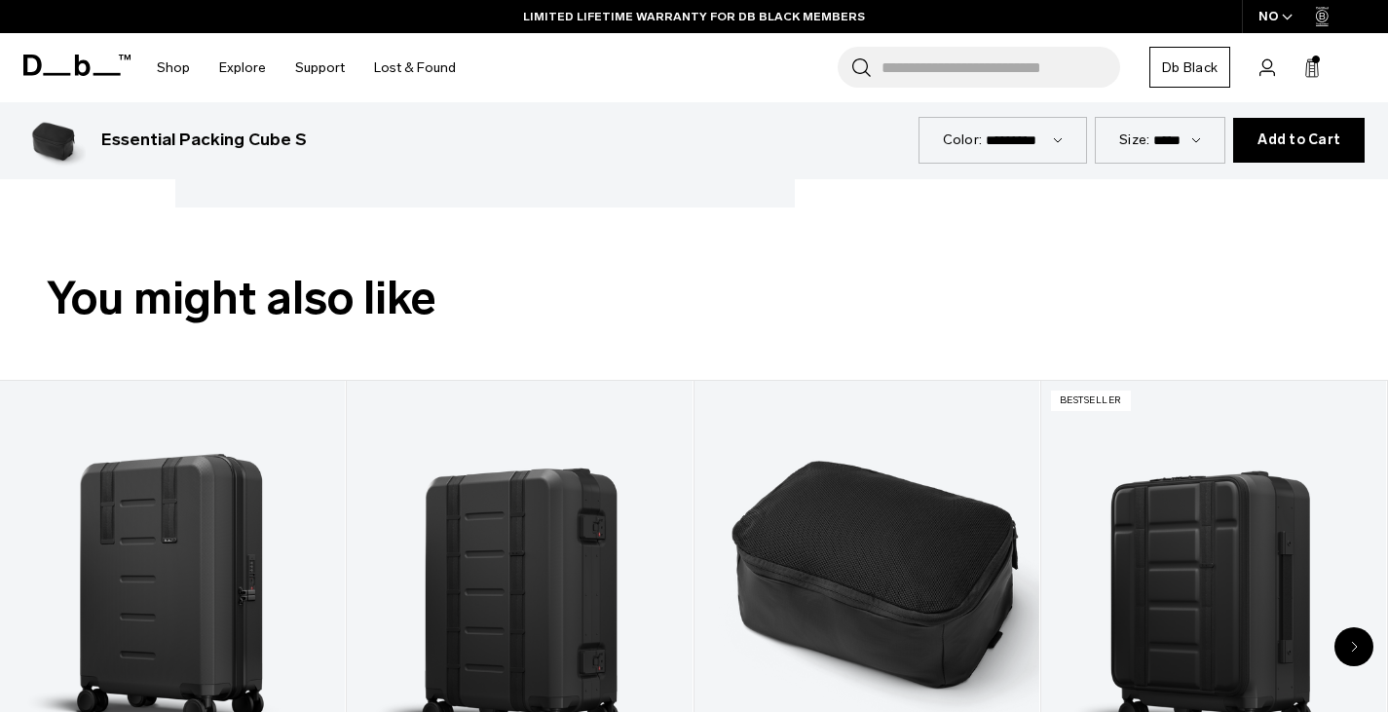
click at [1063, 136] on select "*********" at bounding box center [1024, 140] width 77 height 17
click at [1176, 143] on select "***** ****** *****" at bounding box center [1177, 140] width 48 height 17
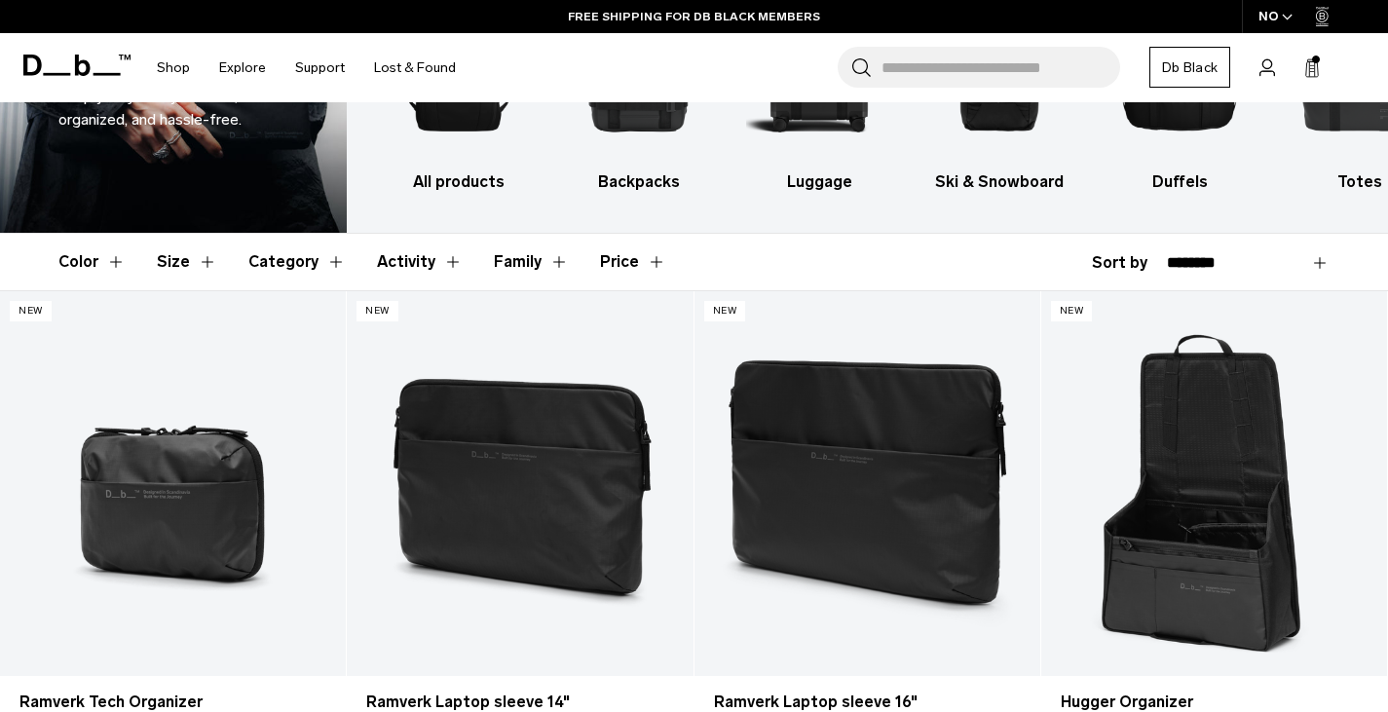
scroll to position [189, 0]
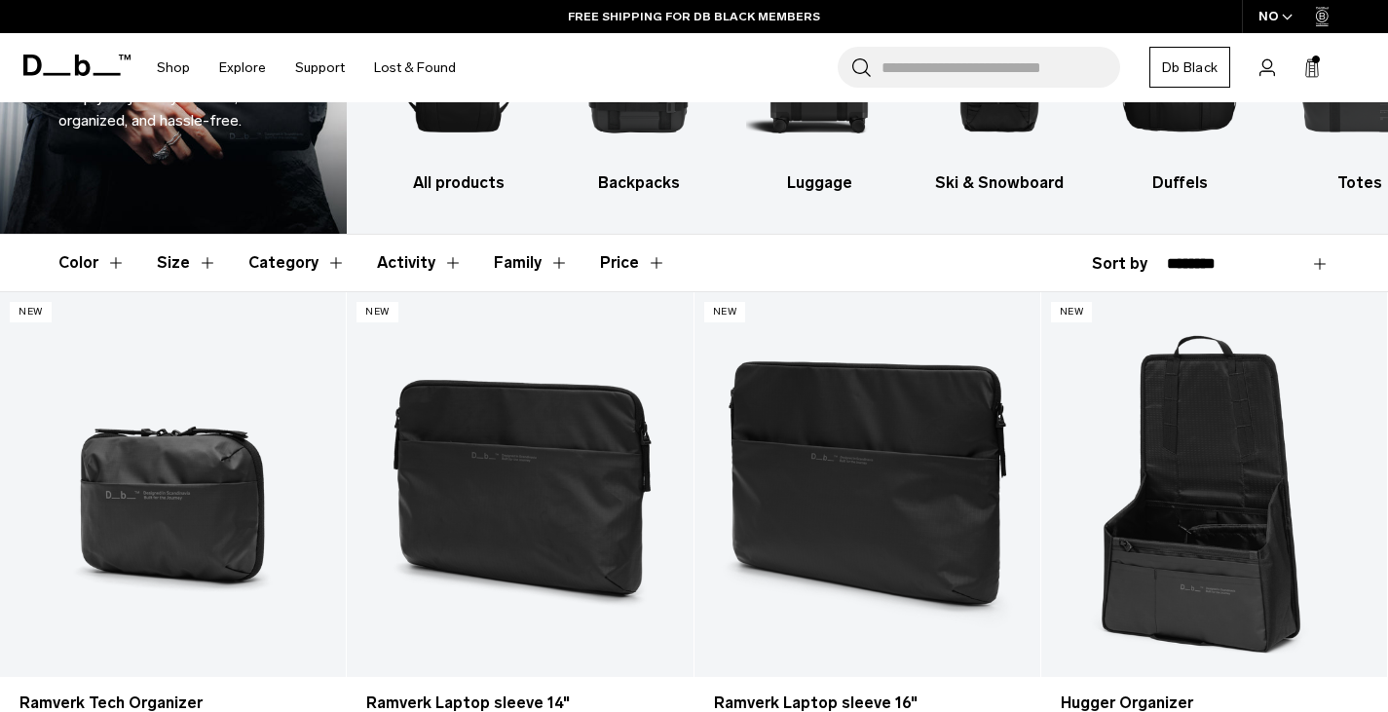
click at [0, 0] on span "Bag" at bounding box center [0, 0] width 0 height 0
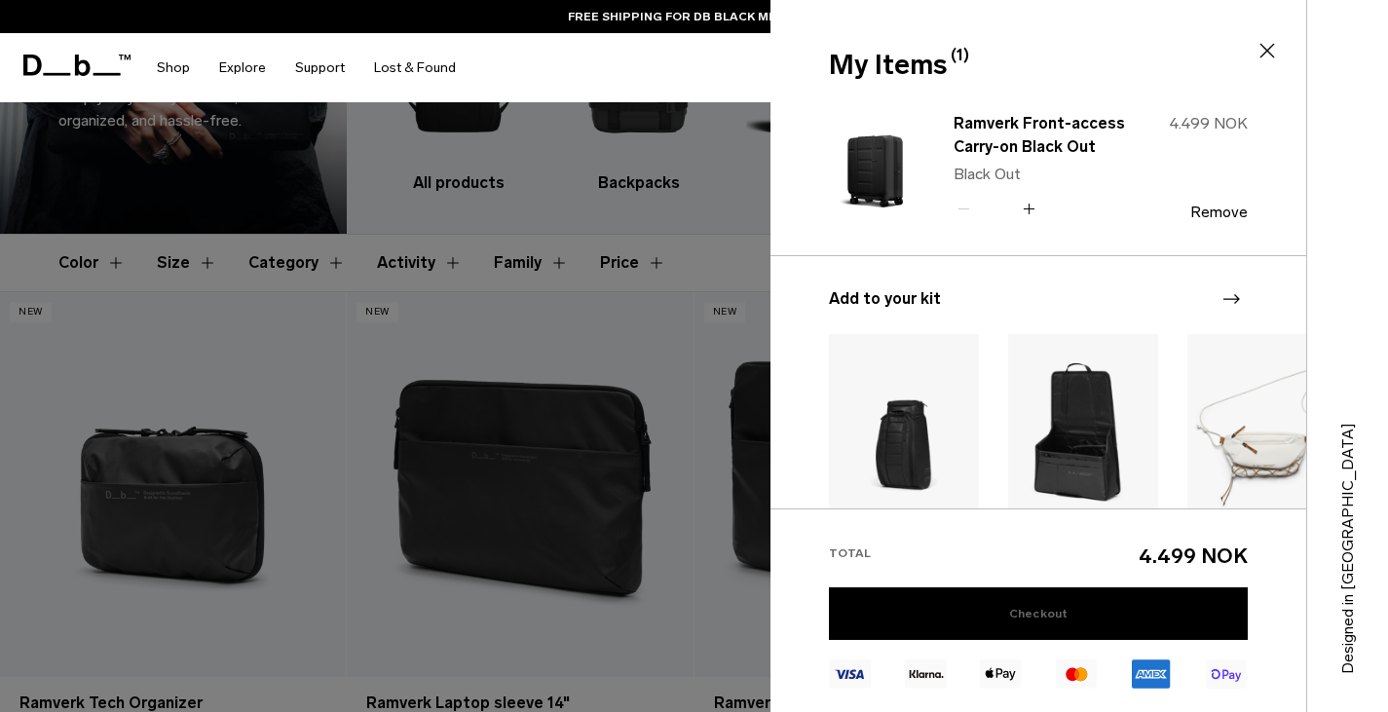
click at [1012, 615] on link "Checkout" at bounding box center [1038, 613] width 419 height 53
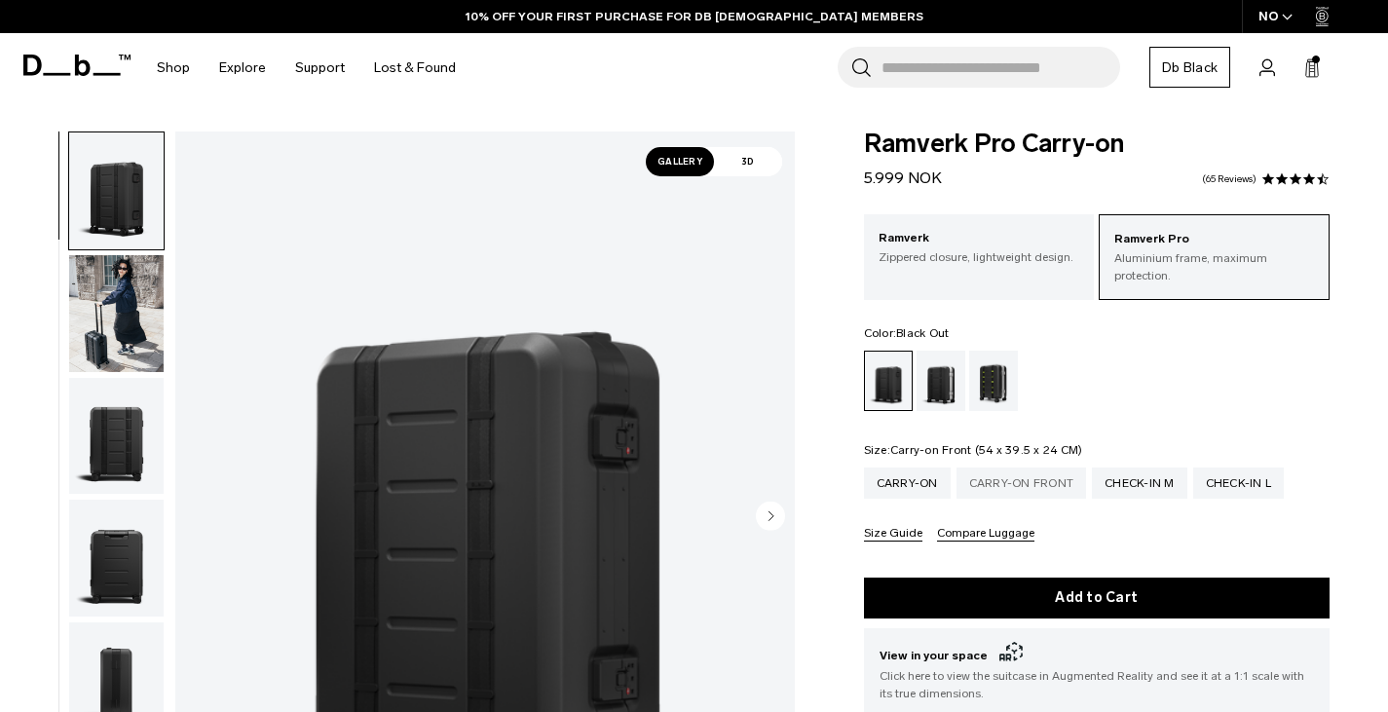
click at [1013, 468] on div "Carry-on Front" at bounding box center [1022, 483] width 131 height 31
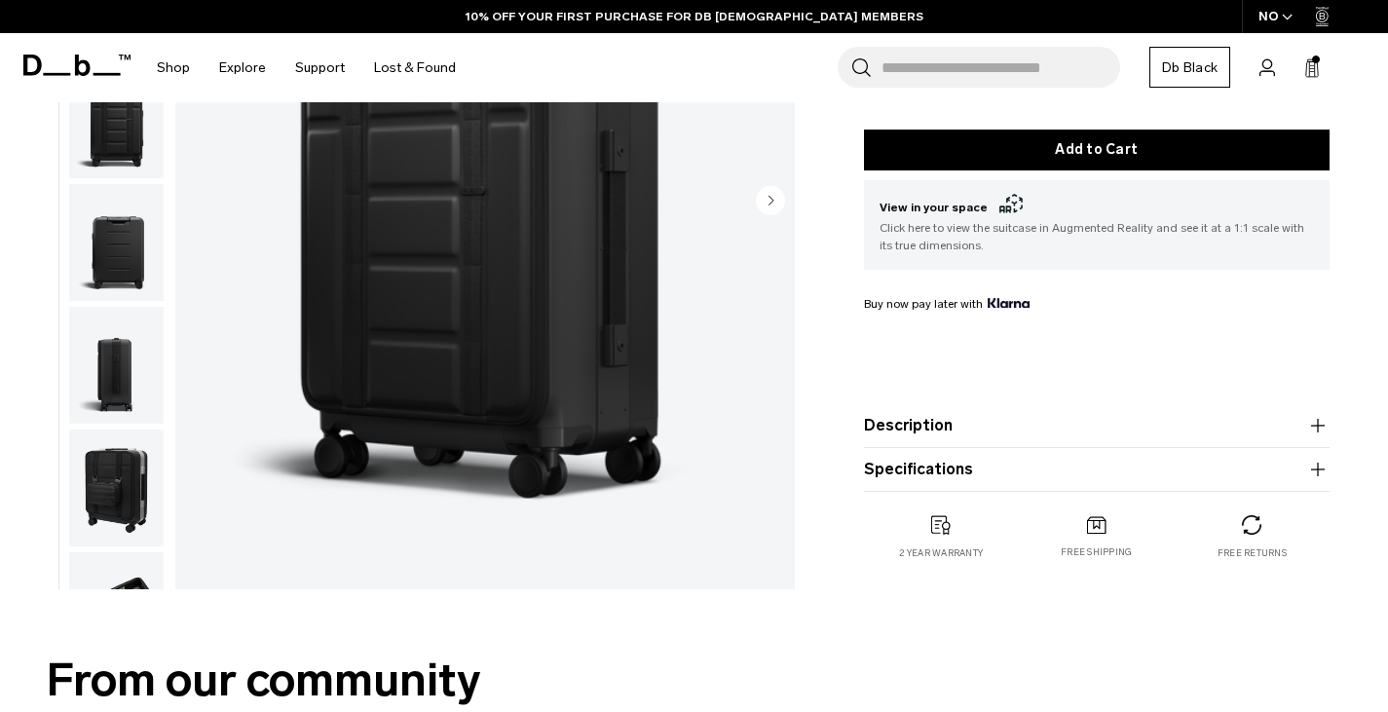
click at [990, 462] on button "Specifications" at bounding box center [1097, 469] width 467 height 23
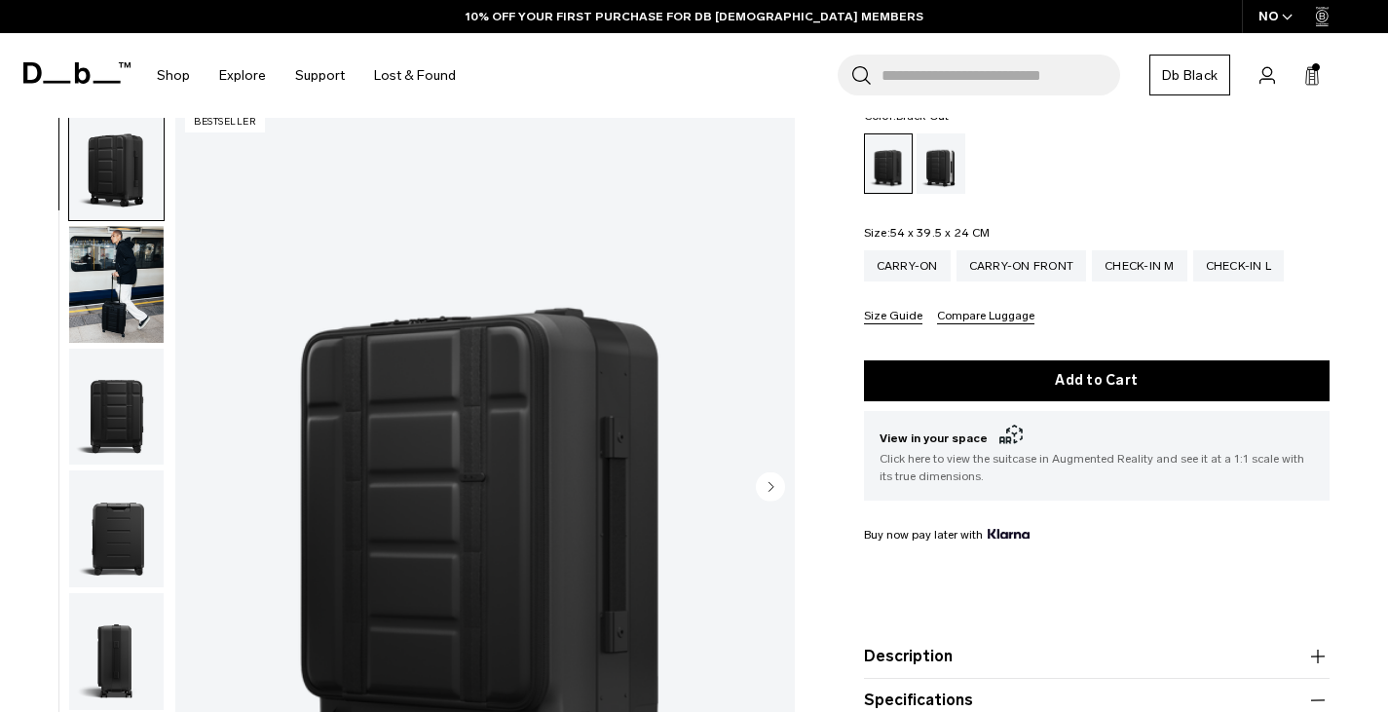
scroll to position [203, 0]
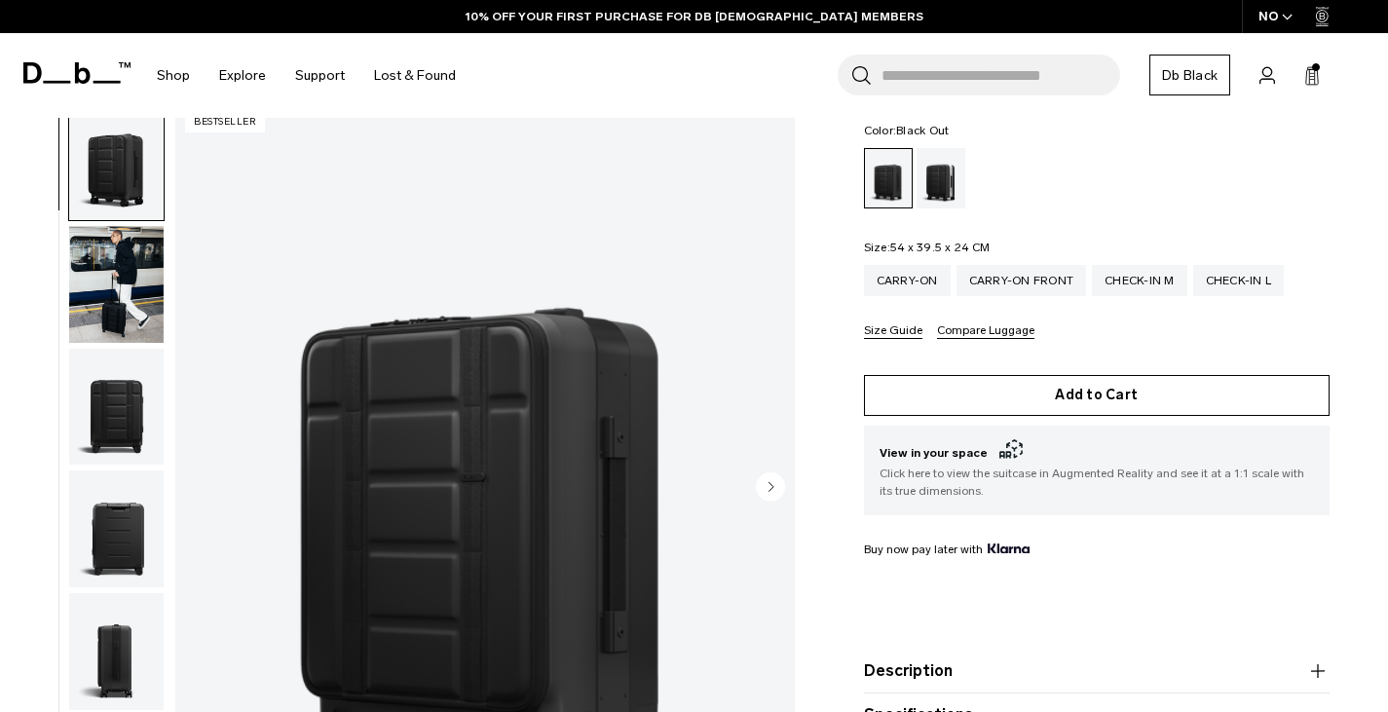
click at [1052, 379] on button "Add to Cart" at bounding box center [1097, 395] width 467 height 41
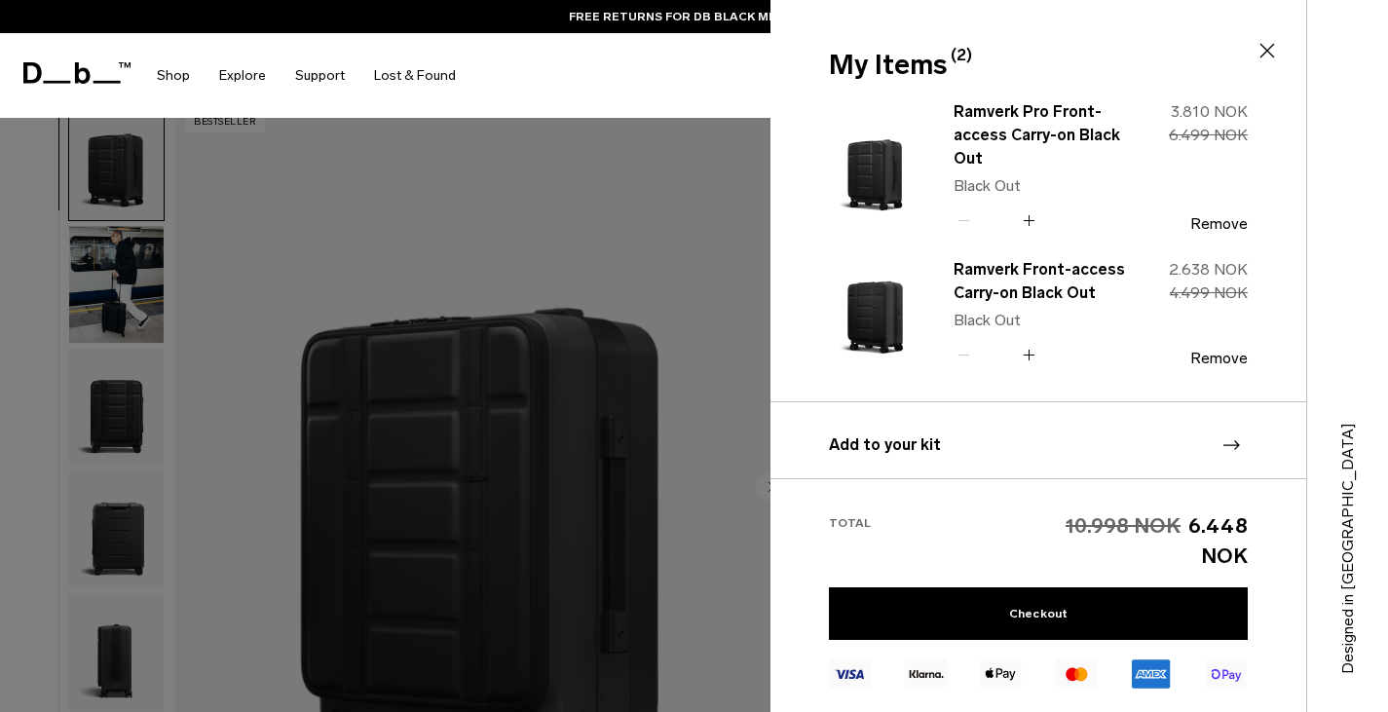
click at [1224, 375] on div "Ramverk Front-access Carry-on Black Out Black Out Quantity - * + 263771 2.638 N…" at bounding box center [1038, 328] width 419 height 146
click at [1211, 357] on button "Remove" at bounding box center [1218, 359] width 57 height 18
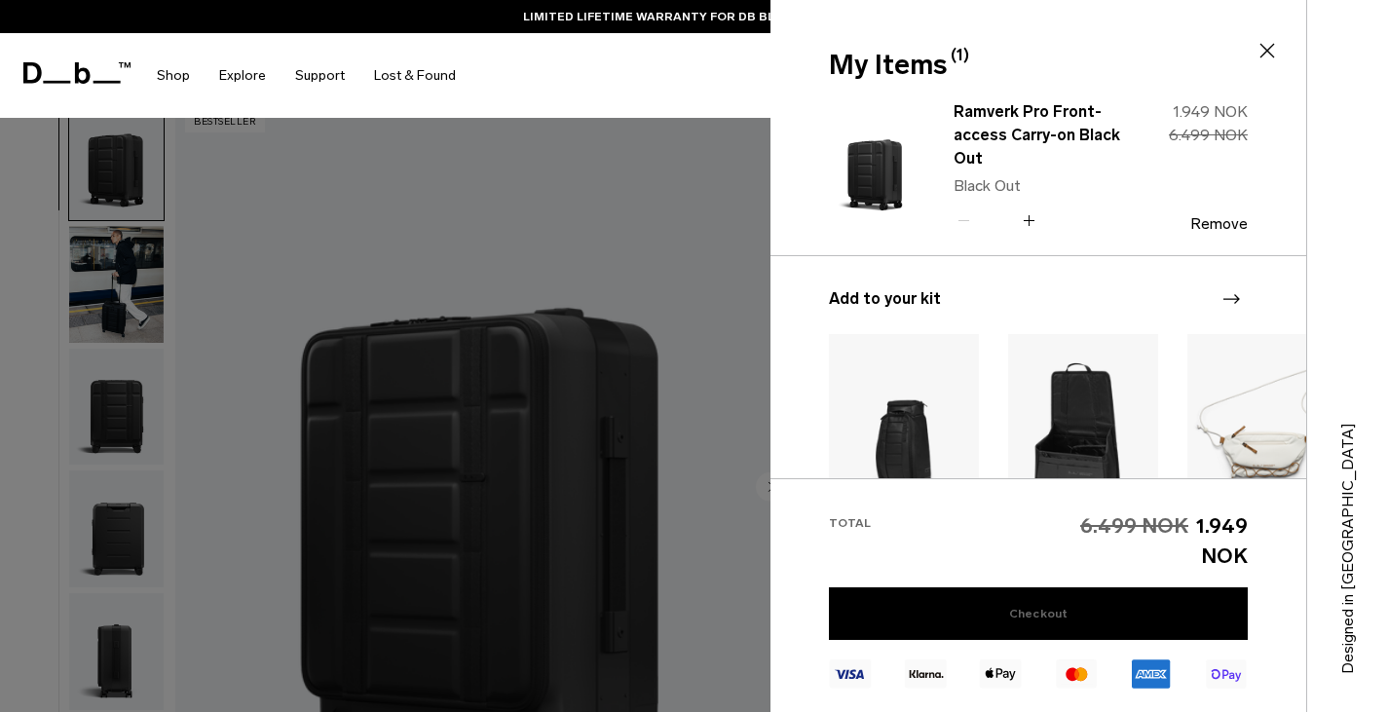
click at [1099, 615] on link "Checkout" at bounding box center [1038, 613] width 419 height 53
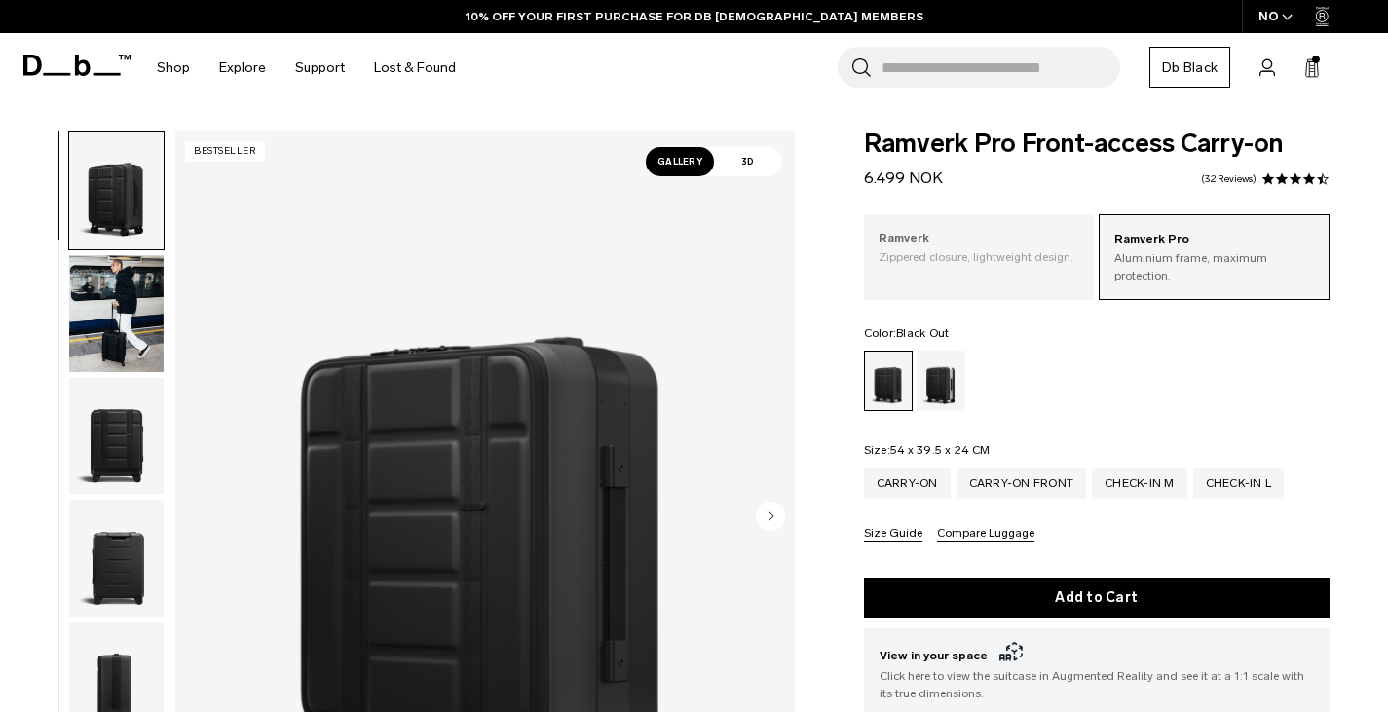
click at [979, 225] on div "Ramverk Zippered closure, lightweight design." at bounding box center [979, 247] width 231 height 66
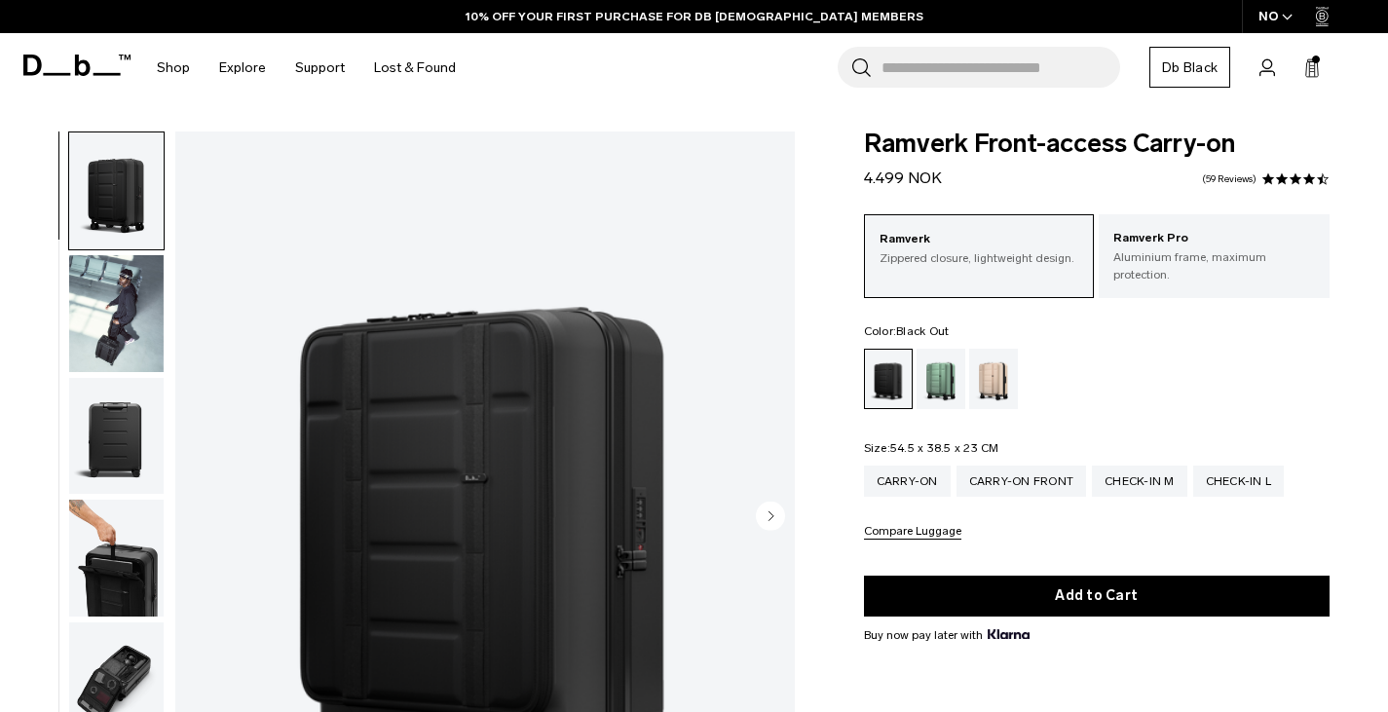
click at [1321, 65] on div "Search for Bags, Luggage... Search Close Trending Products All Products Hugger …" at bounding box center [922, 67] width 902 height 69
click at [0, 0] on span "Bag" at bounding box center [0, 0] width 0 height 0
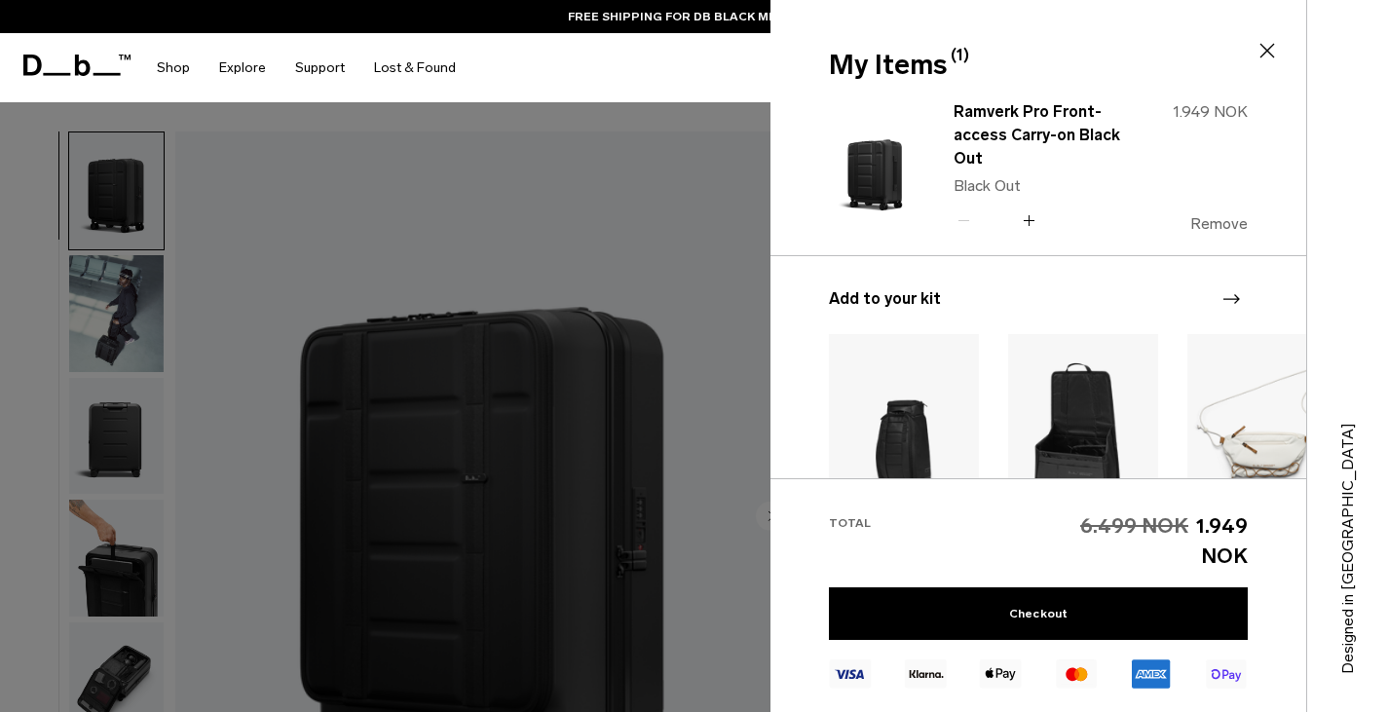
click at [1225, 228] on button "Remove" at bounding box center [1218, 224] width 57 height 18
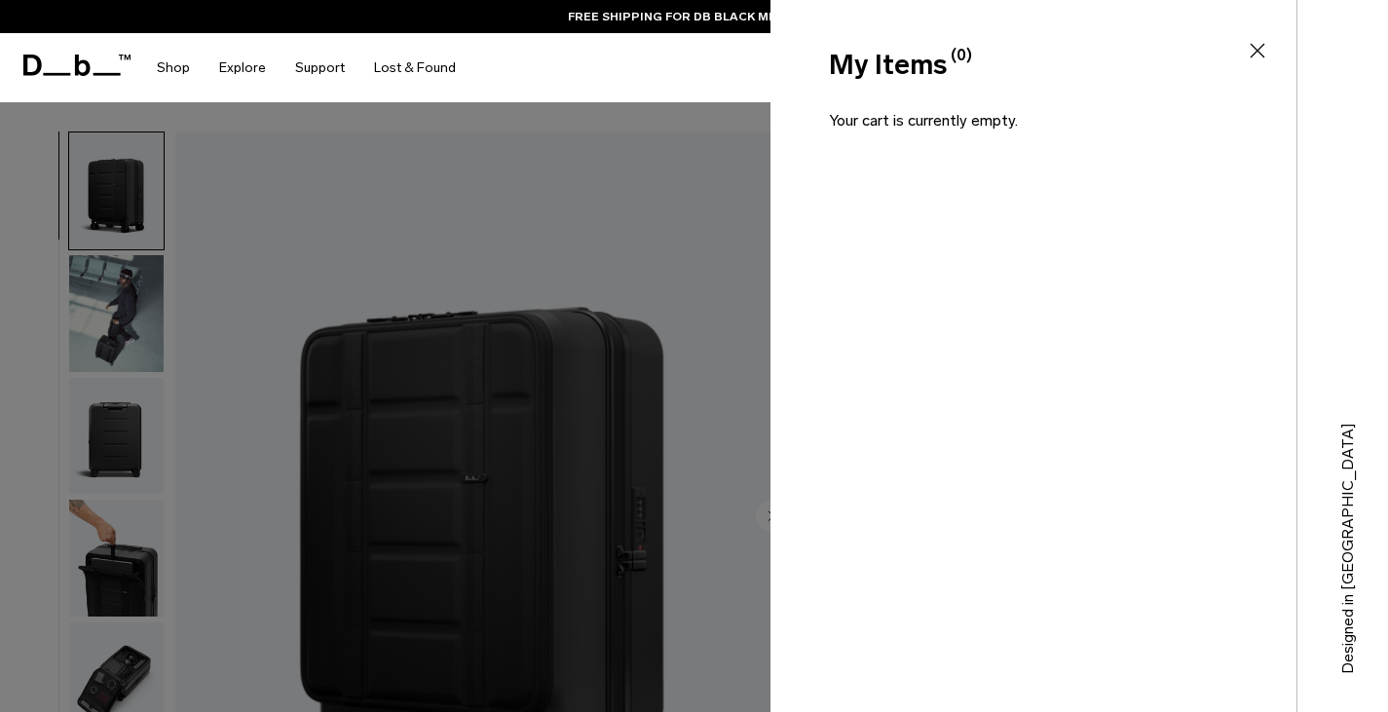
click at [1264, 51] on icon at bounding box center [1257, 50] width 23 height 23
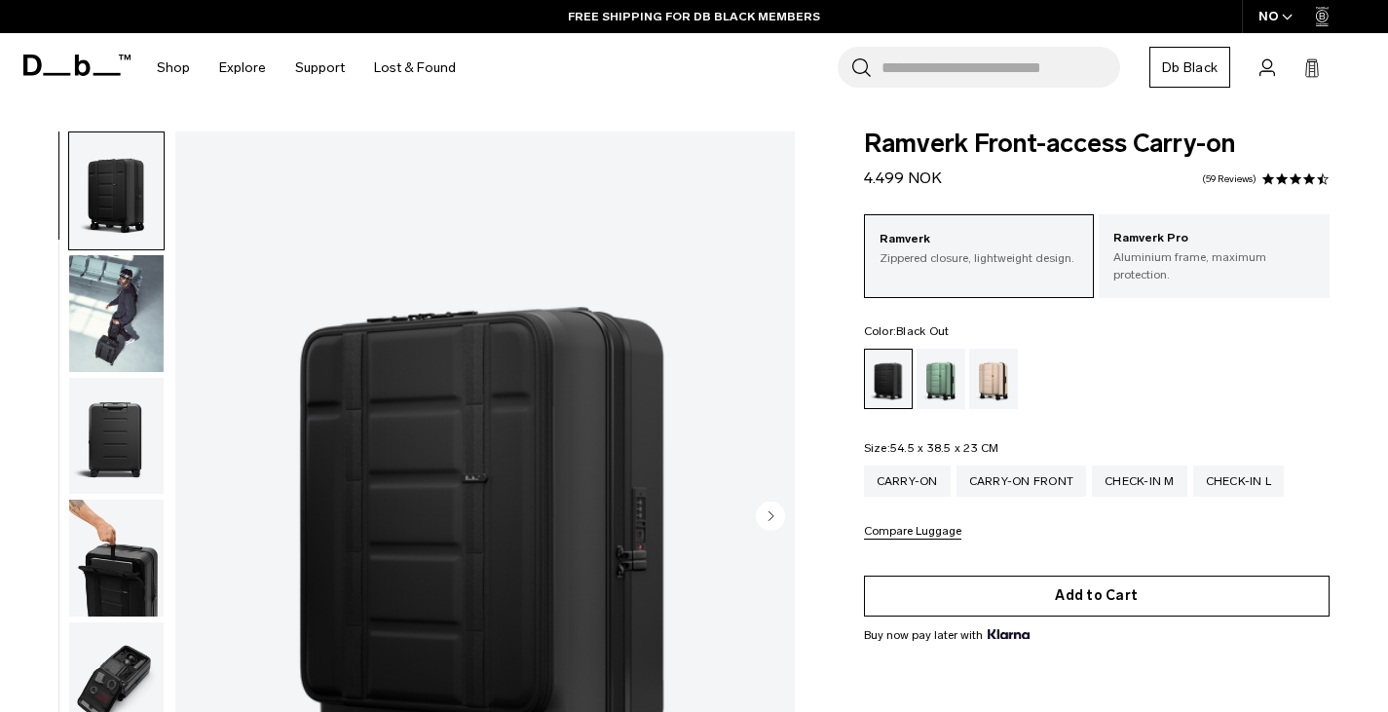
click at [1117, 576] on button "Add to Cart" at bounding box center [1097, 596] width 467 height 41
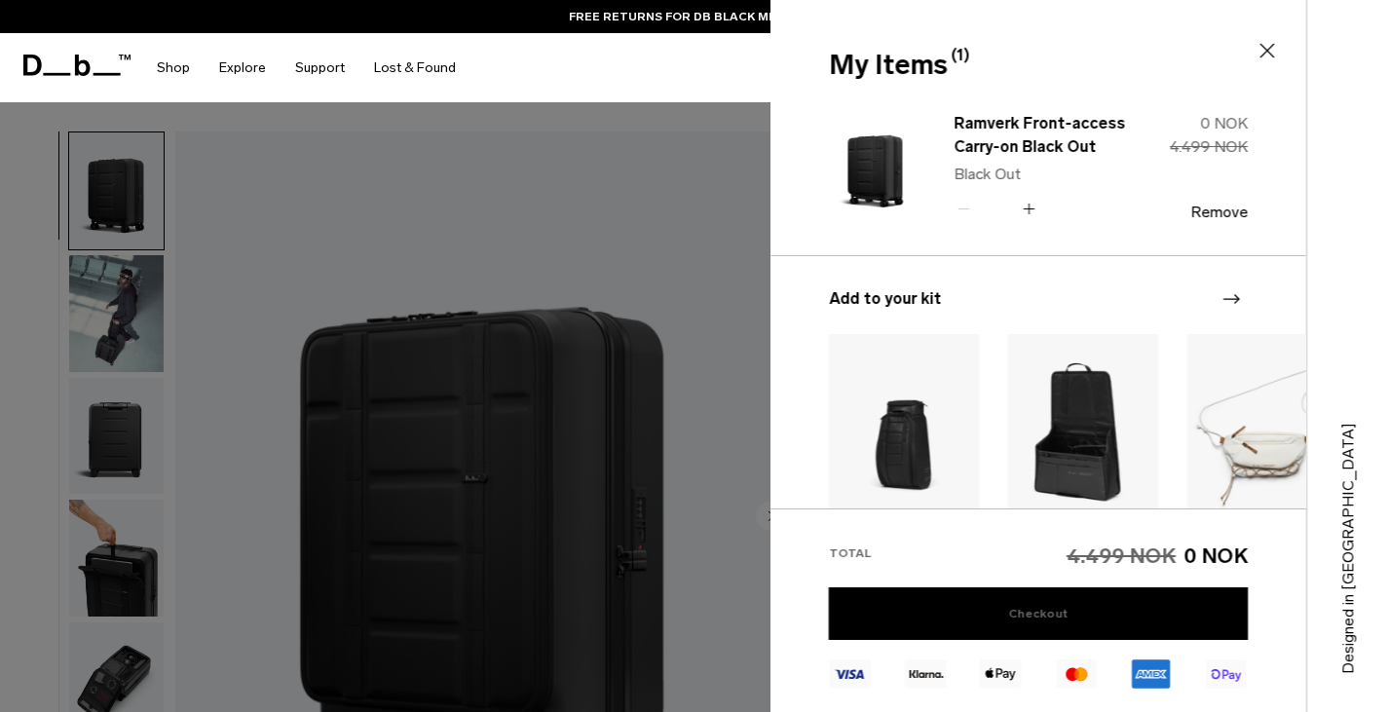
click at [1021, 618] on link "Checkout" at bounding box center [1038, 613] width 419 height 53
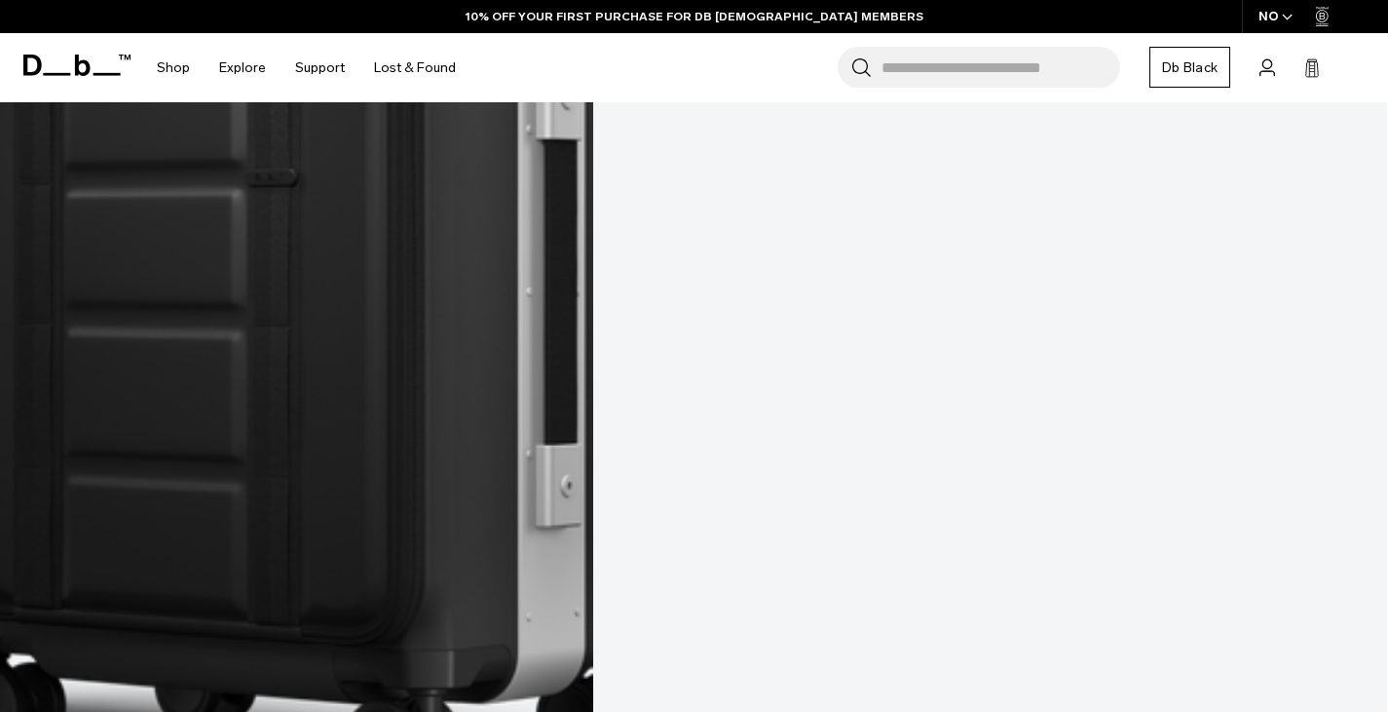
scroll to position [1404, 0]
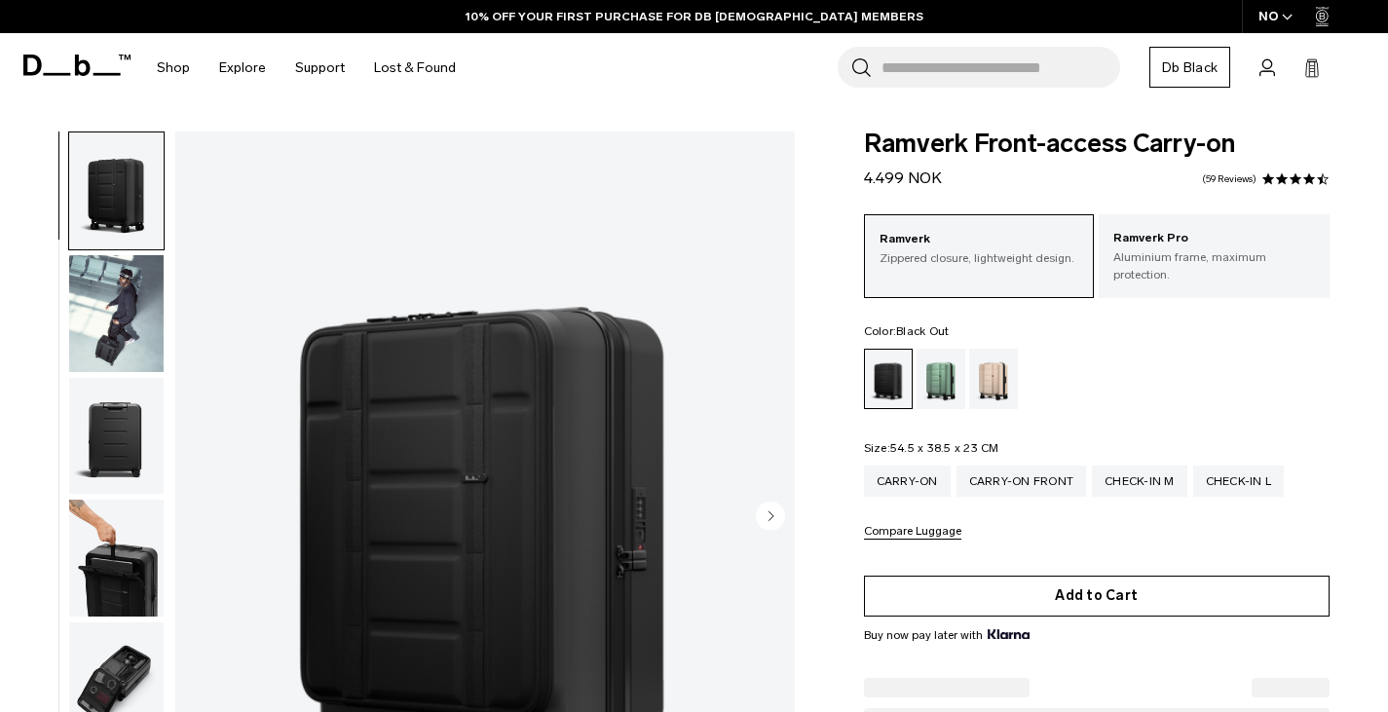
click at [1095, 584] on button "Add to Cart" at bounding box center [1097, 596] width 467 height 41
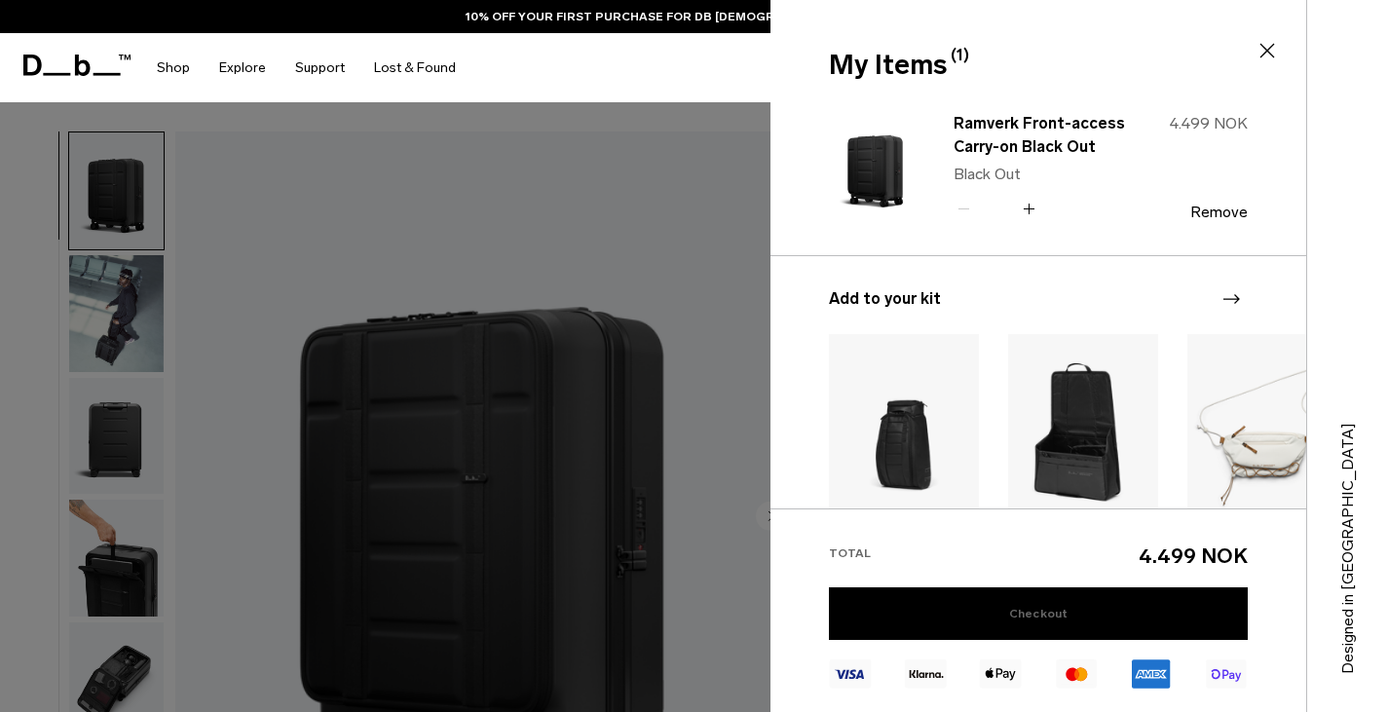
click at [1050, 621] on link "Checkout" at bounding box center [1038, 613] width 419 height 53
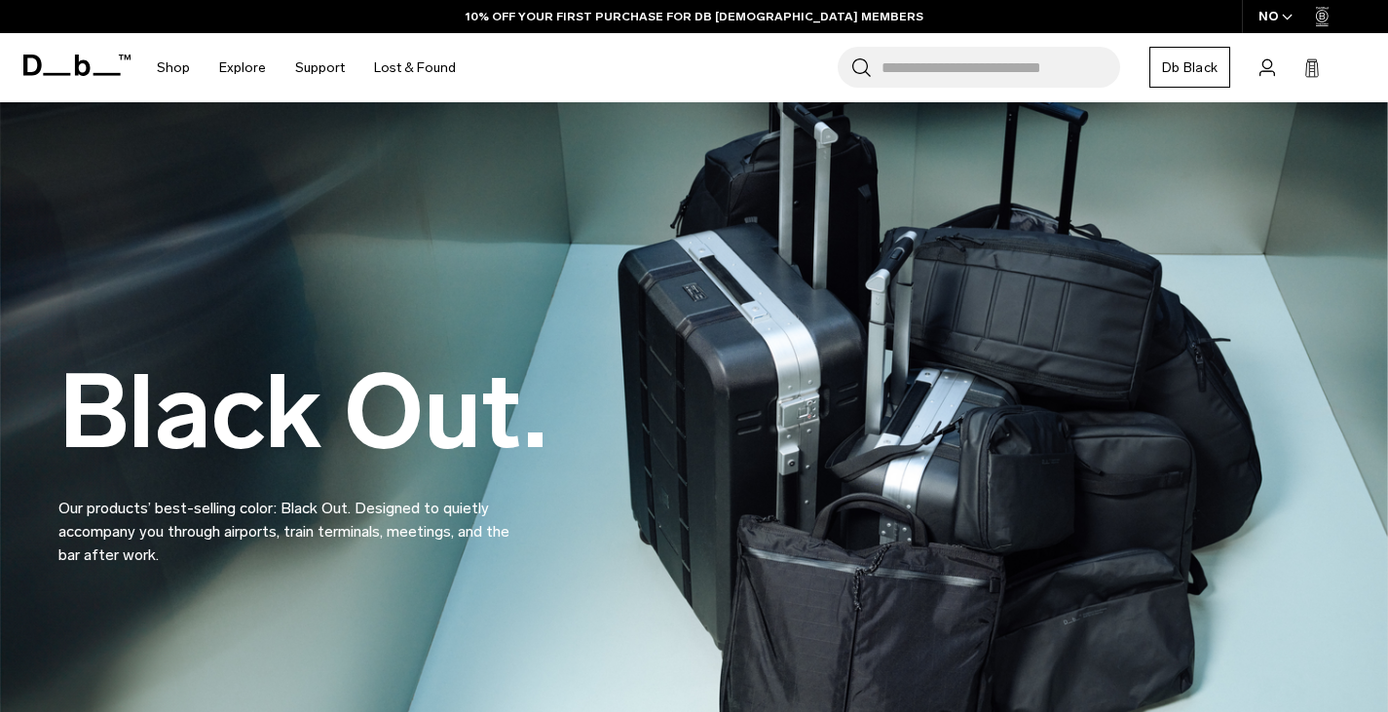
click at [1304, 62] on icon at bounding box center [1312, 67] width 16 height 19
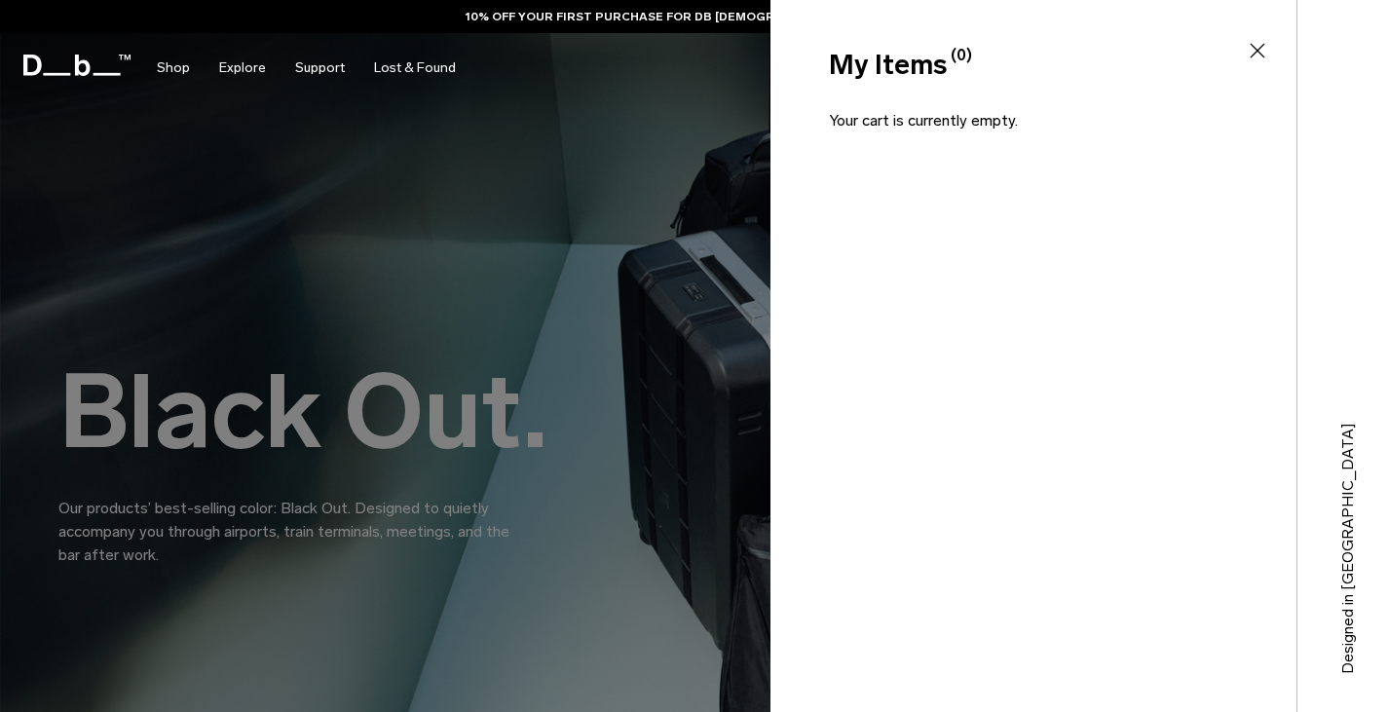
click at [1263, 52] on icon at bounding box center [1257, 50] width 23 height 23
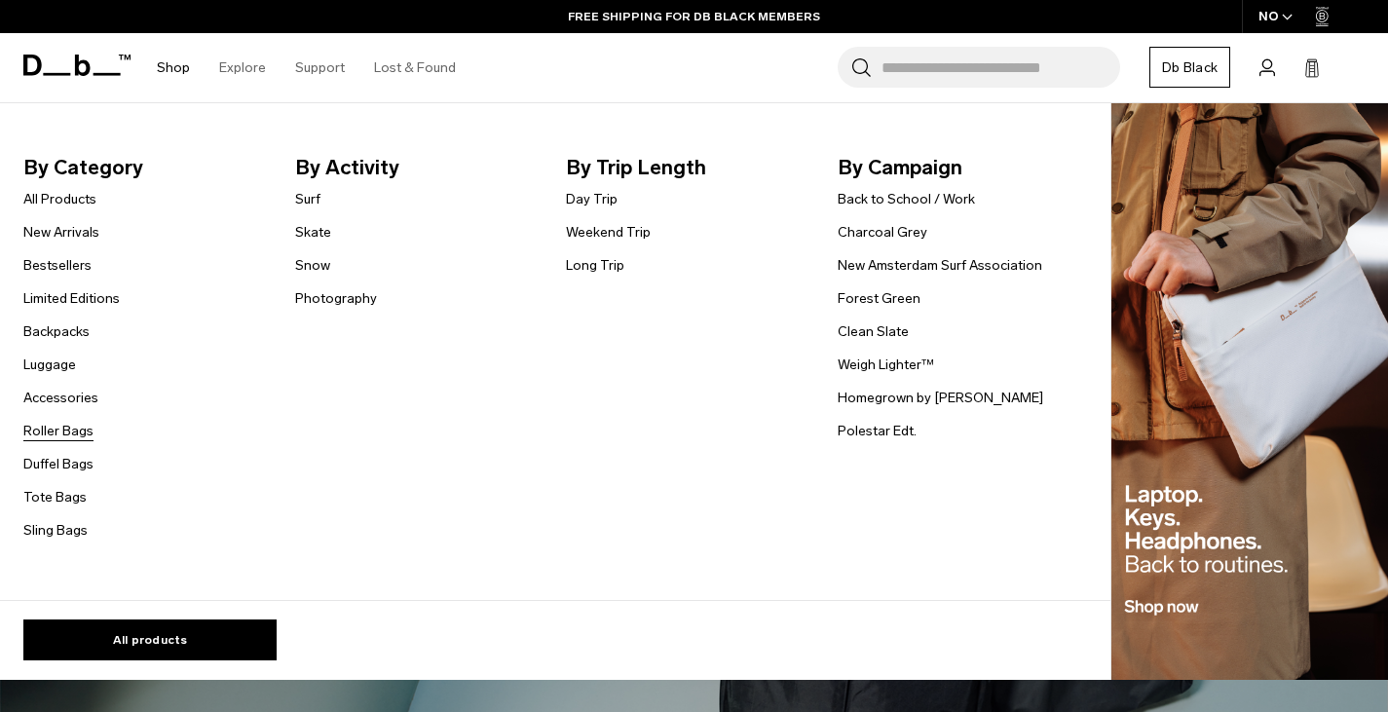
click at [72, 433] on link "Roller Bags" at bounding box center [58, 431] width 70 height 20
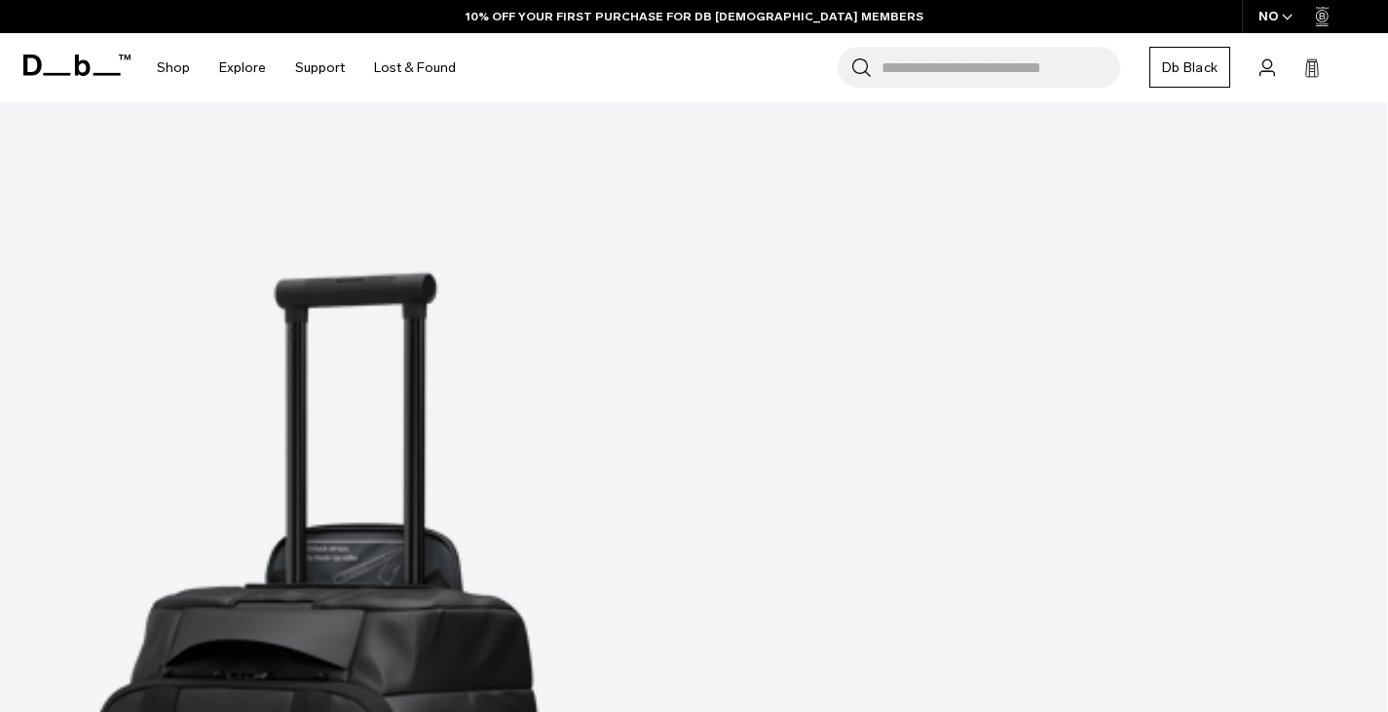
scroll to position [513, 0]
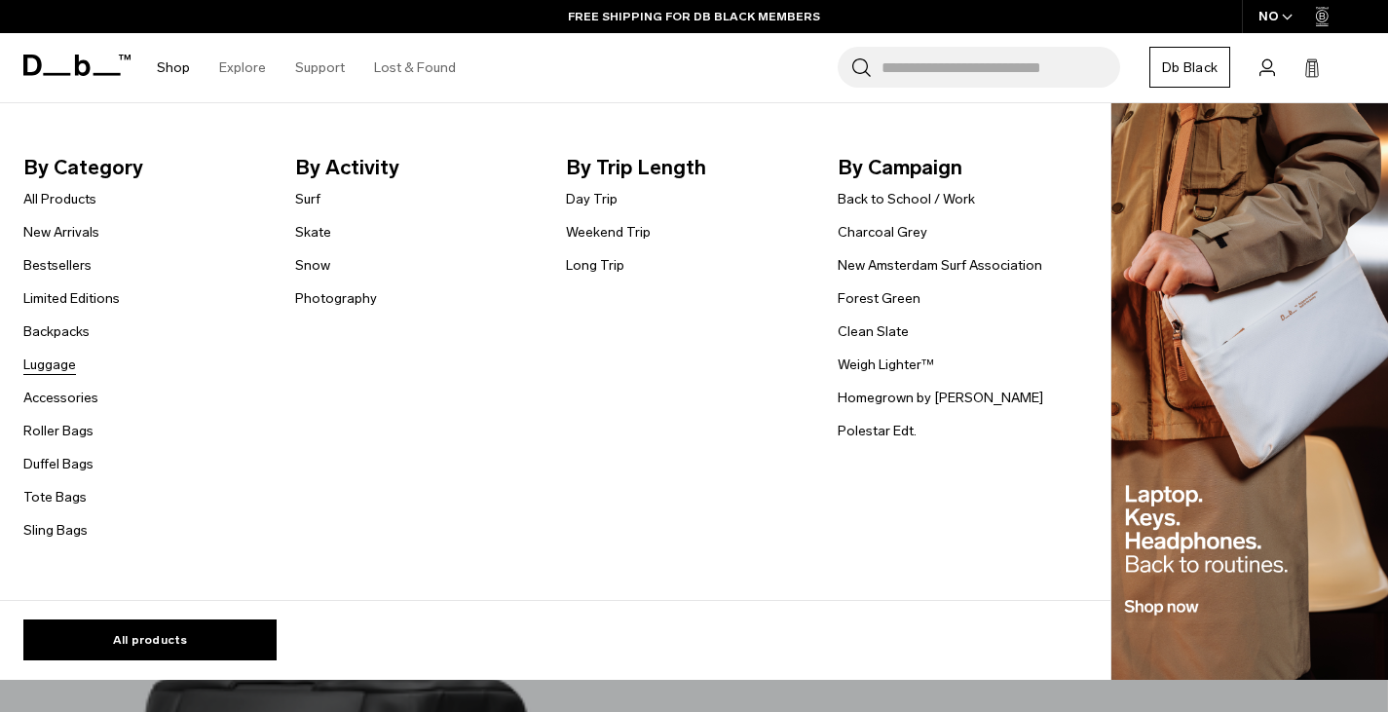
click at [56, 371] on link "Luggage" at bounding box center [49, 365] width 53 height 20
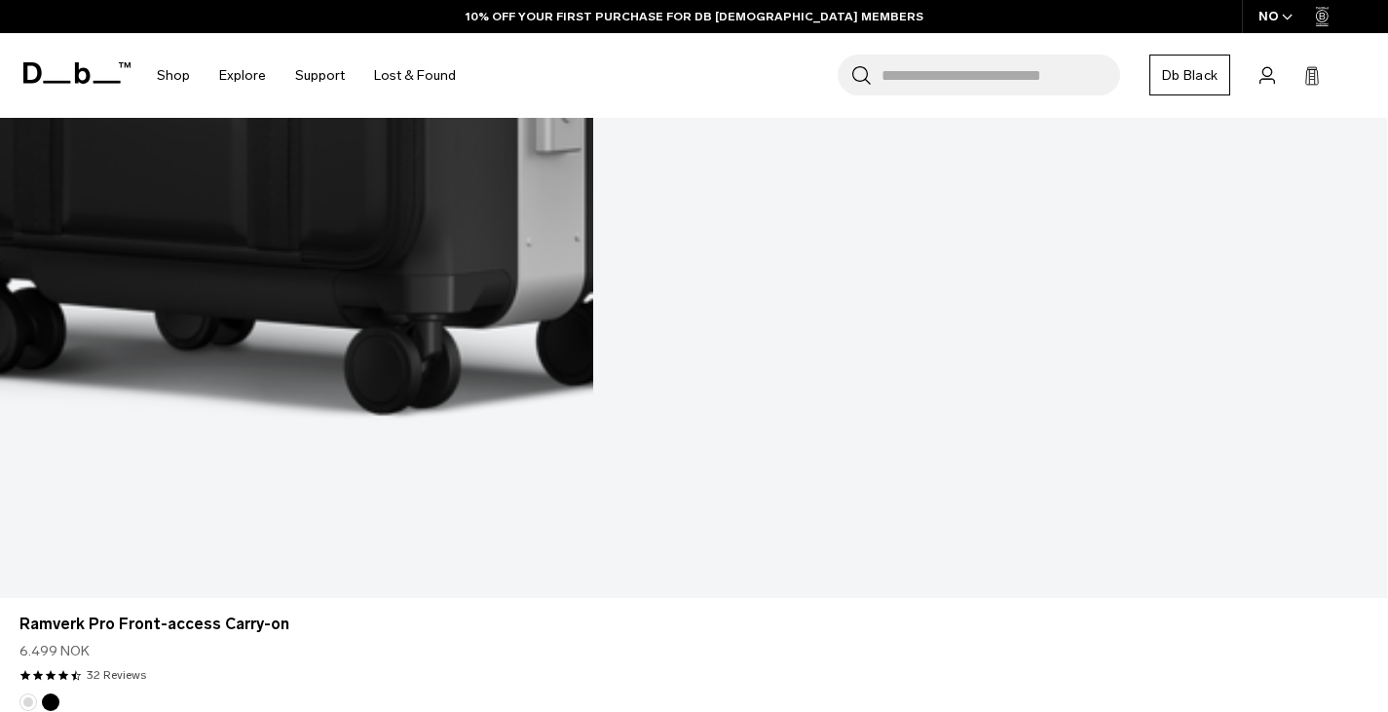
scroll to position [1437, 0]
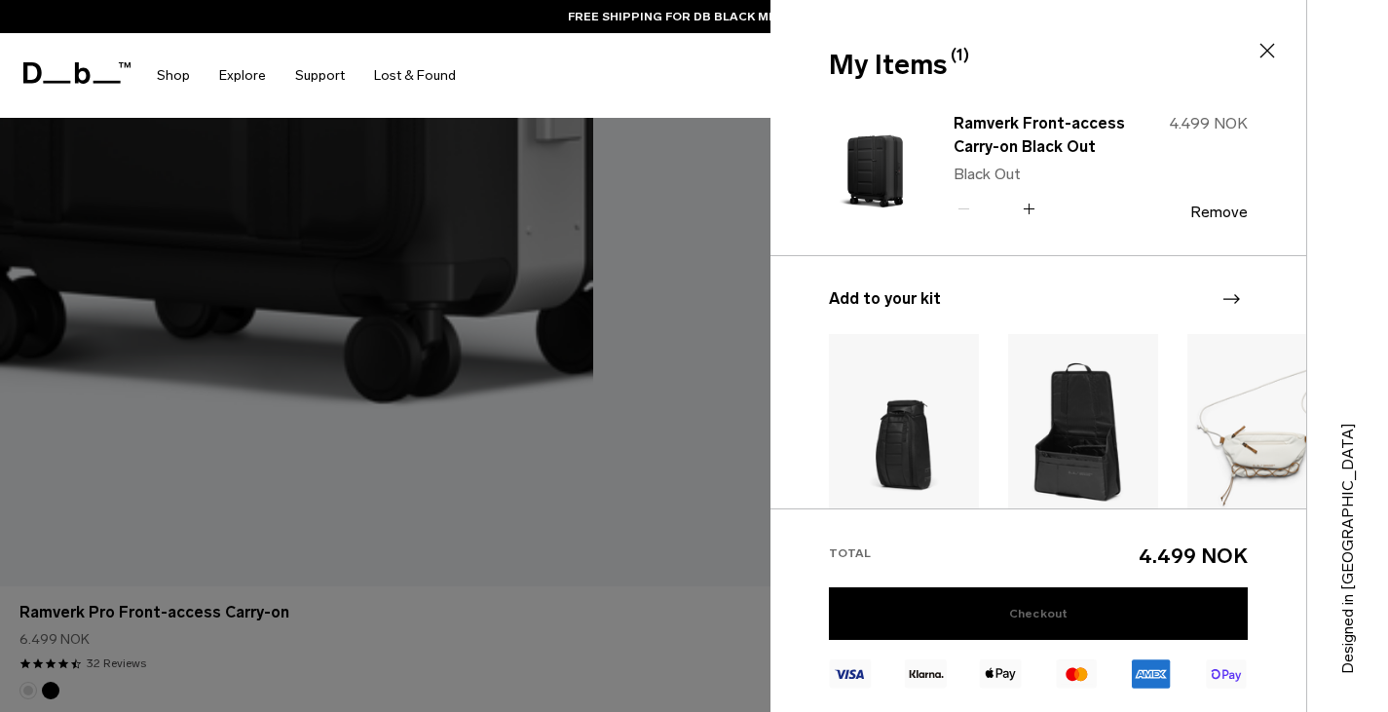
click at [1032, 605] on link "Checkout" at bounding box center [1038, 613] width 419 height 53
